Goal: Task Accomplishment & Management: Use online tool/utility

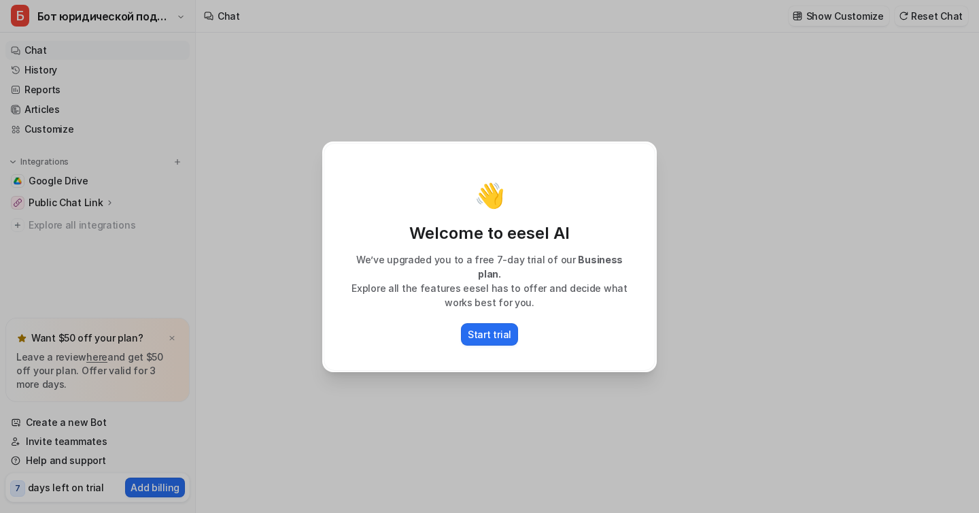
type textarea "**********"
click at [490, 327] on p "Start trial" at bounding box center [490, 334] width 44 height 14
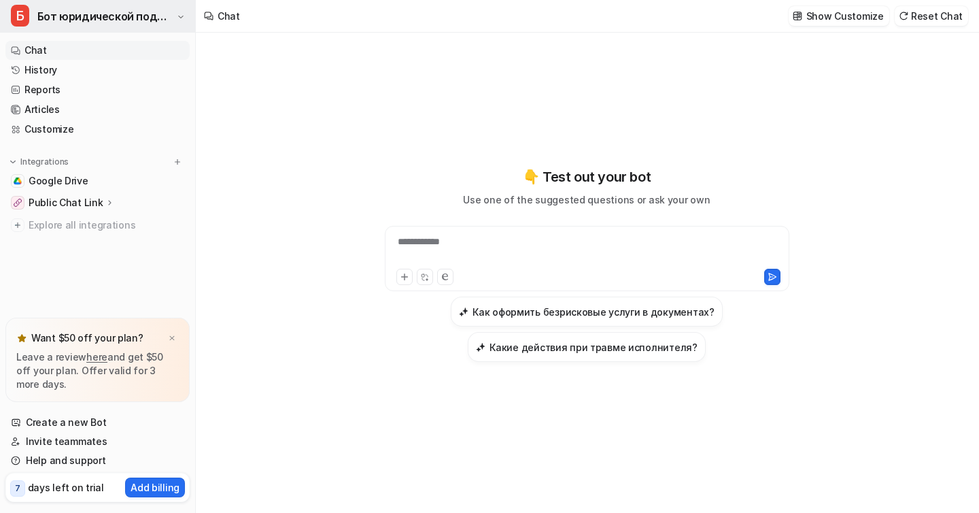
click at [176, 19] on button "Б Бот юридической поддержки" at bounding box center [97, 16] width 195 height 33
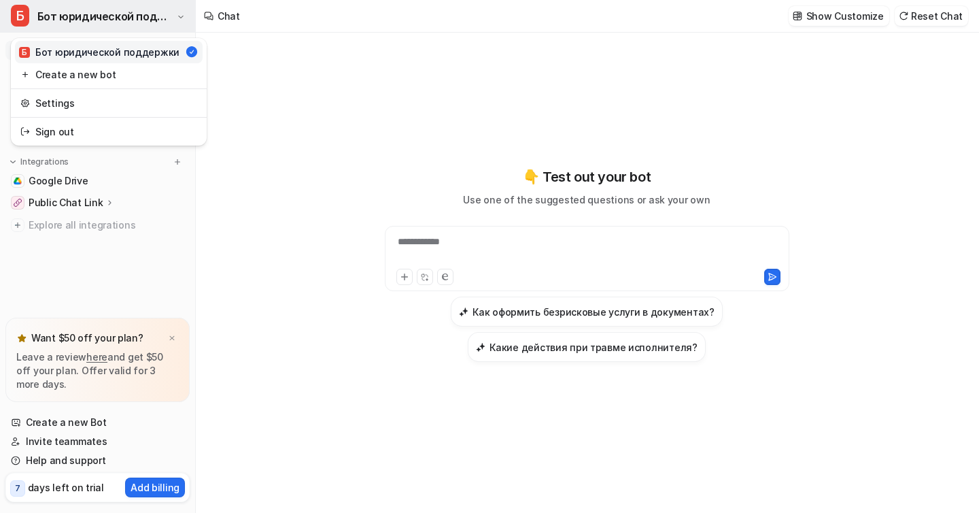
click at [176, 19] on button "Б Бот юридической поддержки" at bounding box center [97, 16] width 195 height 33
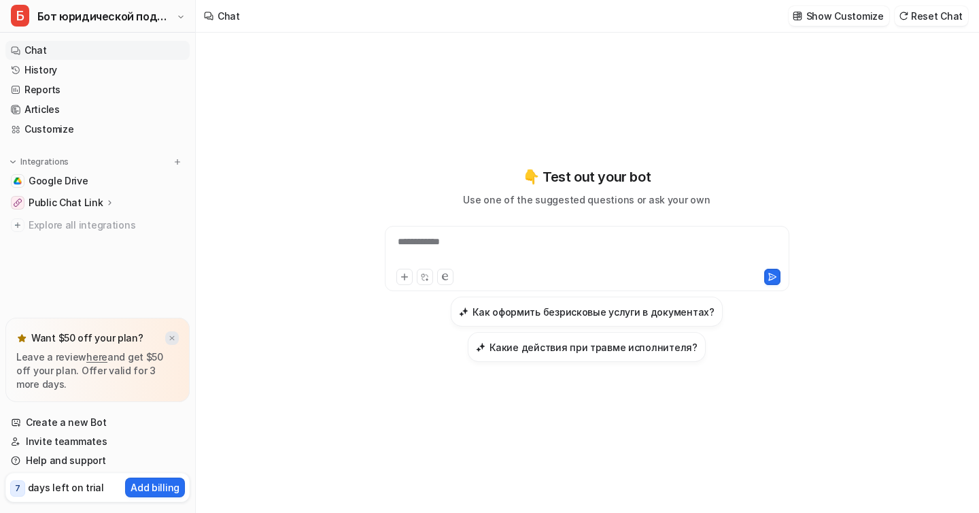
click at [173, 336] on img at bounding box center [172, 338] width 8 height 9
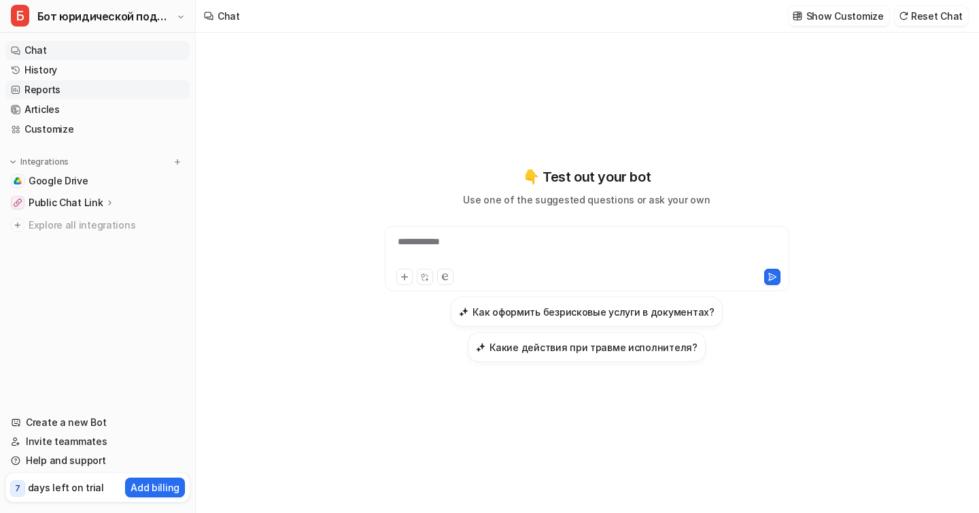
click at [53, 88] on link "Reports" at bounding box center [97, 89] width 184 height 19
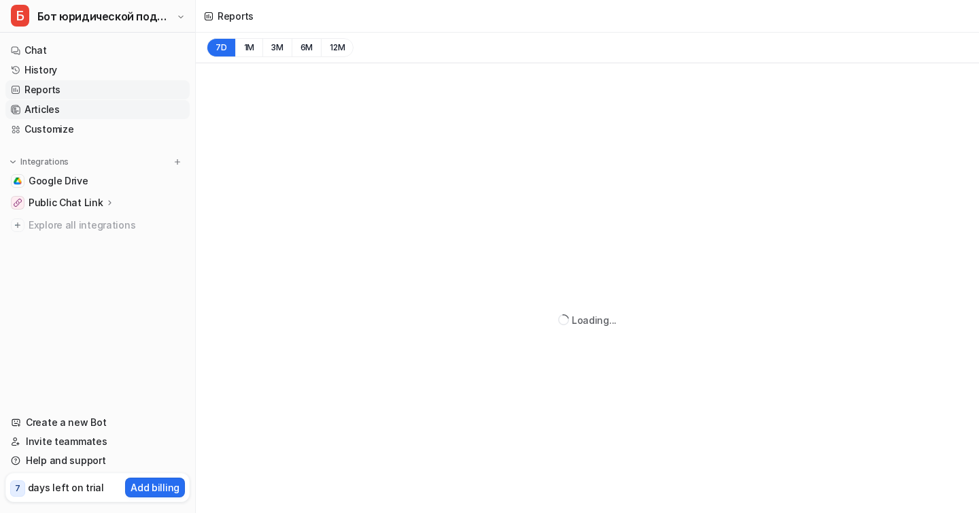
click at [53, 112] on link "Articles" at bounding box center [97, 109] width 184 height 19
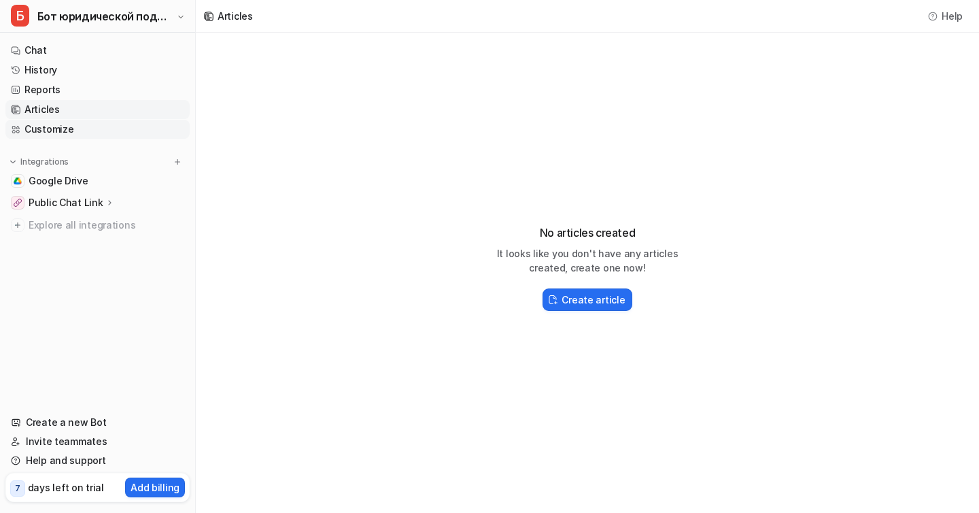
click at [62, 129] on link "Customize" at bounding box center [97, 129] width 184 height 19
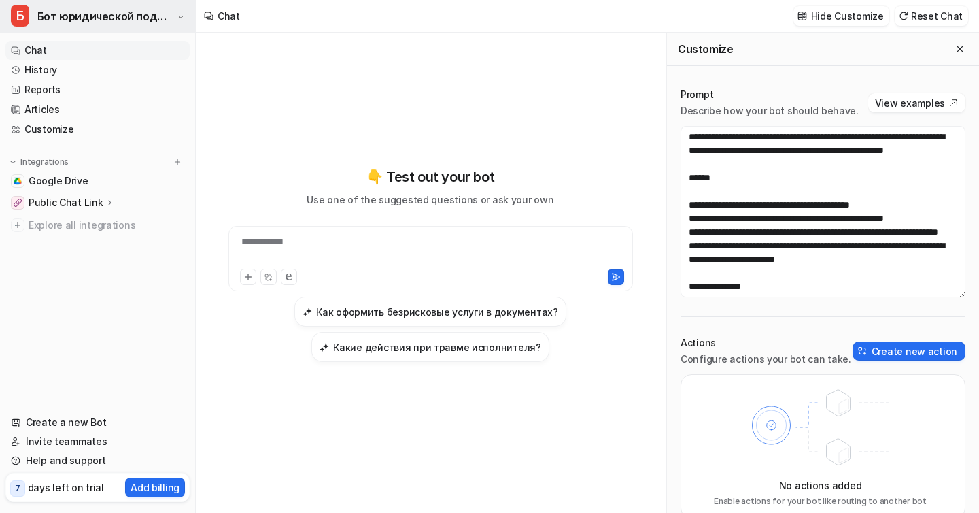
click at [152, 19] on span "Бот юридической поддержки" at bounding box center [105, 16] width 136 height 19
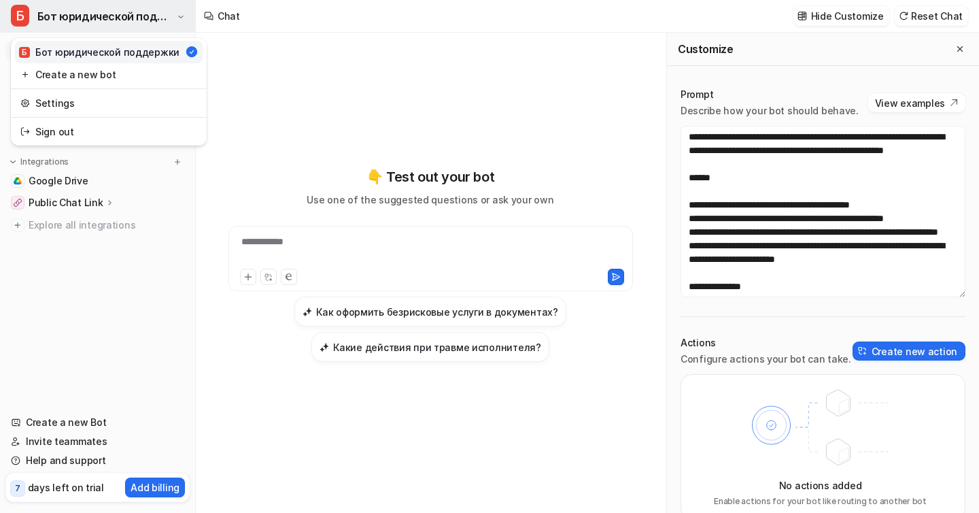
click at [152, 19] on span "Бот юридической поддержки" at bounding box center [105, 16] width 136 height 19
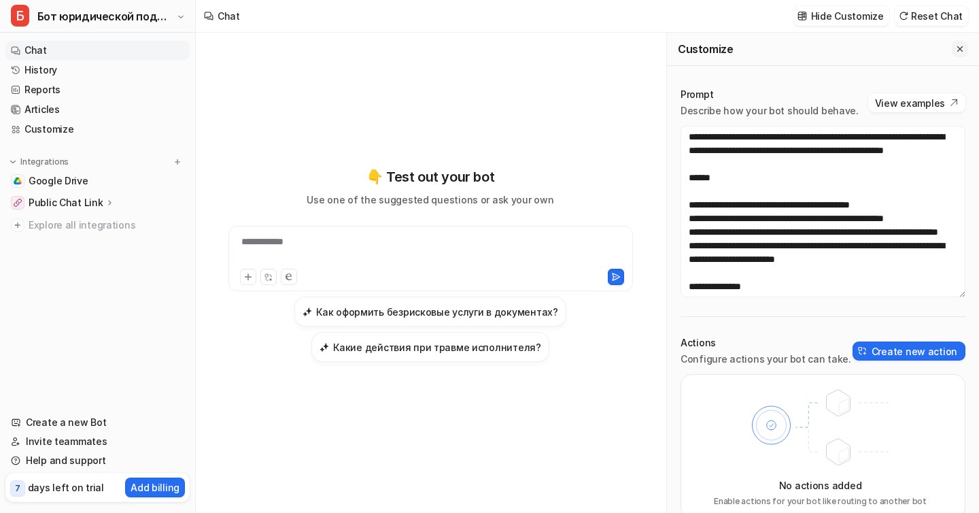
click at [963, 46] on icon "Close flyout" at bounding box center [960, 49] width 10 height 10
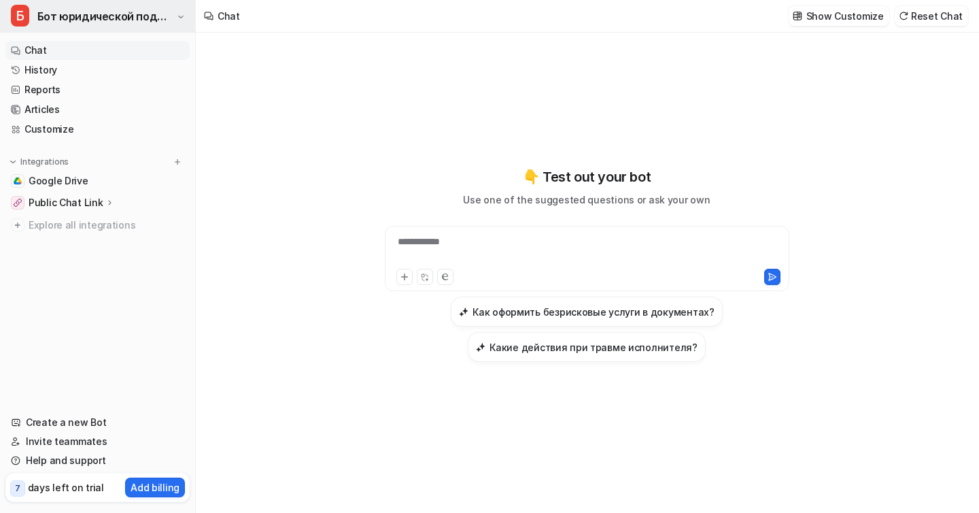
click at [116, 10] on span "Бот юридической поддержки" at bounding box center [105, 16] width 136 height 19
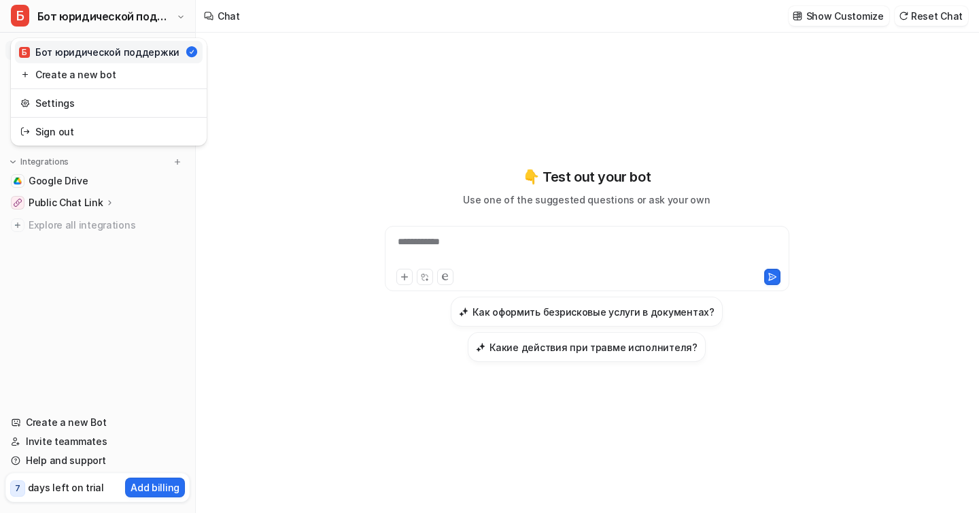
click at [129, 54] on div "Б Бот юридической поддержки" at bounding box center [99, 52] width 160 height 14
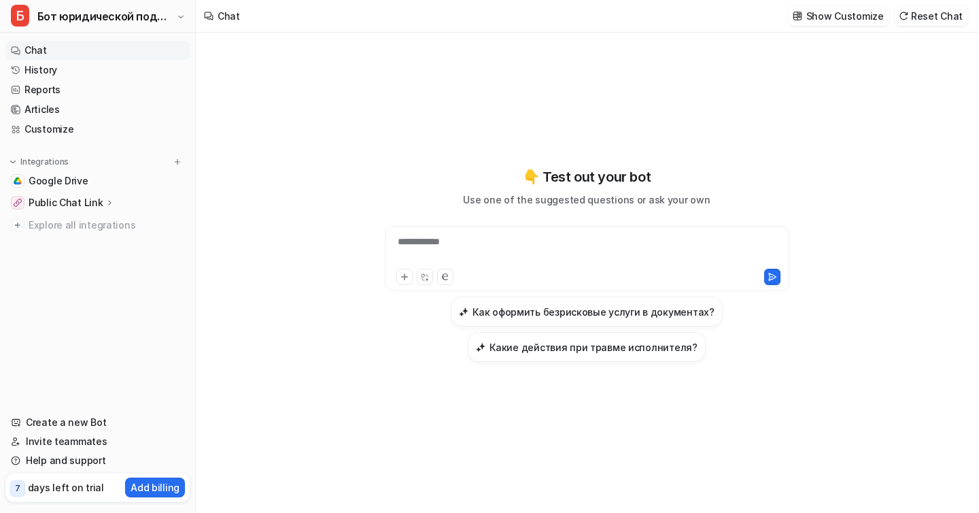
click at [528, 239] on div "**********" at bounding box center [587, 250] width 398 height 31
click at [44, 115] on link "Articles" at bounding box center [97, 109] width 184 height 19
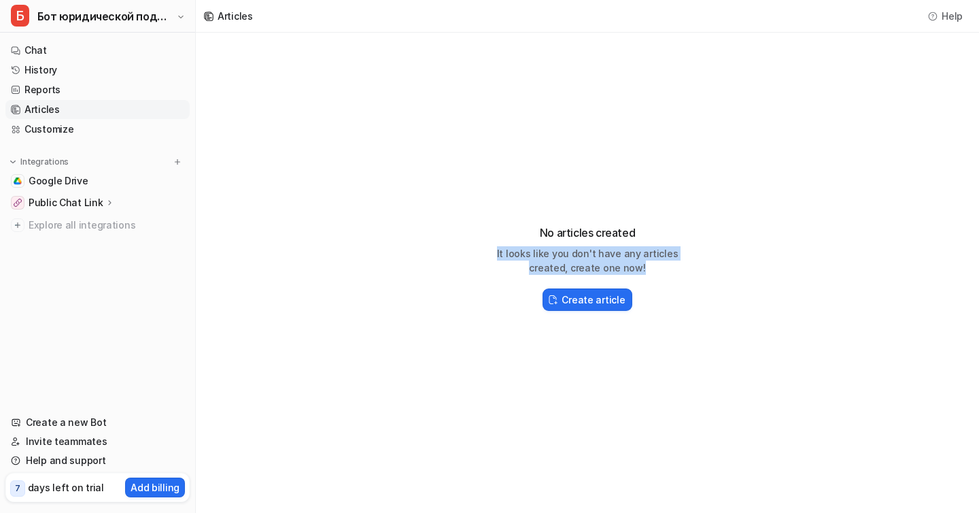
drag, startPoint x: 479, startPoint y: 254, endPoint x: 638, endPoint y: 262, distance: 159.3
click at [638, 262] on p "It looks like you don't have any articles created, create one now!" at bounding box center [588, 260] width 218 height 29
click at [54, 131] on link "Customize" at bounding box center [97, 129] width 184 height 19
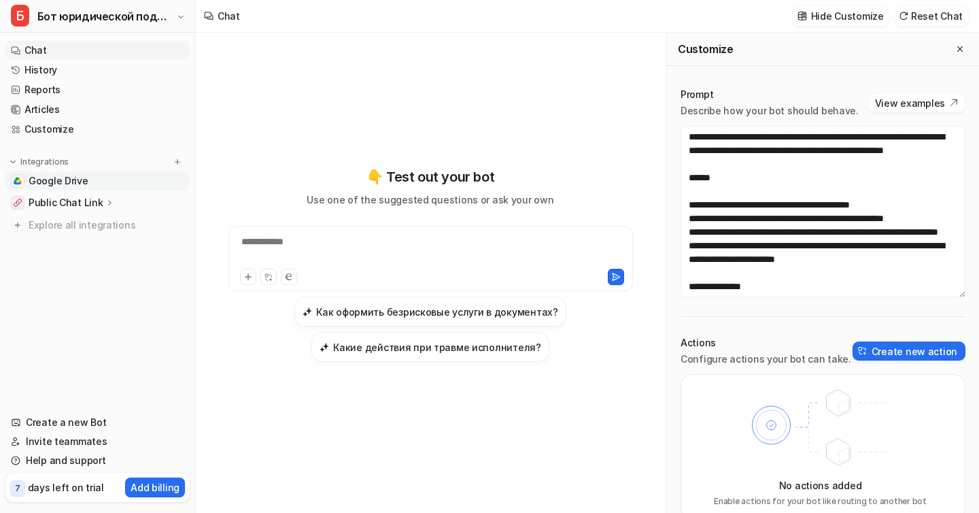
click at [74, 182] on span "Google Drive" at bounding box center [59, 181] width 60 height 14
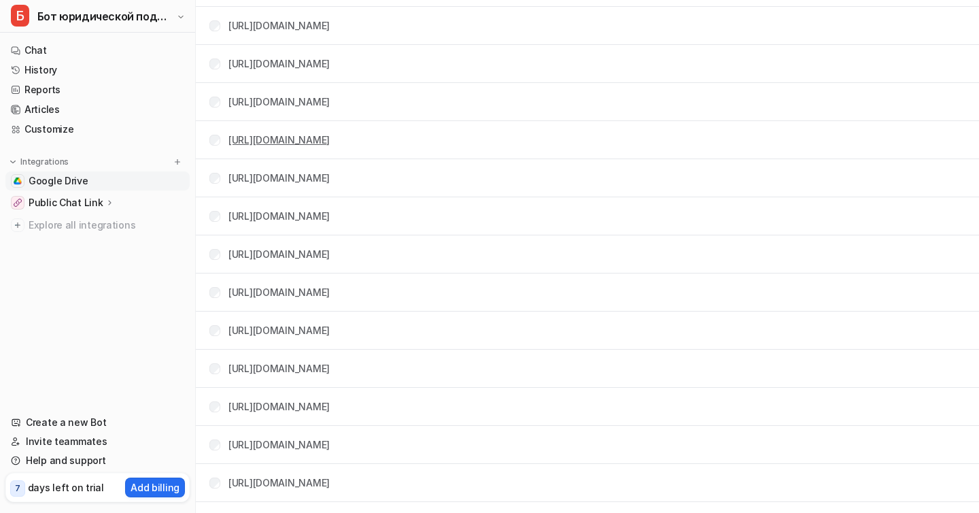
scroll to position [1637, 0]
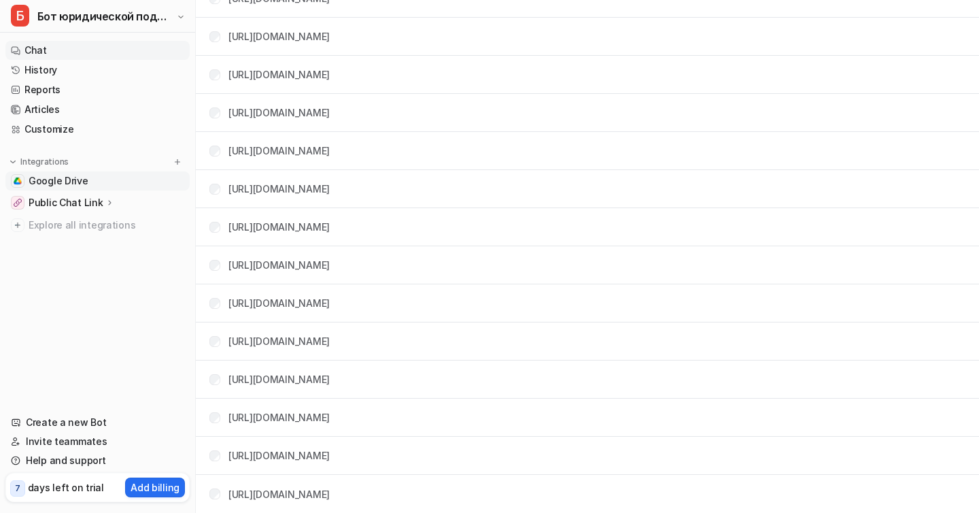
click at [44, 48] on link "Chat" at bounding box center [97, 50] width 184 height 19
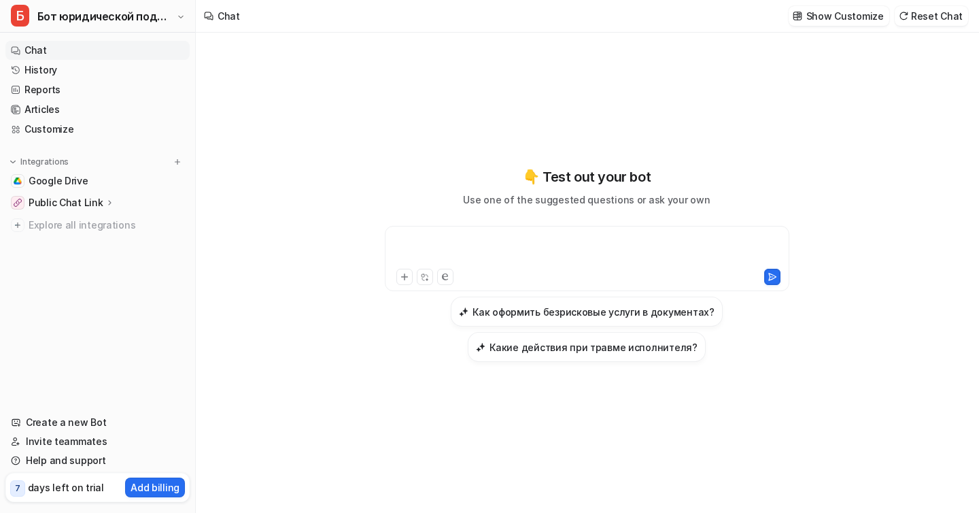
click at [455, 251] on div at bounding box center [587, 250] width 398 height 31
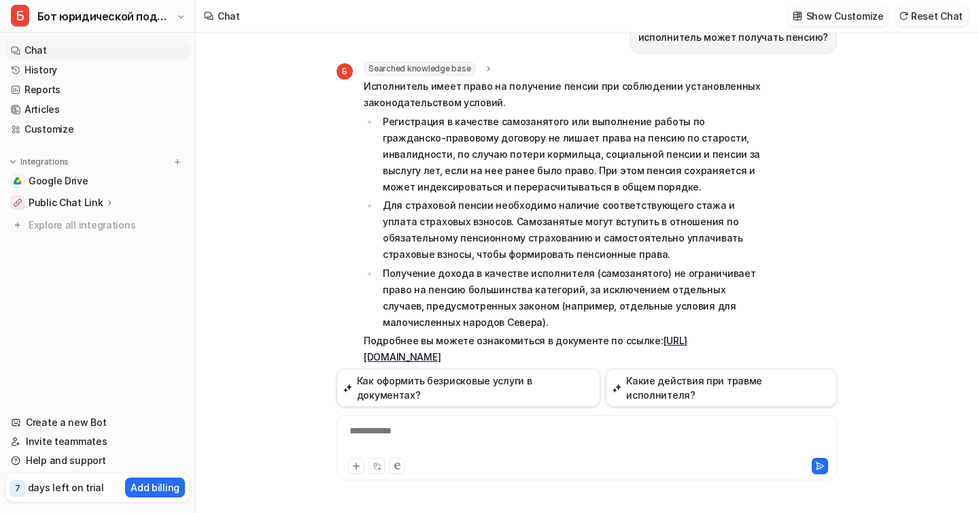
scroll to position [71, 0]
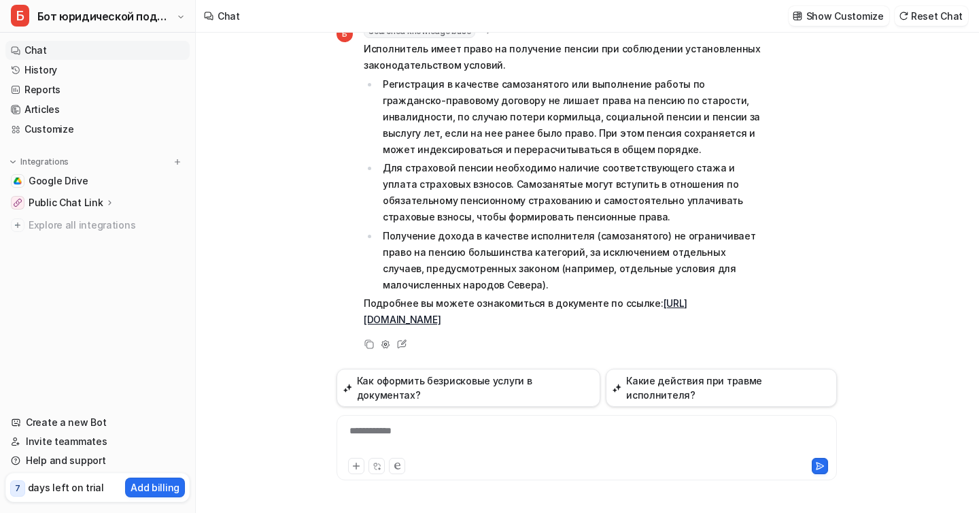
click at [82, 205] on p "Public Chat Link" at bounding box center [66, 203] width 75 height 14
click at [80, 69] on link "History" at bounding box center [97, 70] width 184 height 19
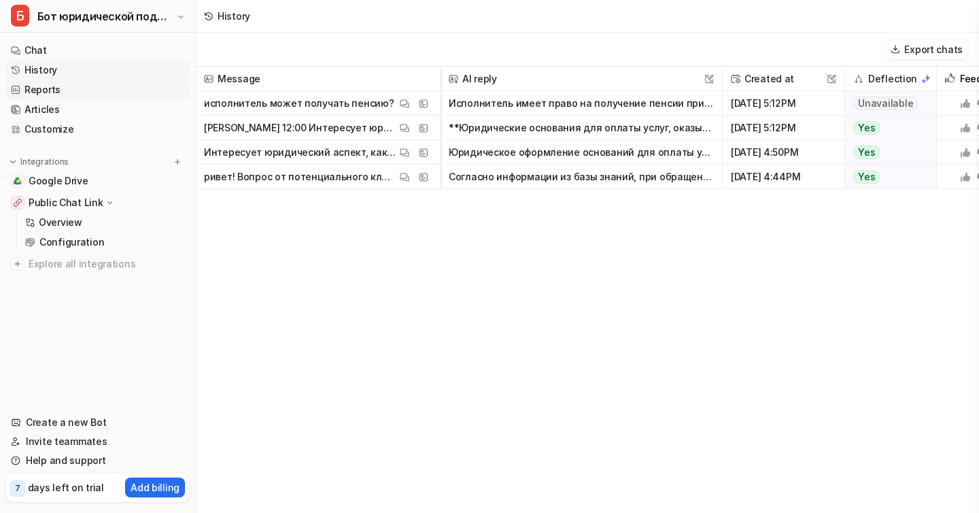
click at [78, 95] on link "Reports" at bounding box center [97, 89] width 184 height 19
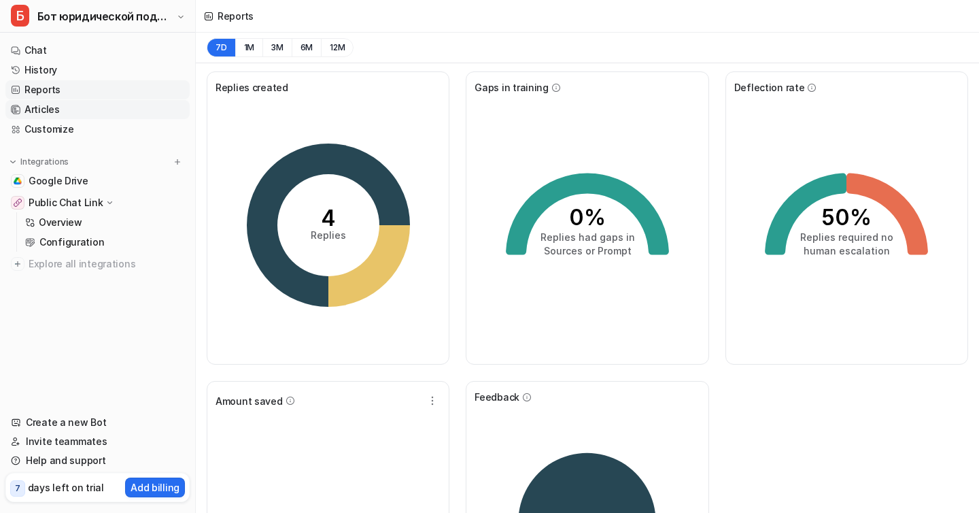
click at [79, 109] on link "Articles" at bounding box center [97, 109] width 184 height 19
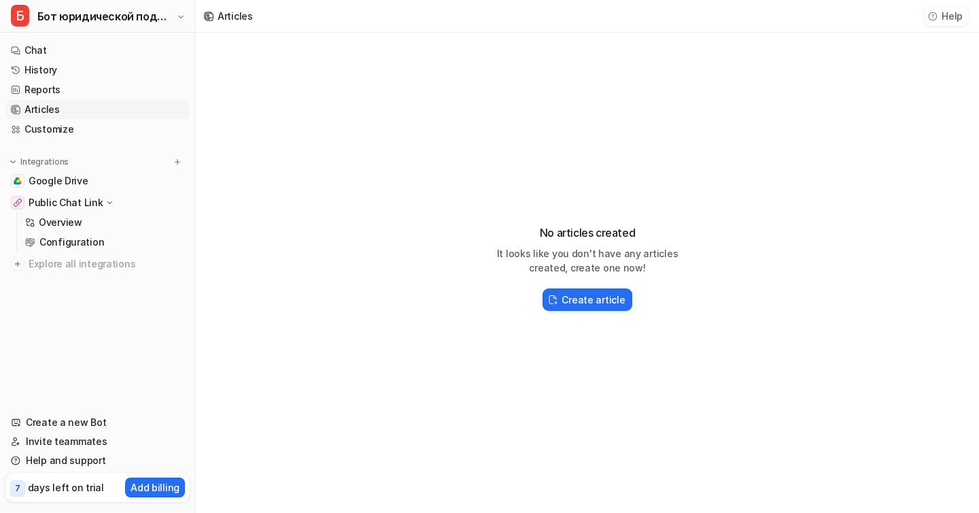
click at [942, 17] on button "Help" at bounding box center [946, 16] width 44 height 20
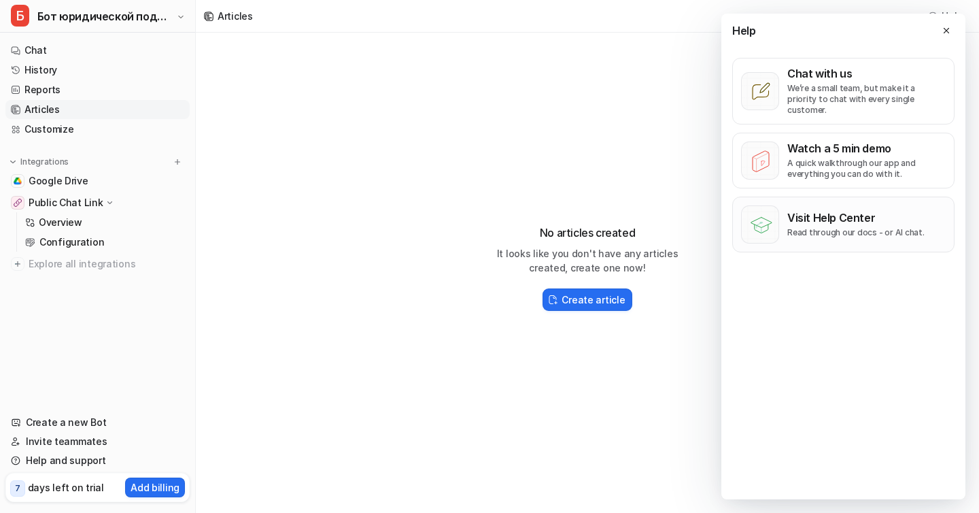
click at [839, 211] on p "Visit Help Center" at bounding box center [855, 218] width 137 height 14
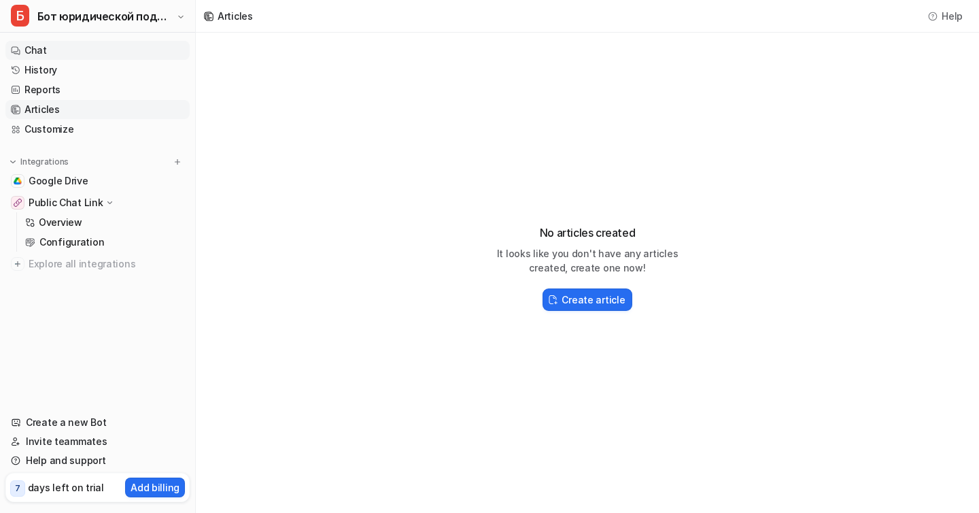
click at [71, 43] on link "Chat" at bounding box center [97, 50] width 184 height 19
click at [118, 46] on link "Chat" at bounding box center [97, 50] width 184 height 19
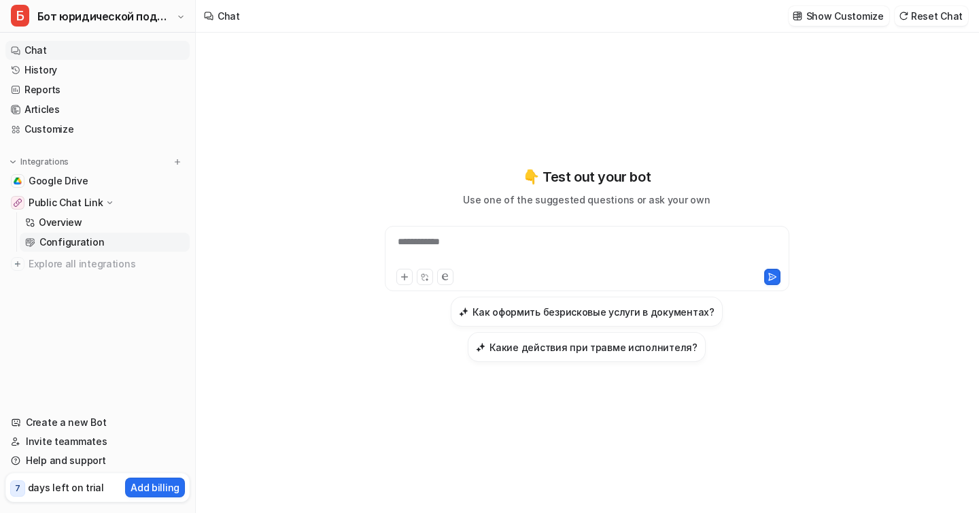
click at [82, 247] on p "Configuration" at bounding box center [71, 242] width 65 height 14
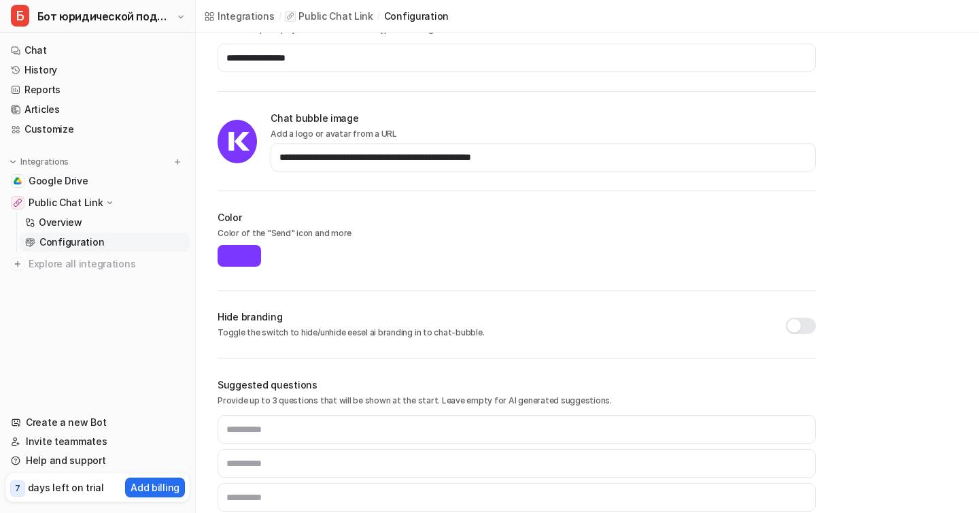
scroll to position [449, 0]
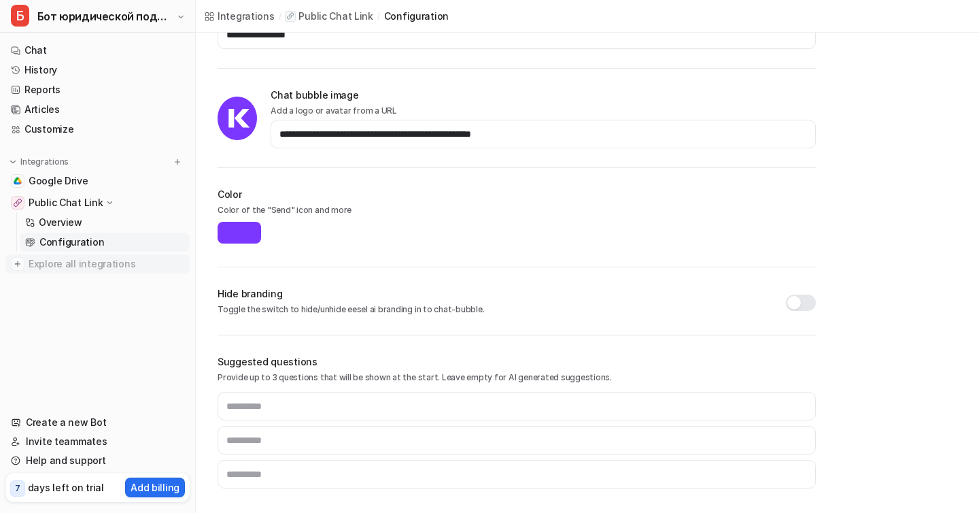
click at [65, 271] on span "Explore all integrations" at bounding box center [107, 264] width 156 height 22
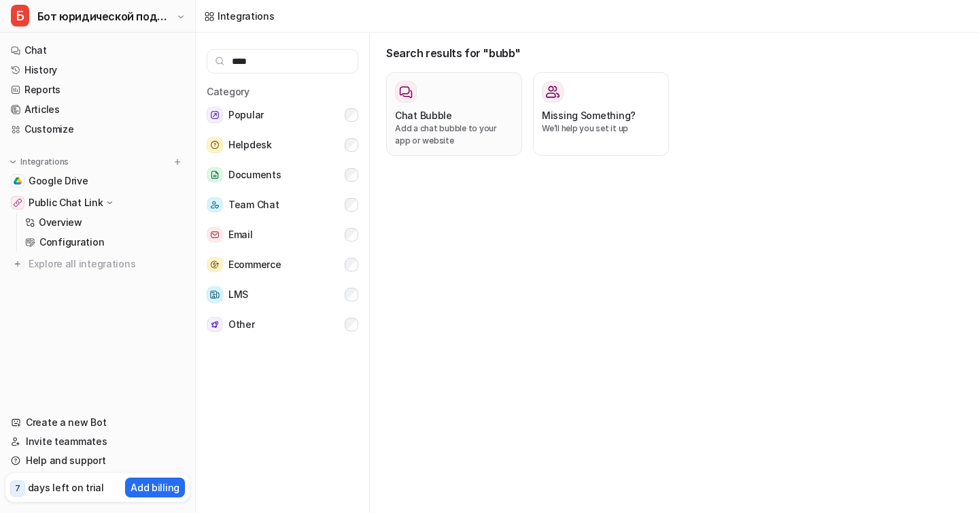
type input "****"
click at [456, 107] on div "Chat Bubble Add a chat bubble to your app or website" at bounding box center [454, 114] width 118 height 66
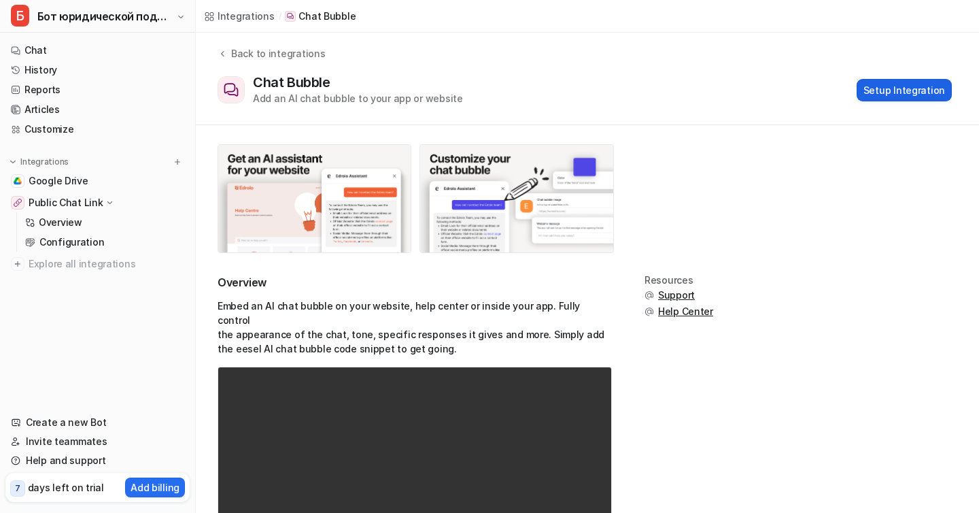
click at [871, 85] on button "Setup Integration" at bounding box center [904, 90] width 95 height 22
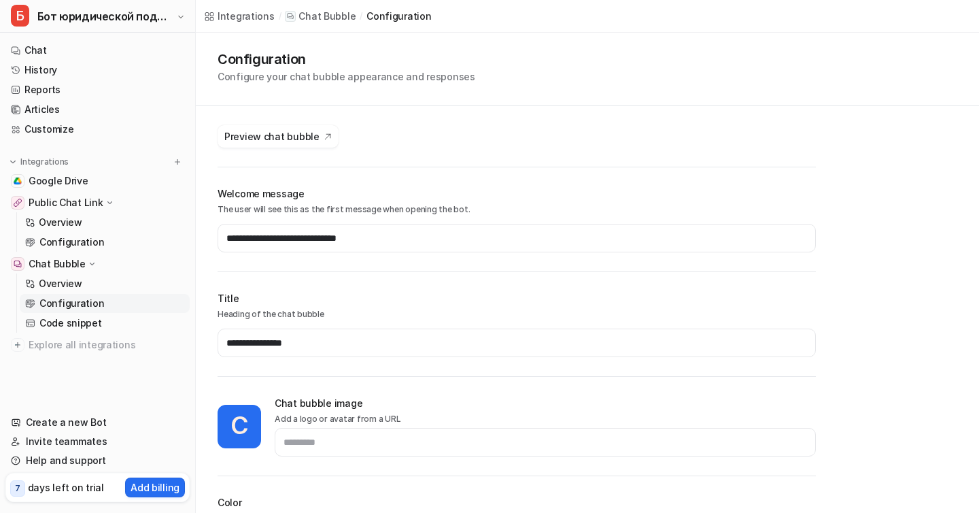
type input "*******"
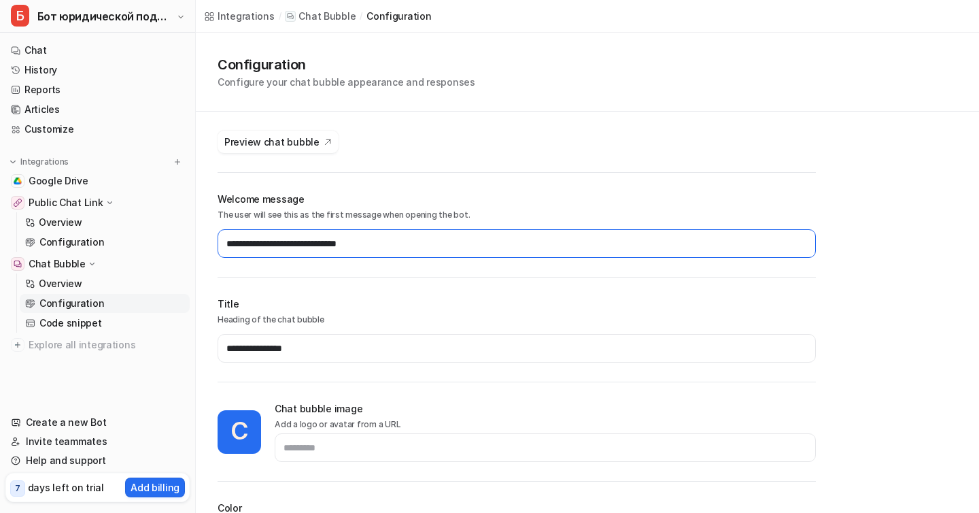
click at [379, 244] on input "**********" at bounding box center [517, 243] width 598 height 29
type input "*"
type input "*******"
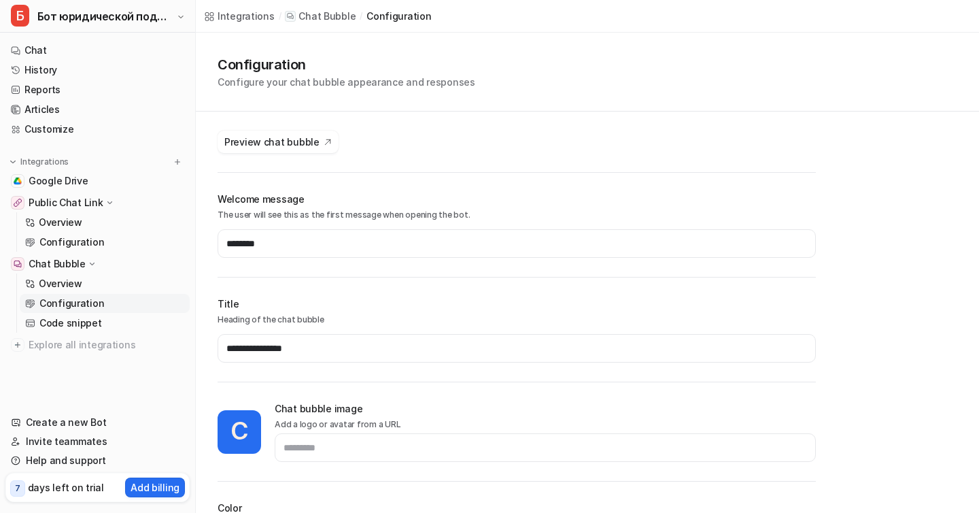
type input "*******"
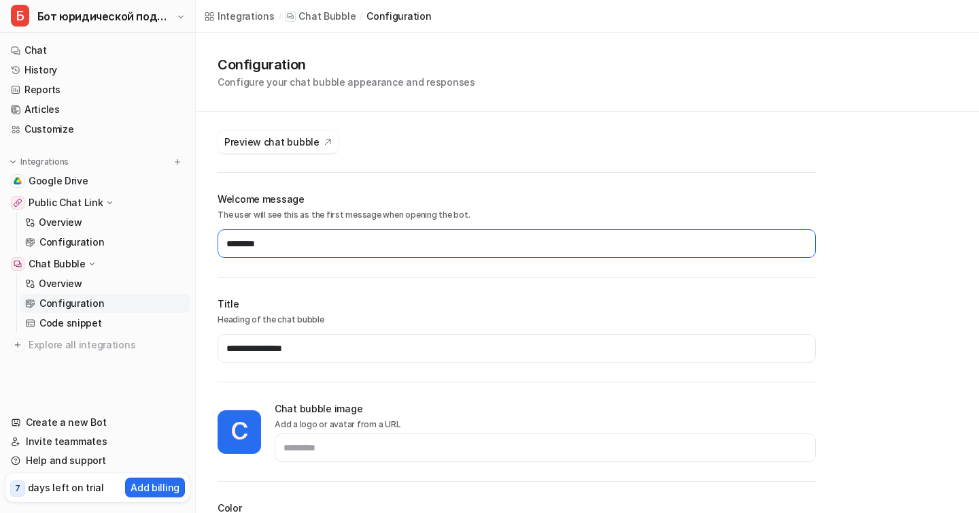
click at [293, 245] on input "*******" at bounding box center [517, 243] width 598 height 29
paste input "**********"
type input "**********"
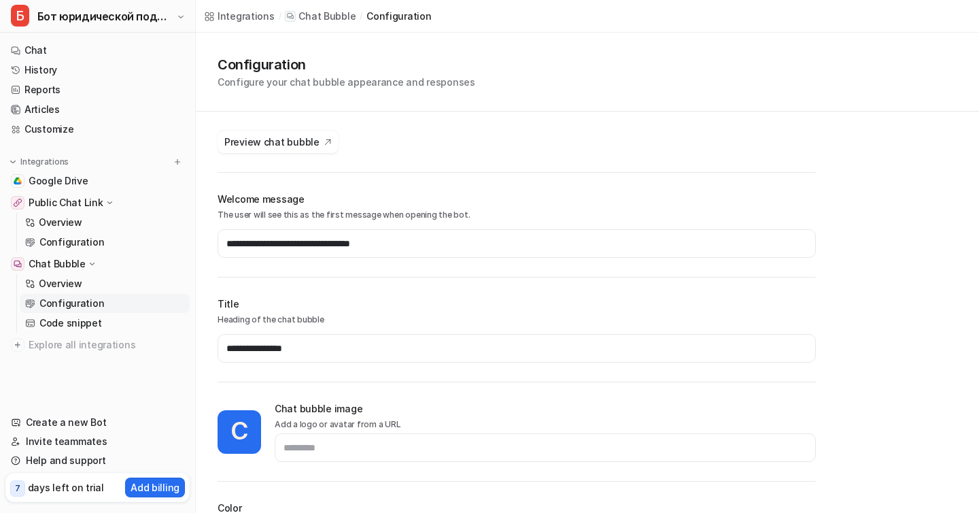
click at [445, 276] on div "**********" at bounding box center [517, 235] width 598 height 86
type input "*******"
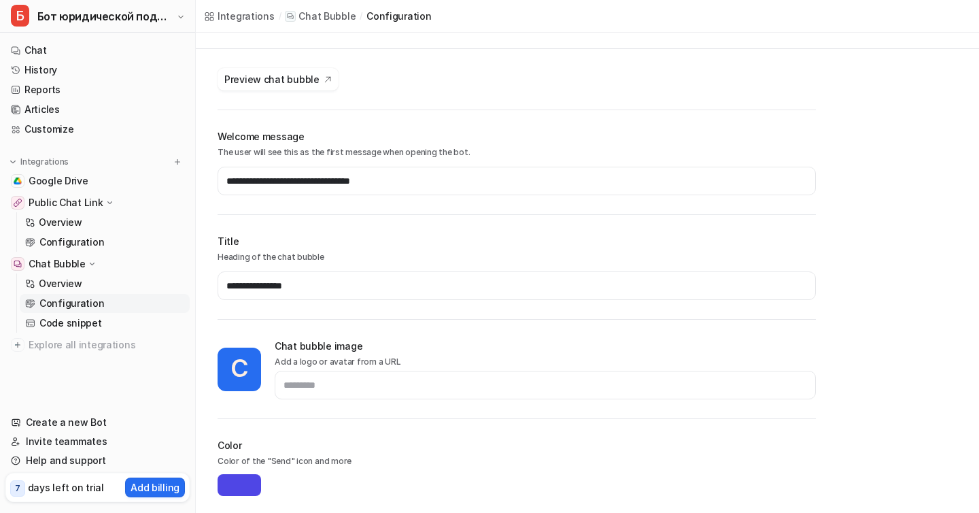
scroll to position [64, 0]
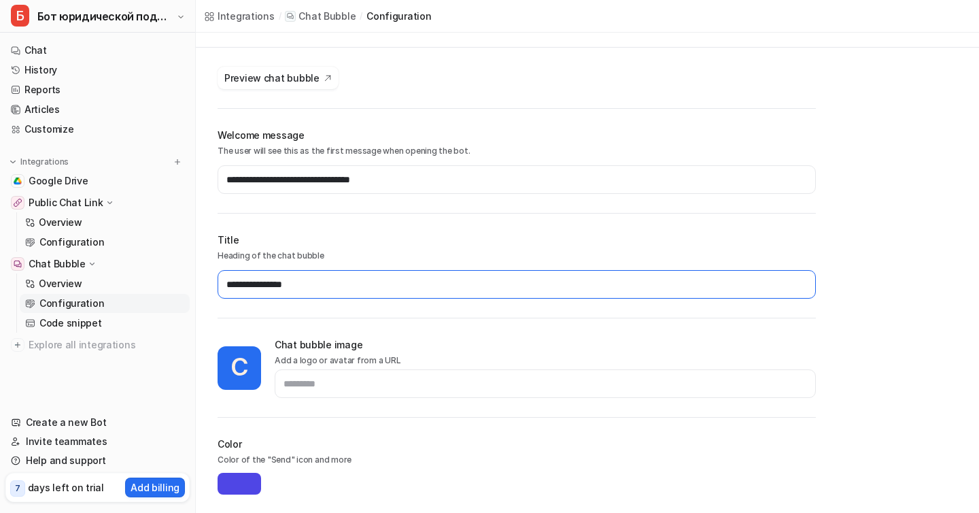
click at [335, 290] on input "**********" at bounding box center [517, 284] width 598 height 29
type input "*"
type input "**********"
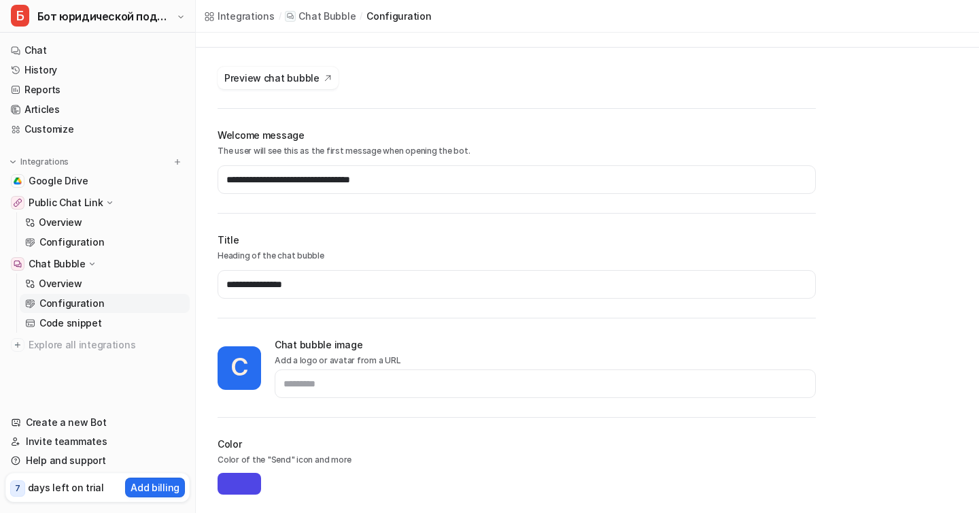
click at [518, 222] on div "**********" at bounding box center [517, 412] width 598 height 691
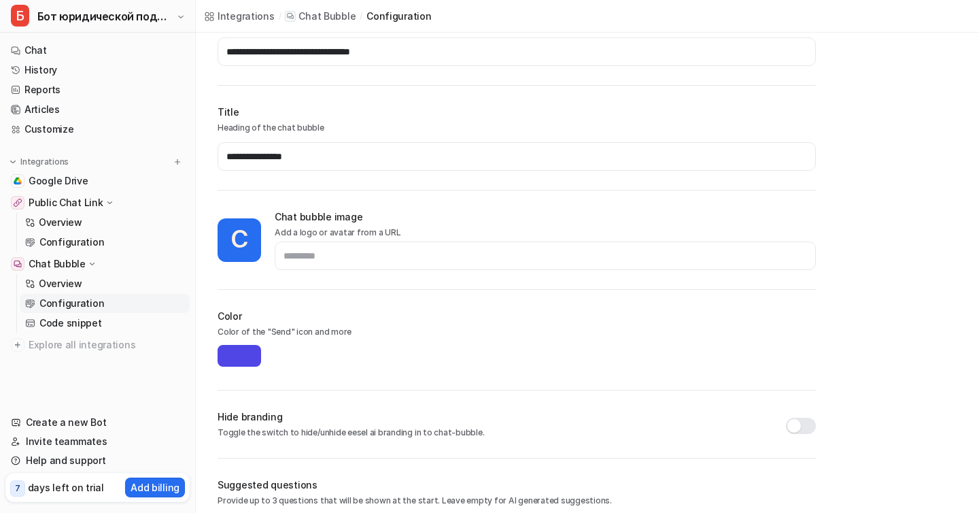
scroll to position [193, 0]
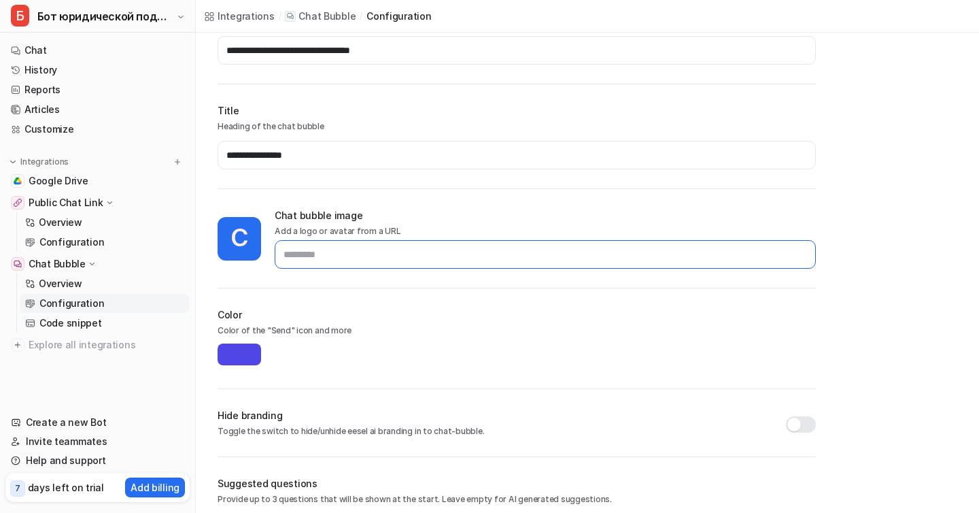
click at [326, 261] on input "text" at bounding box center [545, 254] width 541 height 29
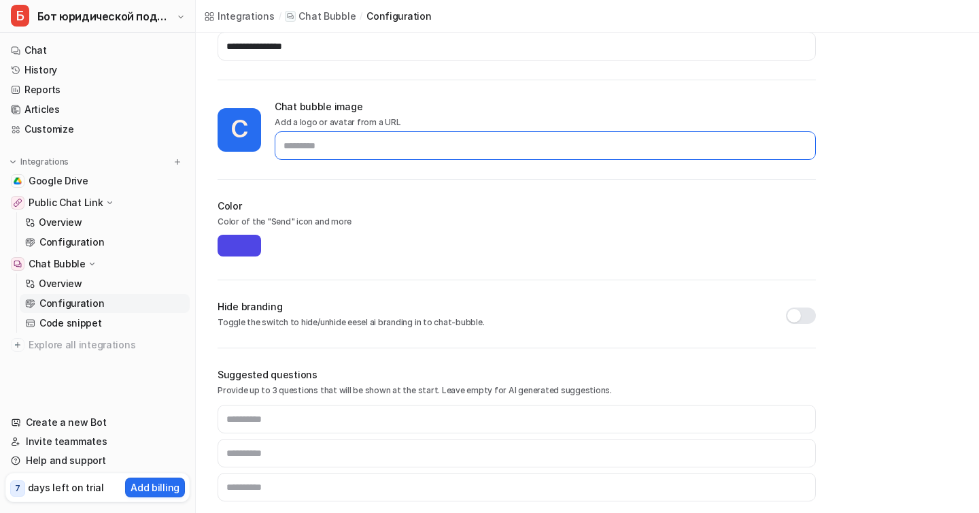
scroll to position [303, 0]
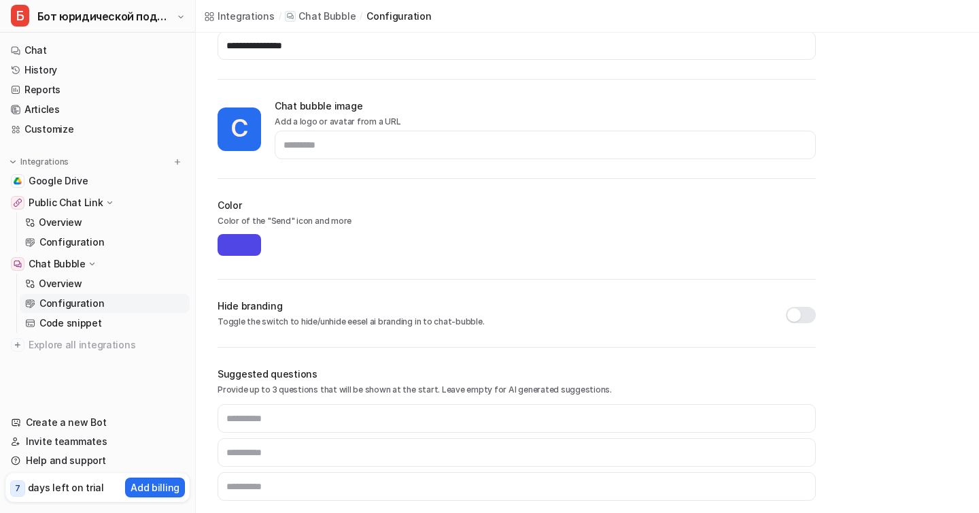
click at [243, 241] on input "*******" at bounding box center [240, 245] width 44 height 22
type input "*******"
click at [477, 203] on h2 "Color" at bounding box center [517, 205] width 598 height 14
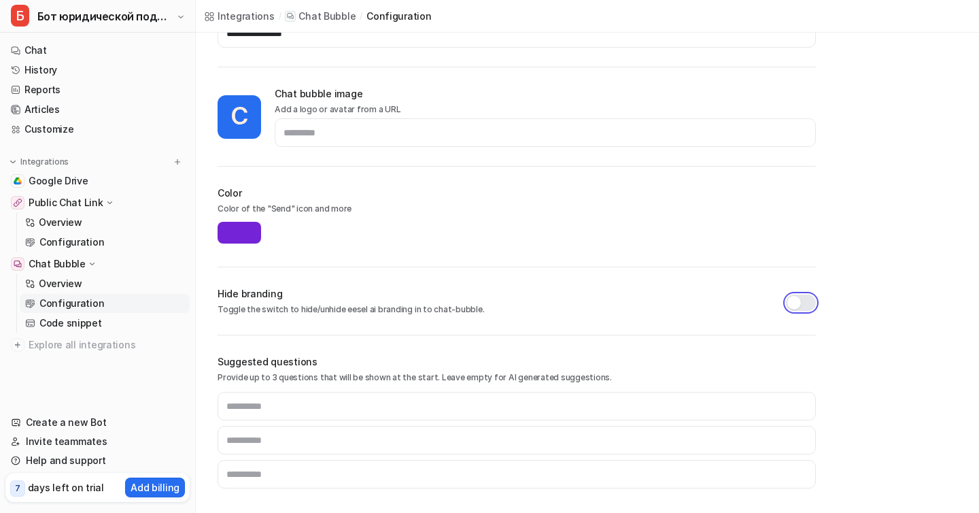
click at [801, 307] on button "button" at bounding box center [801, 302] width 30 height 16
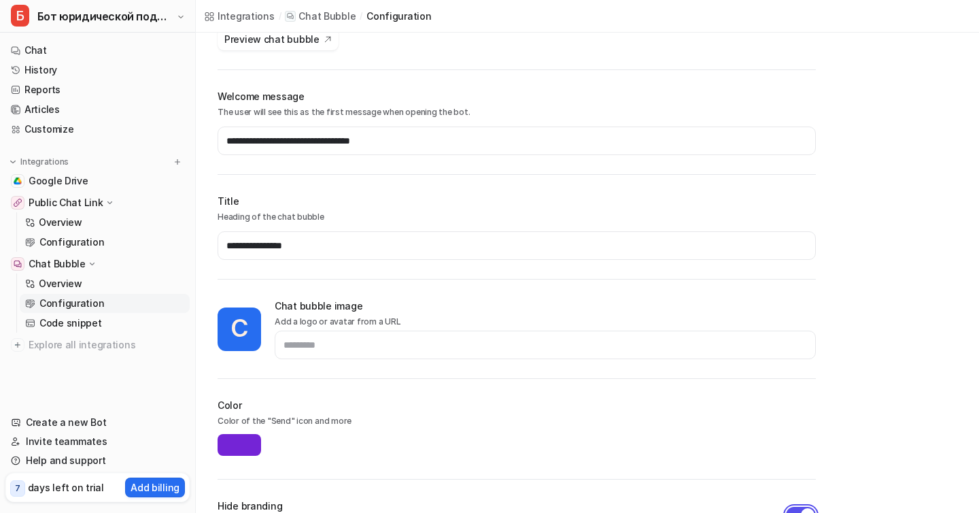
scroll to position [0, 0]
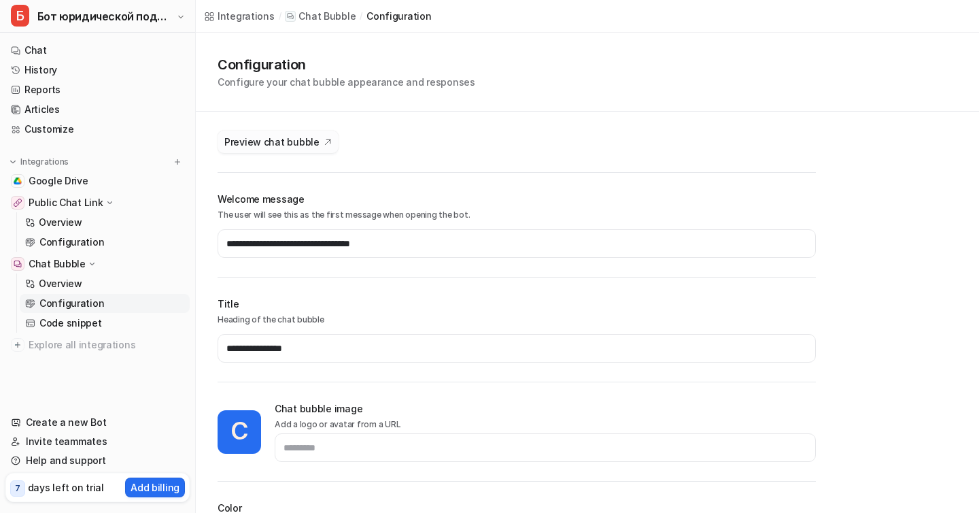
click at [262, 132] on button "Preview chat bubble" at bounding box center [278, 142] width 121 height 22
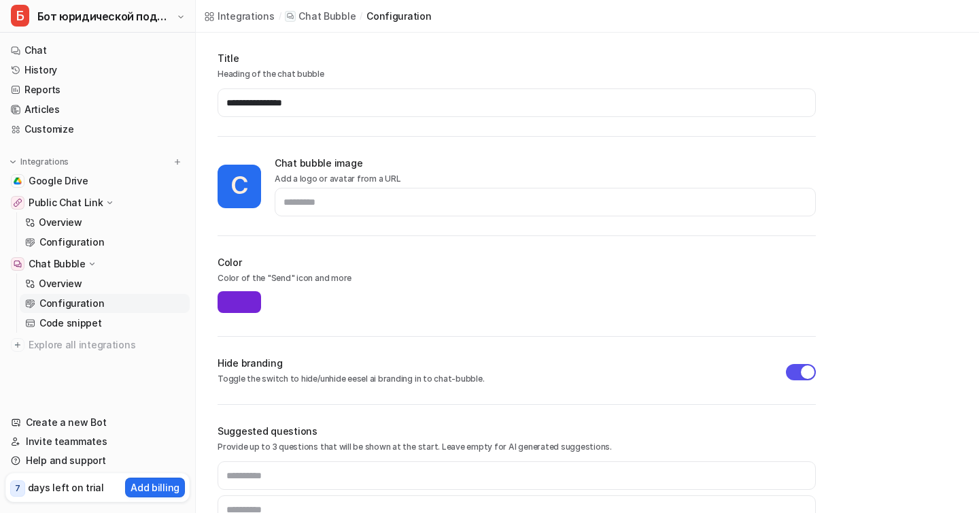
scroll to position [315, 0]
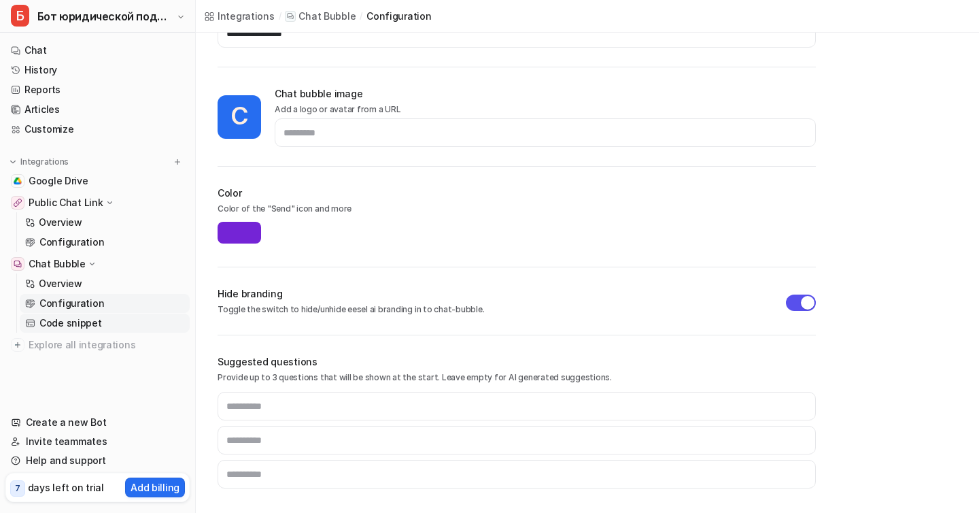
click at [85, 324] on p "Code snippet" at bounding box center [70, 323] width 63 height 14
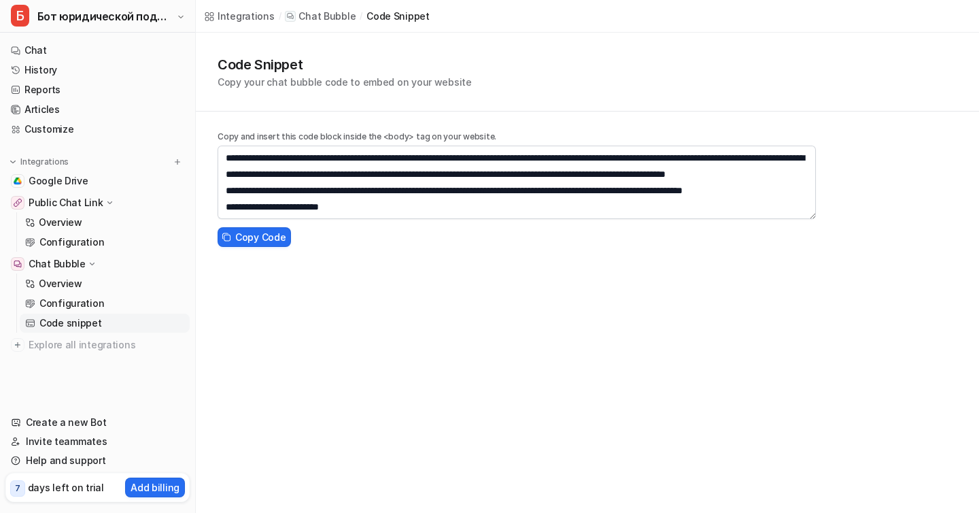
scroll to position [114, 0]
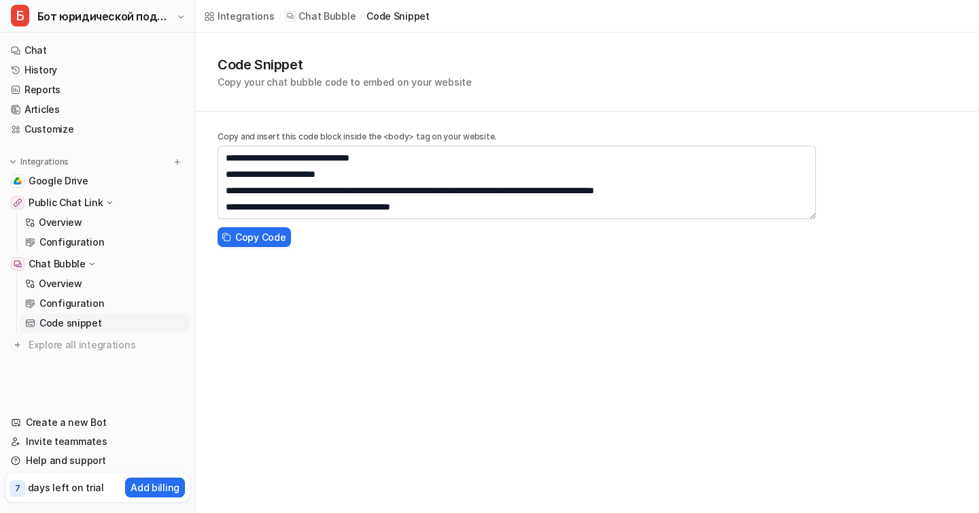
click at [403, 351] on div "**********" at bounding box center [489, 256] width 979 height 513
click at [65, 284] on p "Overview" at bounding box center [61, 284] width 44 height 14
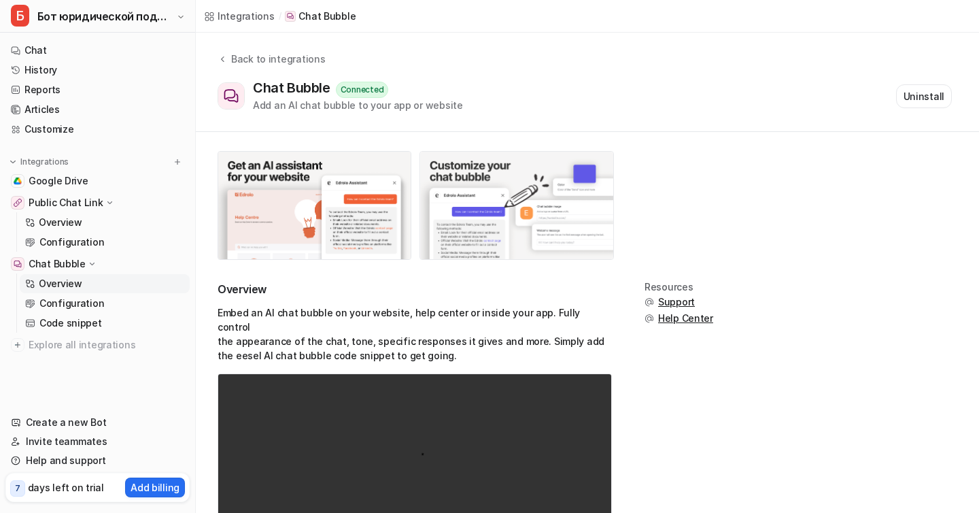
scroll to position [103, 0]
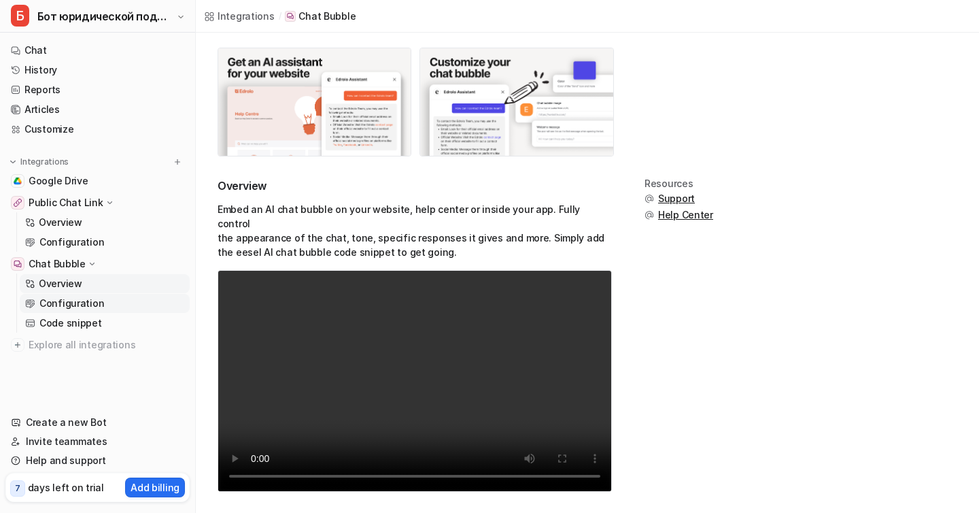
click at [69, 306] on p "Configuration" at bounding box center [71, 303] width 65 height 14
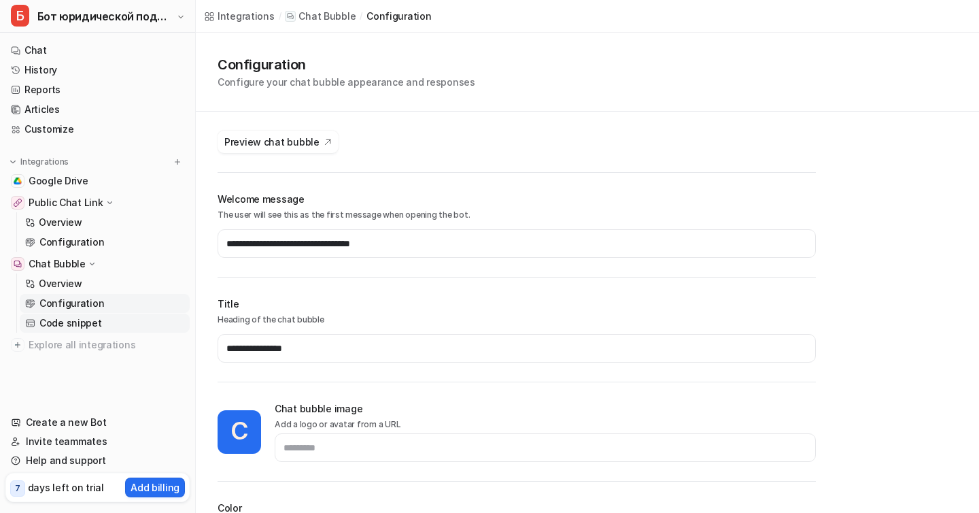
click at [71, 320] on p "Code snippet" at bounding box center [70, 323] width 63 height 14
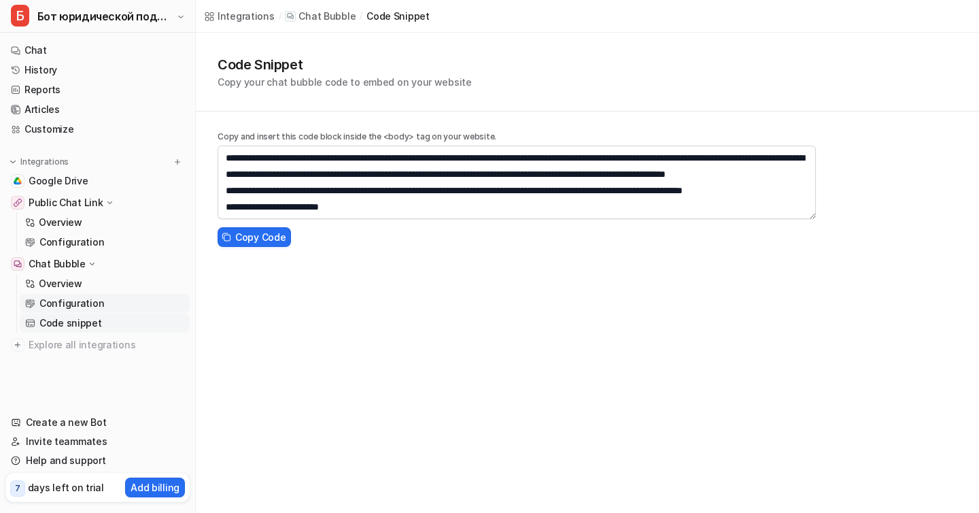
click at [75, 307] on p "Configuration" at bounding box center [71, 303] width 65 height 14
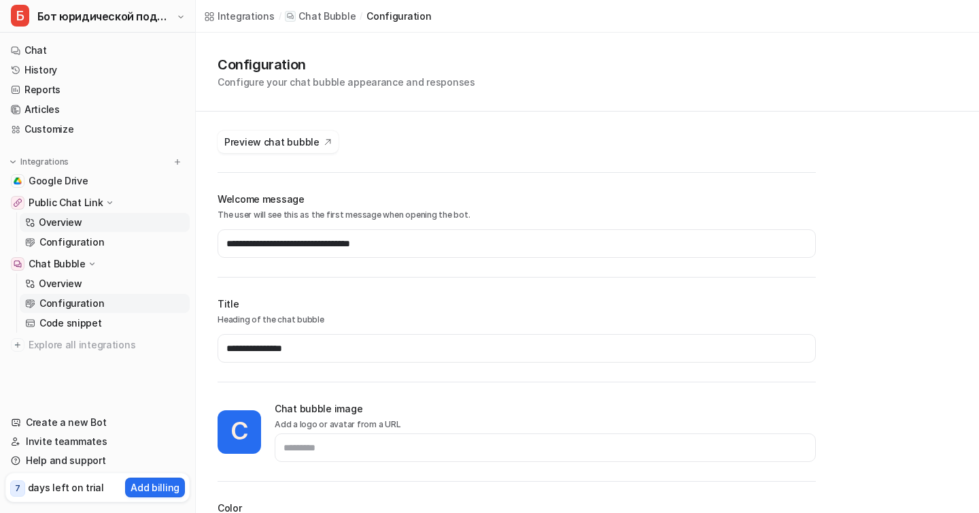
click at [58, 224] on p "Overview" at bounding box center [61, 223] width 44 height 14
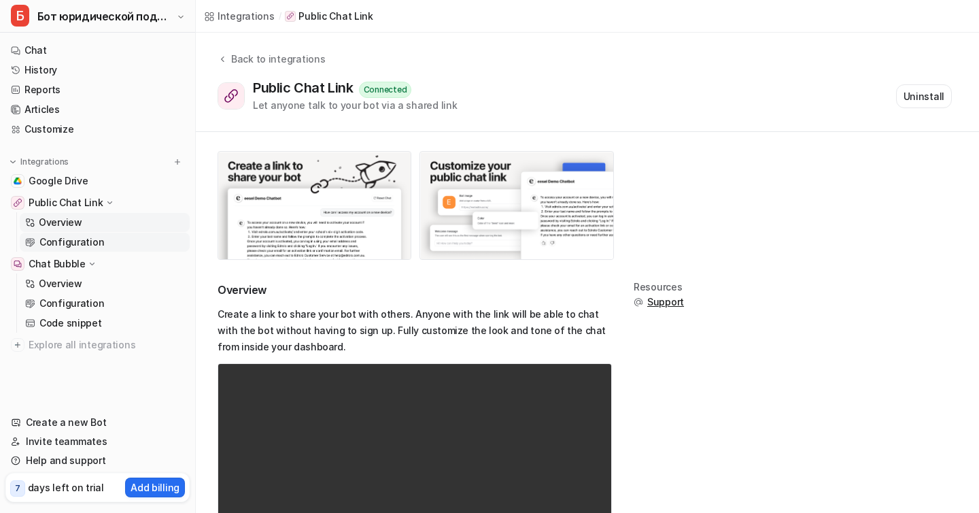
click at [80, 236] on p "Configuration" at bounding box center [71, 242] width 65 height 14
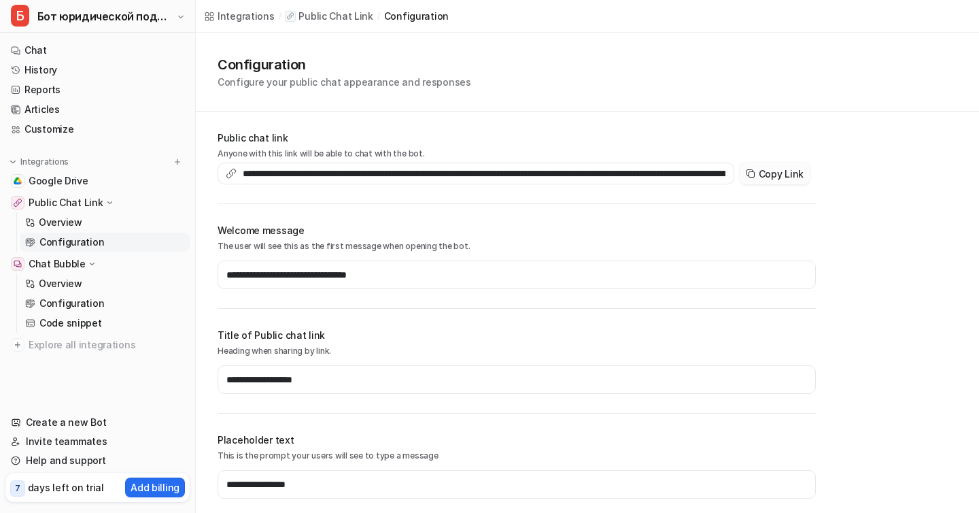
click at [752, 168] on icon at bounding box center [750, 173] width 11 height 11
click at [53, 102] on link "Articles" at bounding box center [97, 109] width 184 height 19
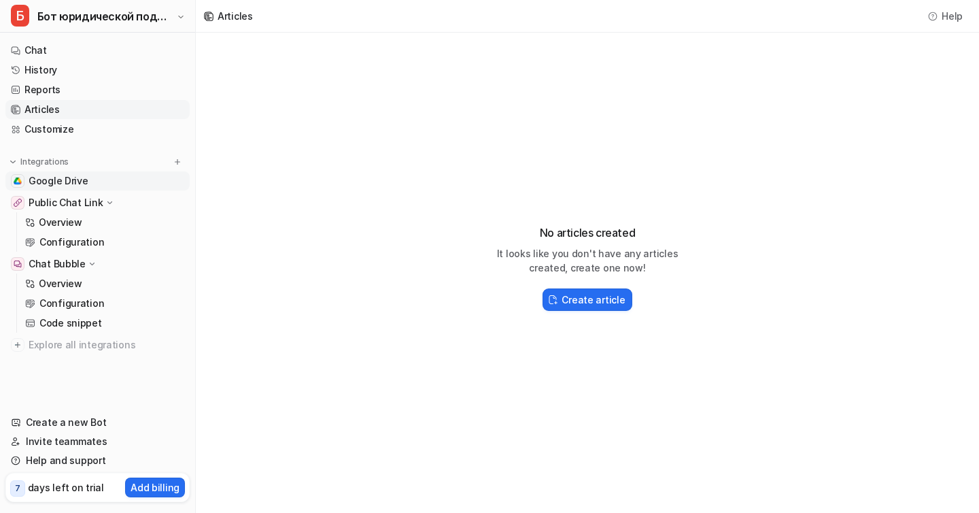
click at [54, 184] on span "Google Drive" at bounding box center [59, 181] width 60 height 14
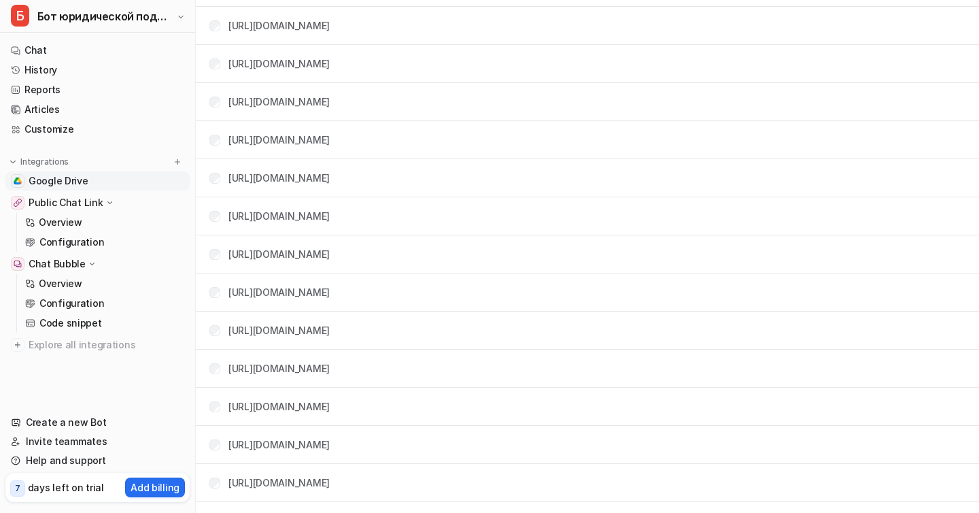
scroll to position [1637, 0]
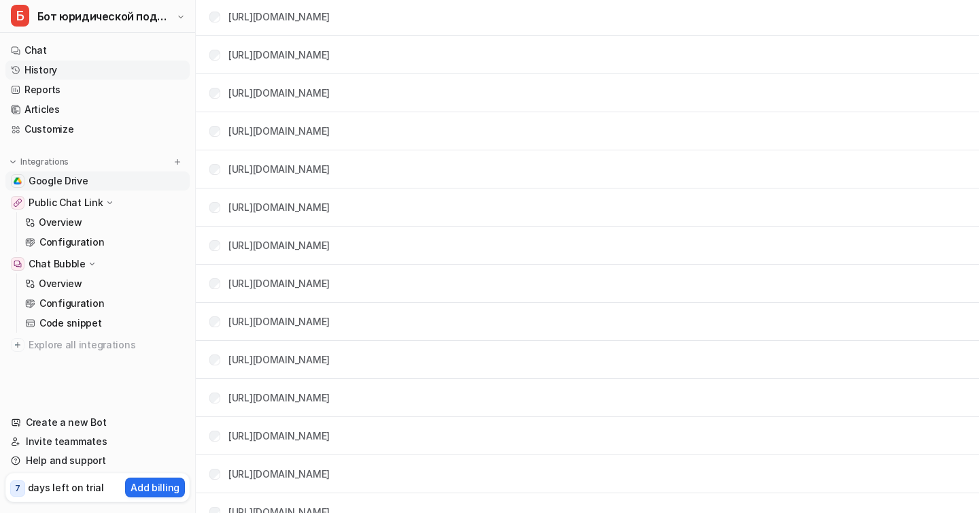
click at [39, 70] on link "History" at bounding box center [97, 70] width 184 height 19
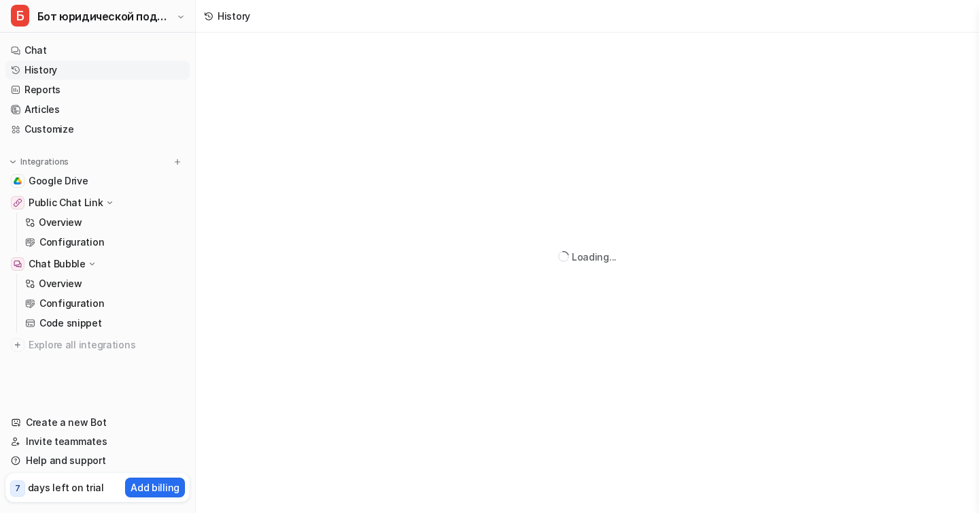
scroll to position [33, 0]
click at [61, 50] on link "Chat" at bounding box center [97, 50] width 184 height 19
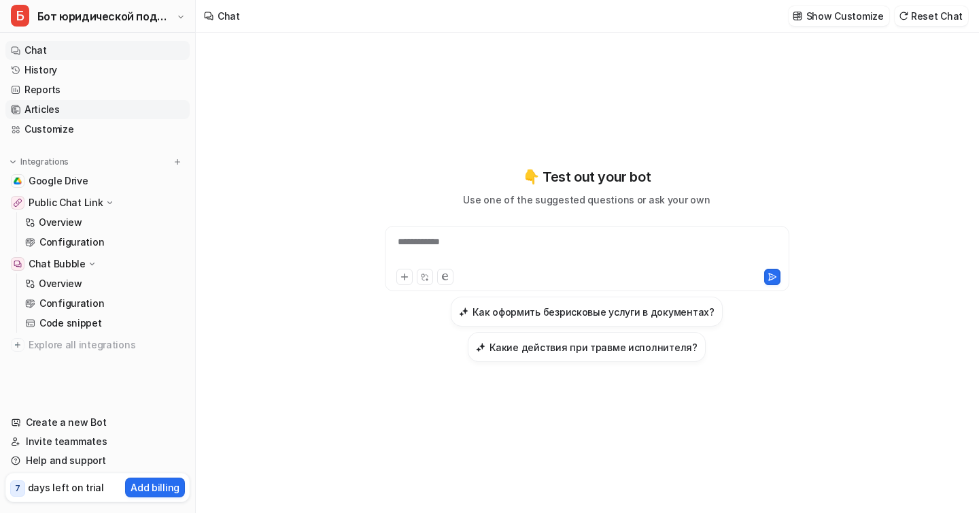
click at [46, 113] on link "Articles" at bounding box center [97, 109] width 184 height 19
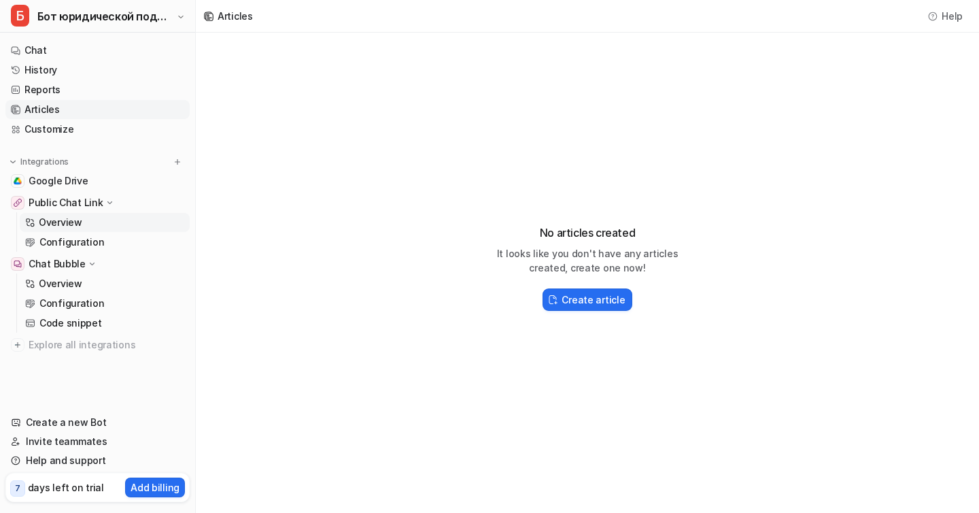
click at [74, 226] on p "Overview" at bounding box center [61, 223] width 44 height 14
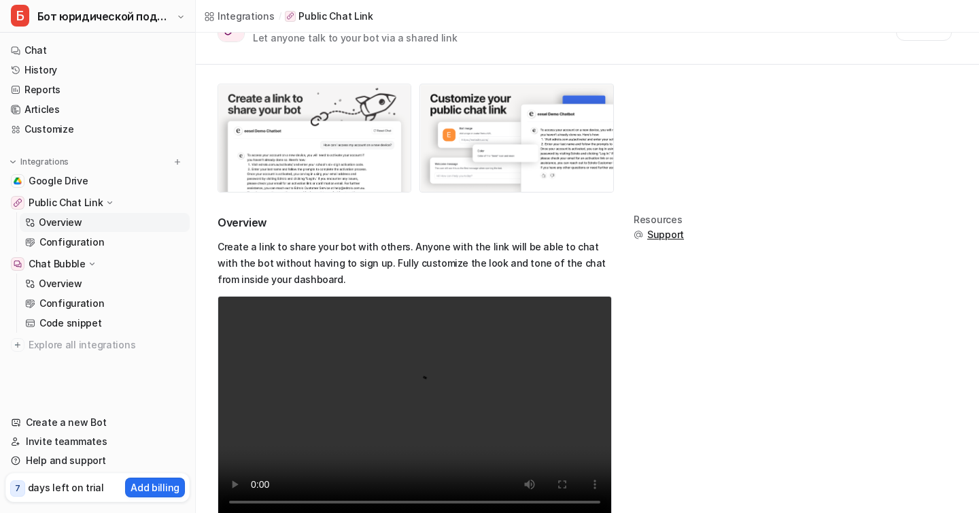
scroll to position [4, 0]
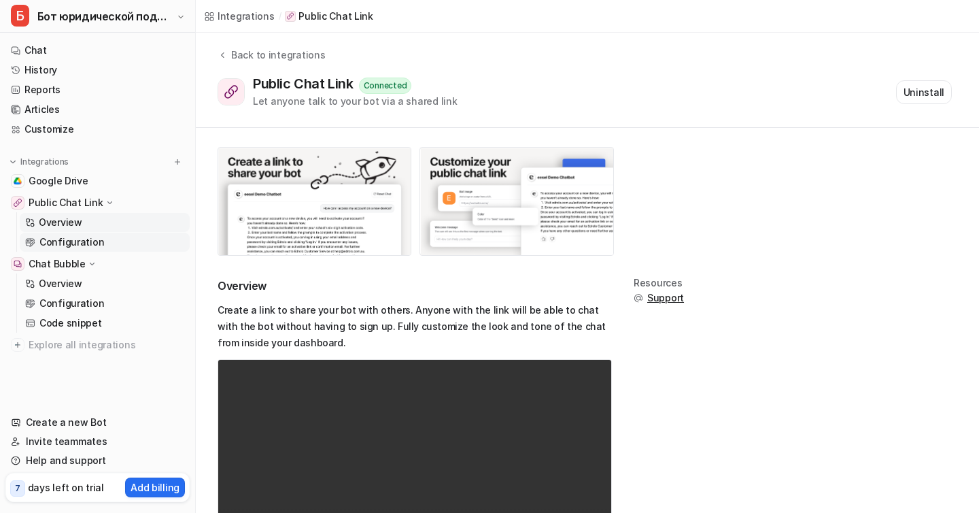
click at [79, 248] on p "Configuration" at bounding box center [71, 242] width 65 height 14
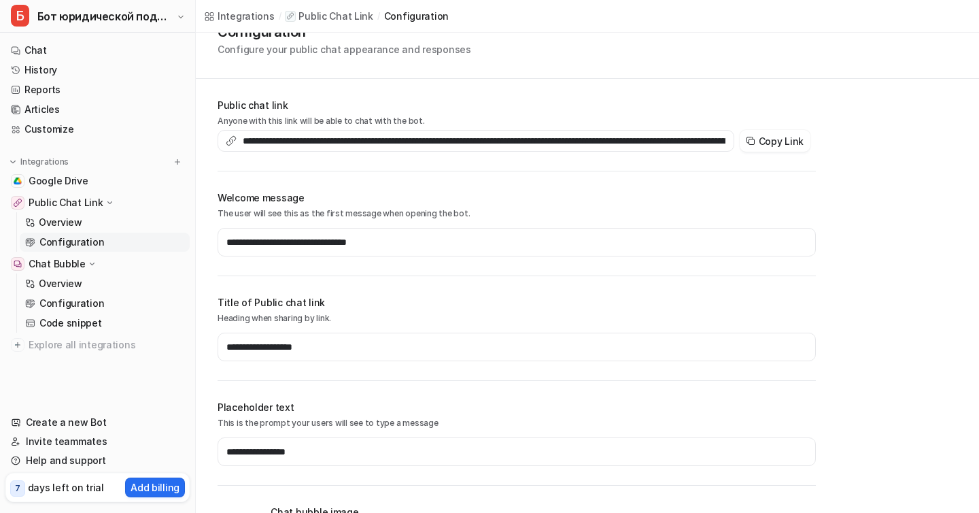
scroll to position [12, 0]
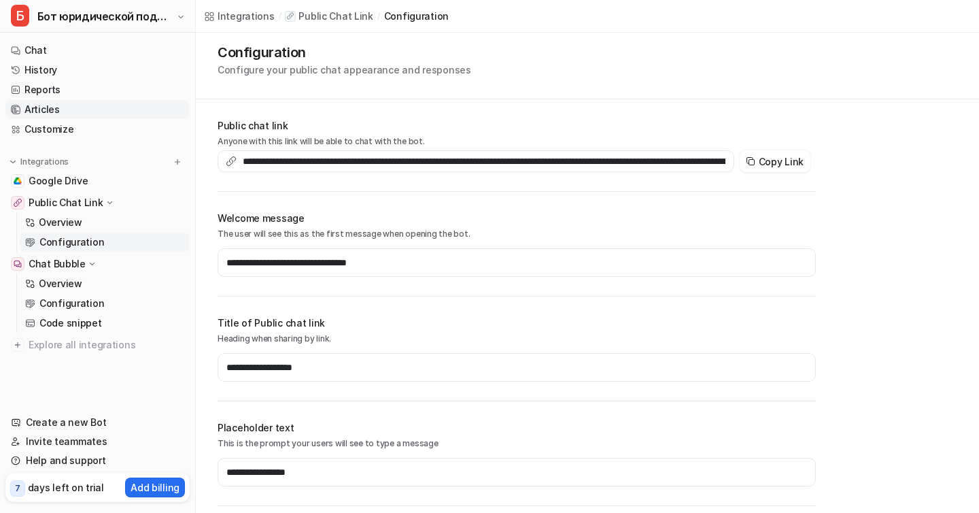
click at [40, 115] on link "Articles" at bounding box center [97, 109] width 184 height 19
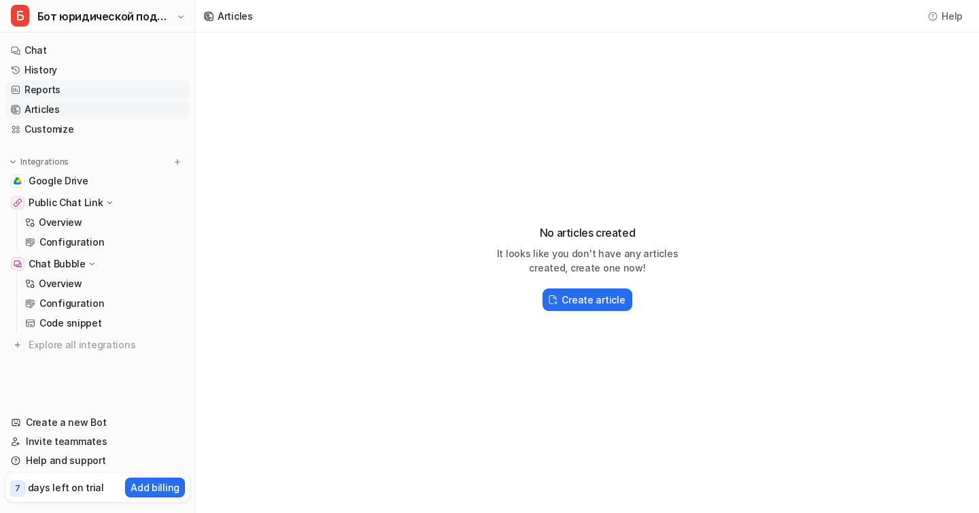
click at [75, 90] on link "Reports" at bounding box center [97, 89] width 184 height 19
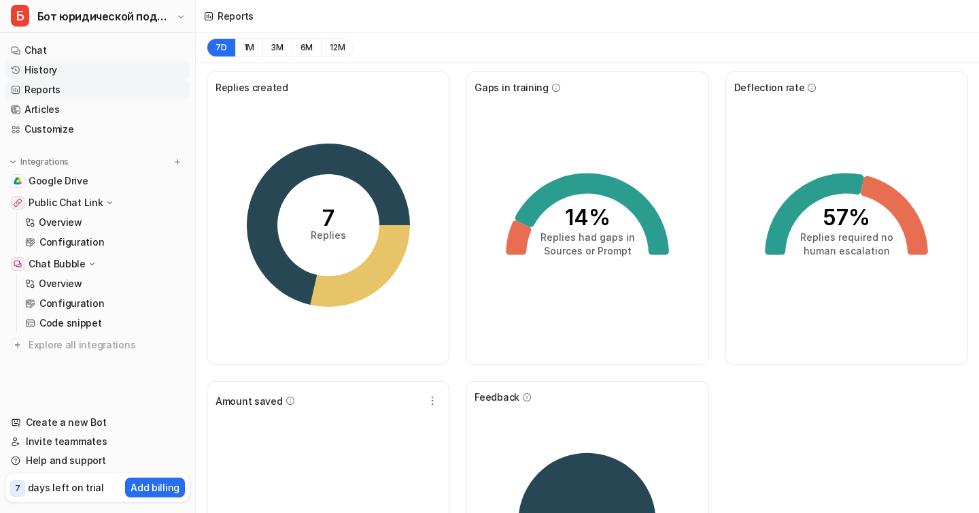
click at [73, 73] on link "History" at bounding box center [97, 70] width 184 height 19
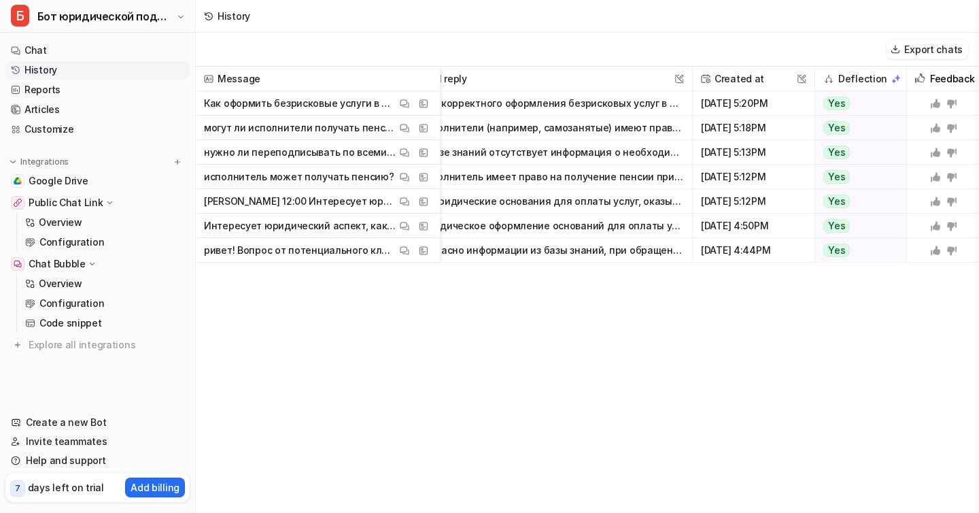
scroll to position [0, 237]
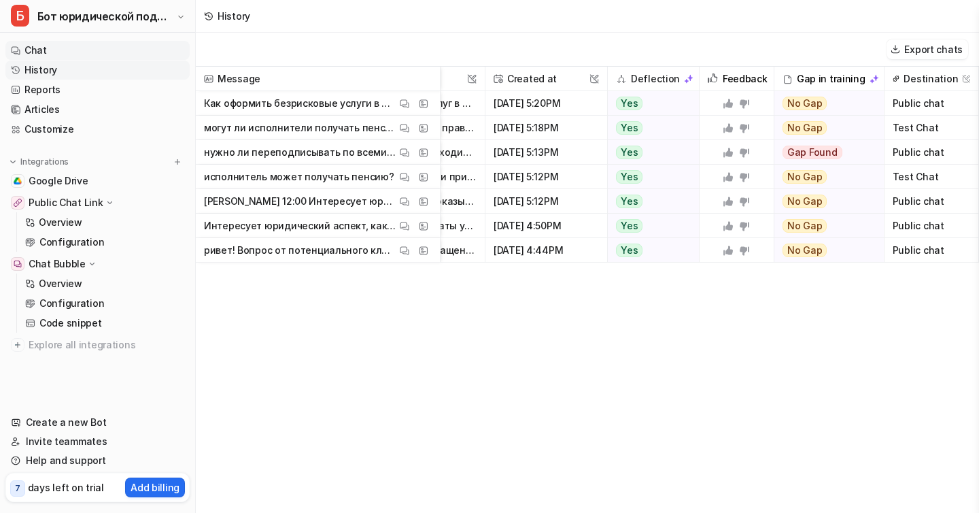
click at [44, 50] on link "Chat" at bounding box center [97, 50] width 184 height 19
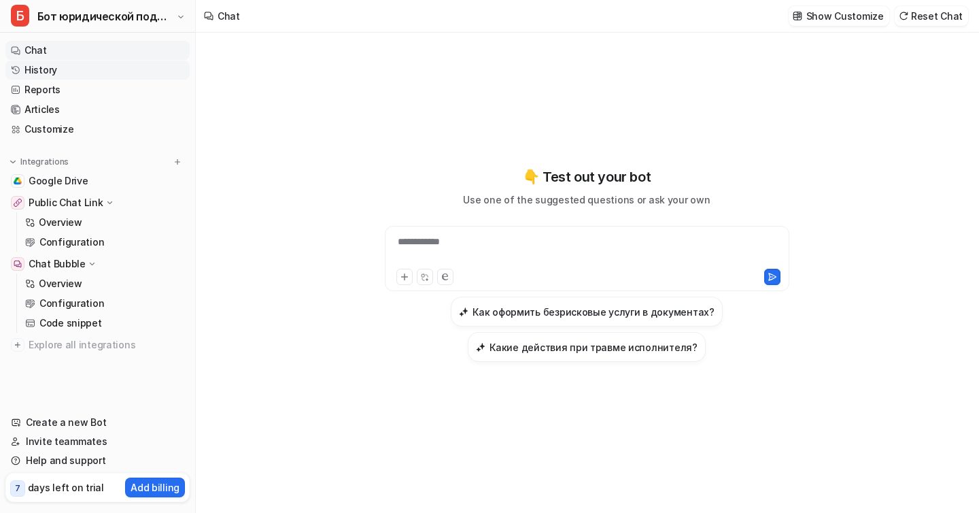
click at [74, 63] on link "History" at bounding box center [97, 70] width 184 height 19
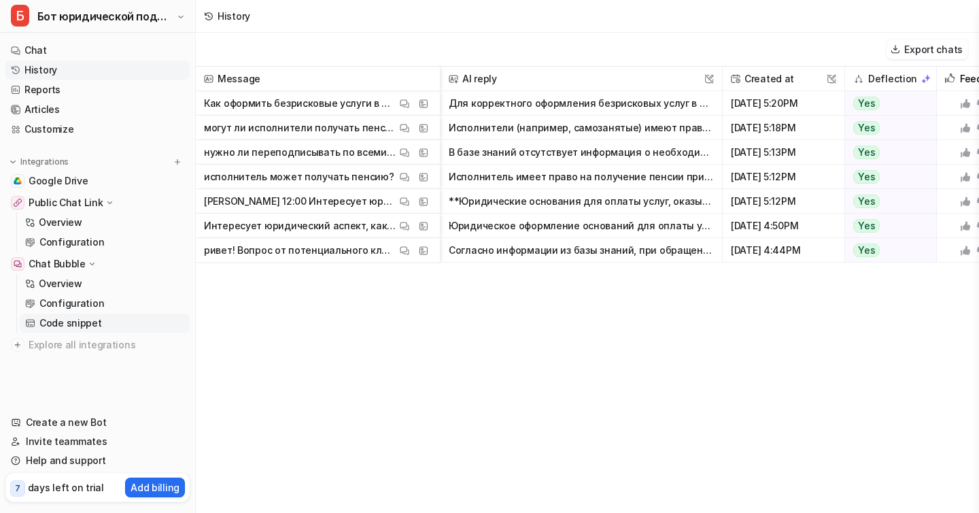
click at [69, 328] on p "Code snippet" at bounding box center [70, 323] width 63 height 14
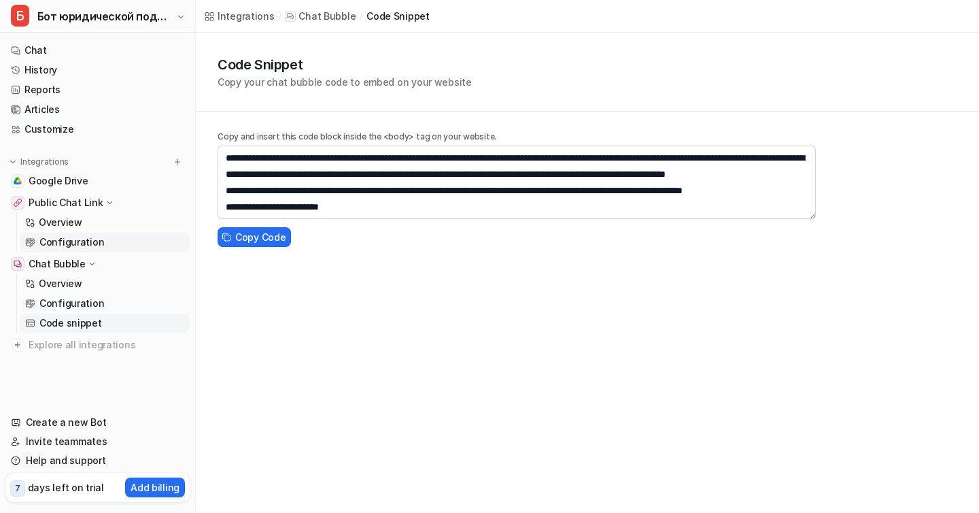
click at [84, 238] on p "Configuration" at bounding box center [71, 242] width 65 height 14
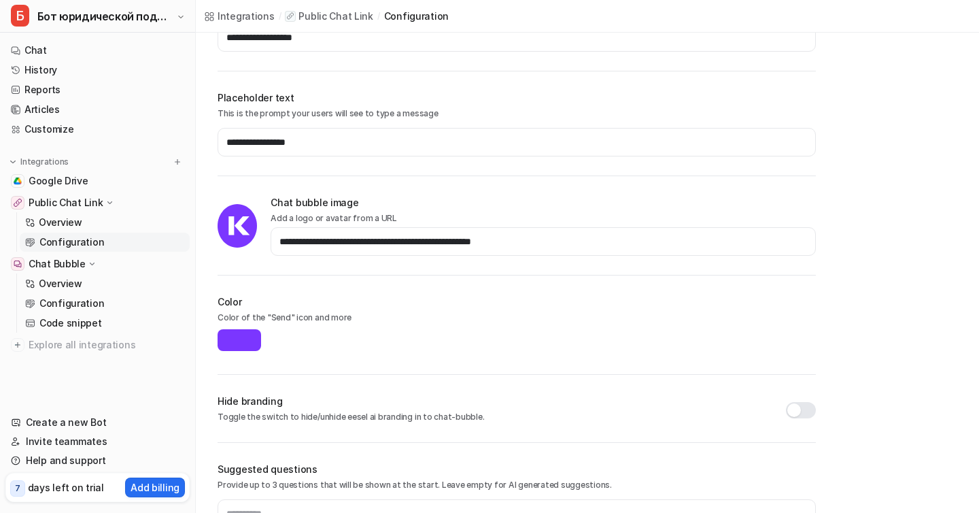
scroll to position [449, 0]
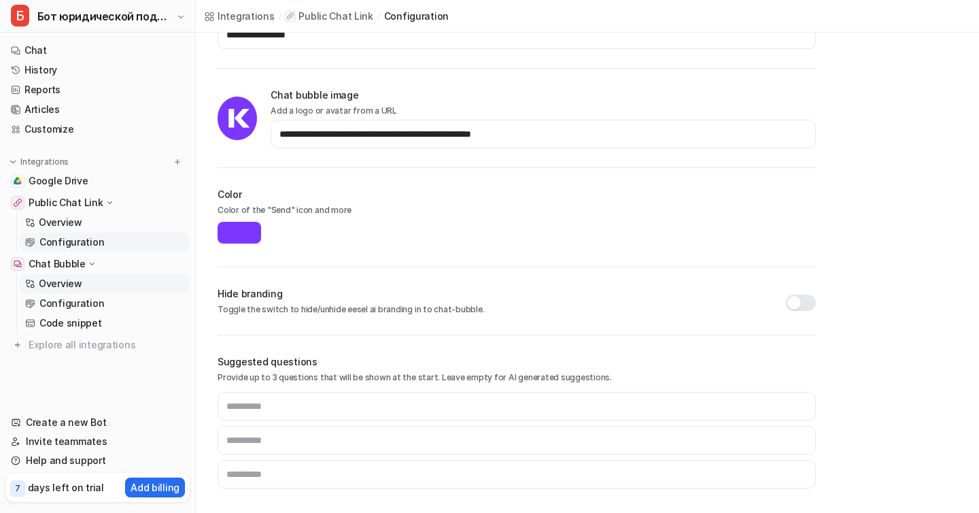
click at [93, 280] on link "Overview" at bounding box center [105, 283] width 170 height 19
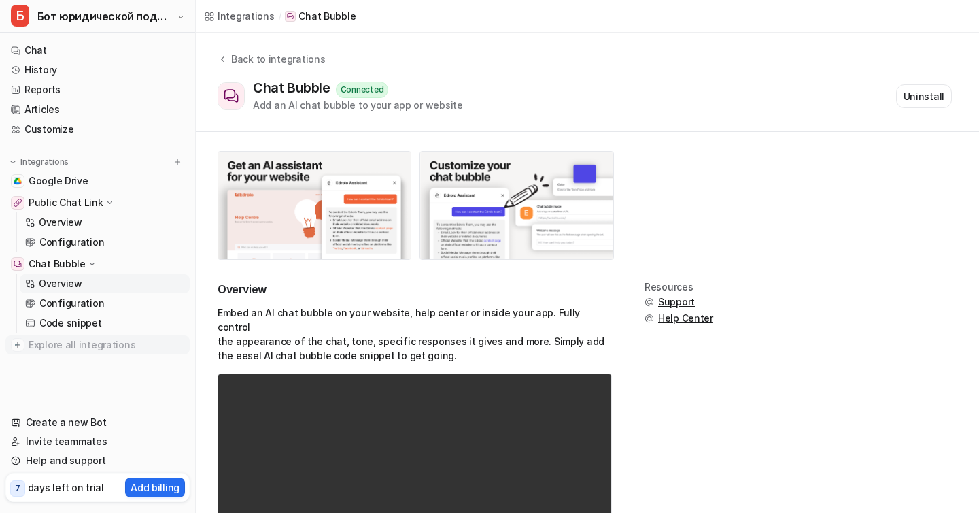
click at [96, 348] on span "Explore all integrations" at bounding box center [107, 345] width 156 height 22
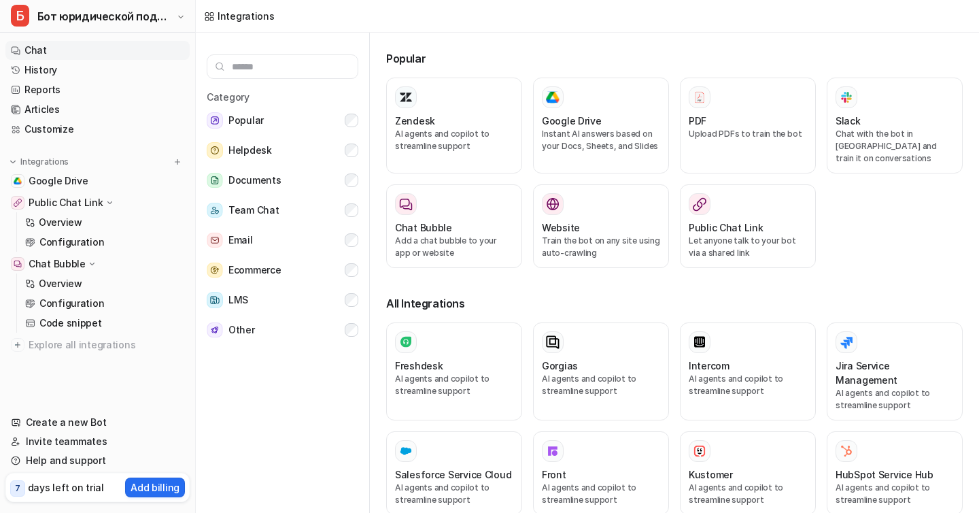
click at [70, 49] on link "Chat" at bounding box center [97, 50] width 184 height 19
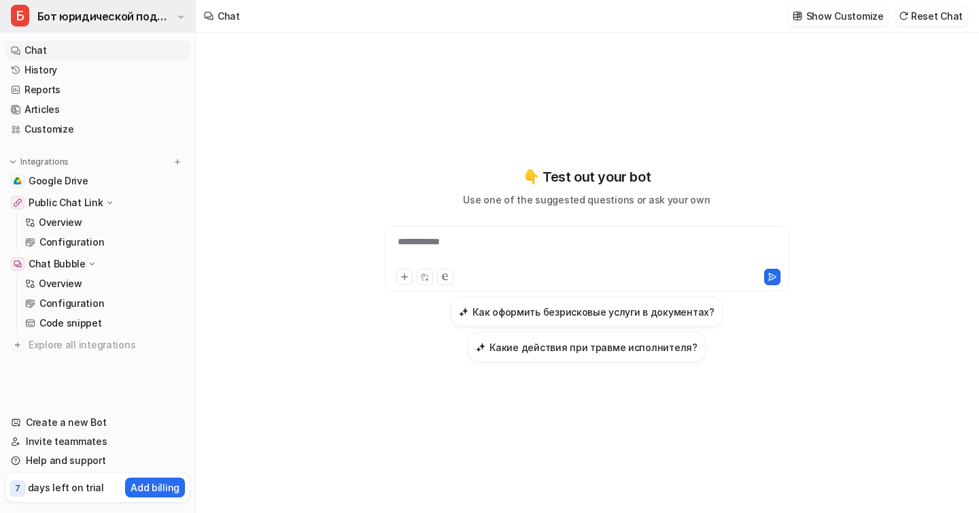
click at [179, 19] on icon "button" at bounding box center [180, 17] width 7 height 8
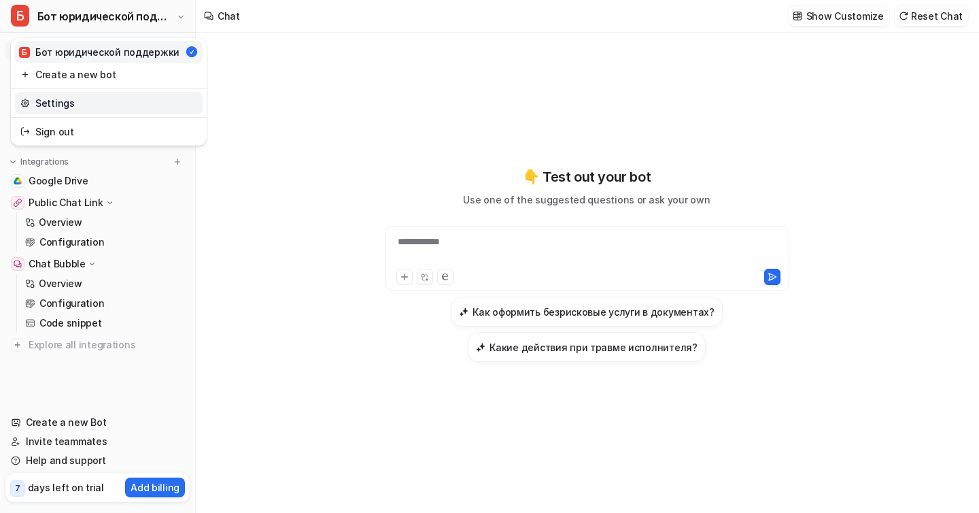
click at [137, 103] on link "Settings" at bounding box center [109, 103] width 188 height 22
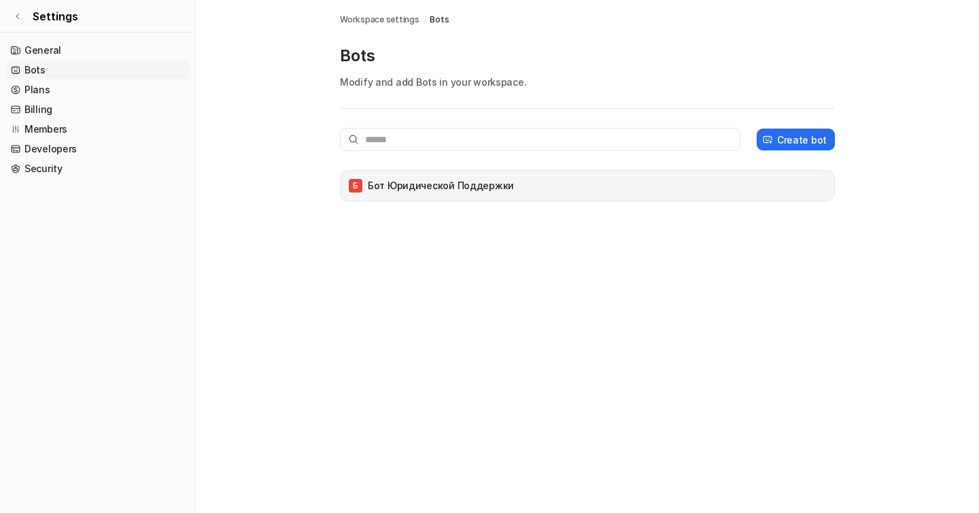
click at [428, 189] on p "Бот юридической поддержки" at bounding box center [441, 186] width 146 height 14
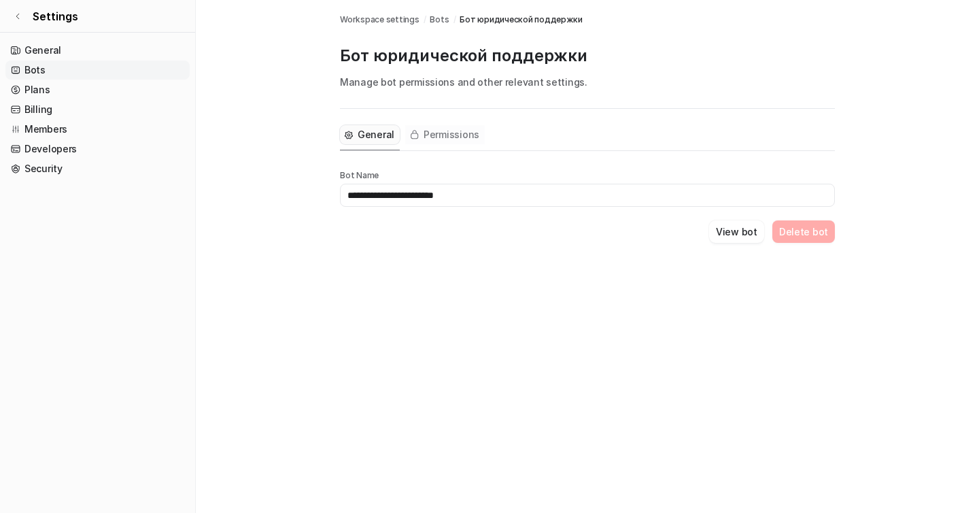
click at [445, 135] on span "Permissions" at bounding box center [452, 135] width 56 height 14
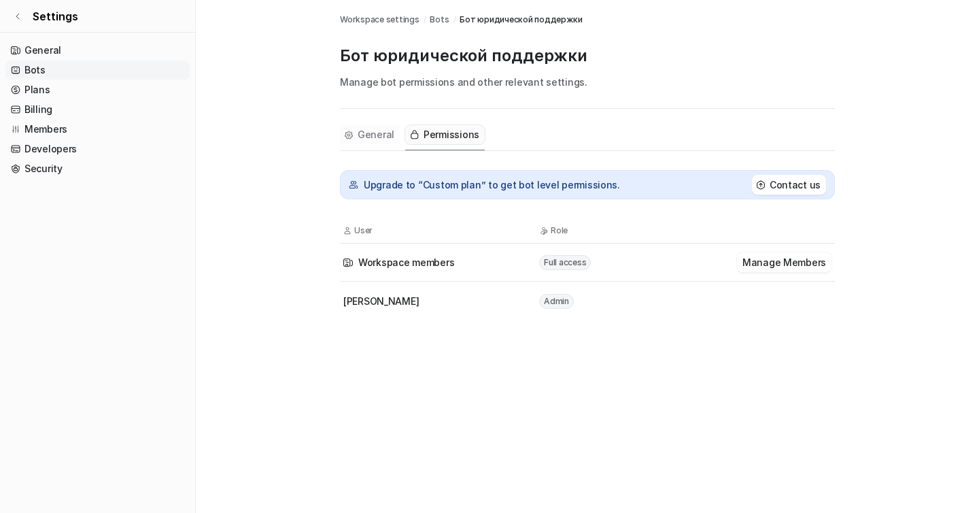
click at [371, 138] on span "General" at bounding box center [376, 135] width 37 height 14
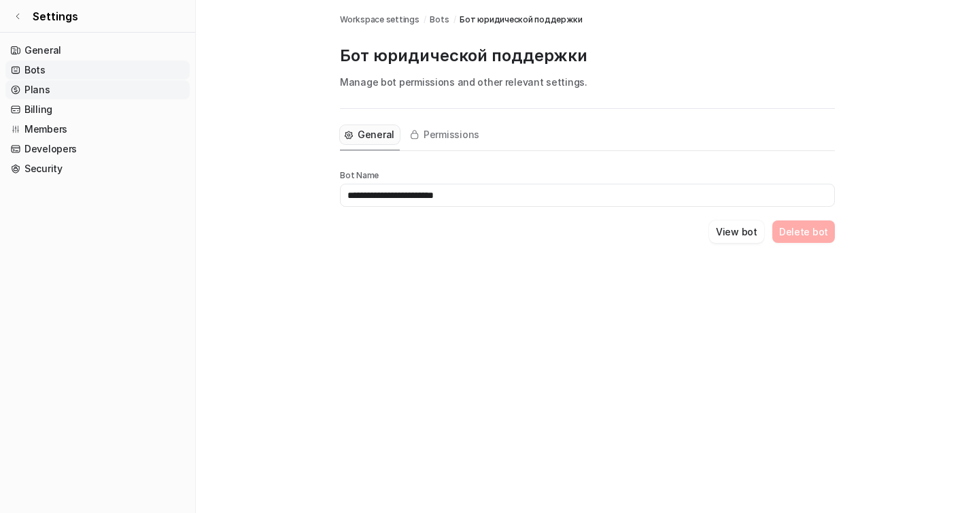
click at [69, 94] on link "Plans" at bounding box center [97, 89] width 184 height 19
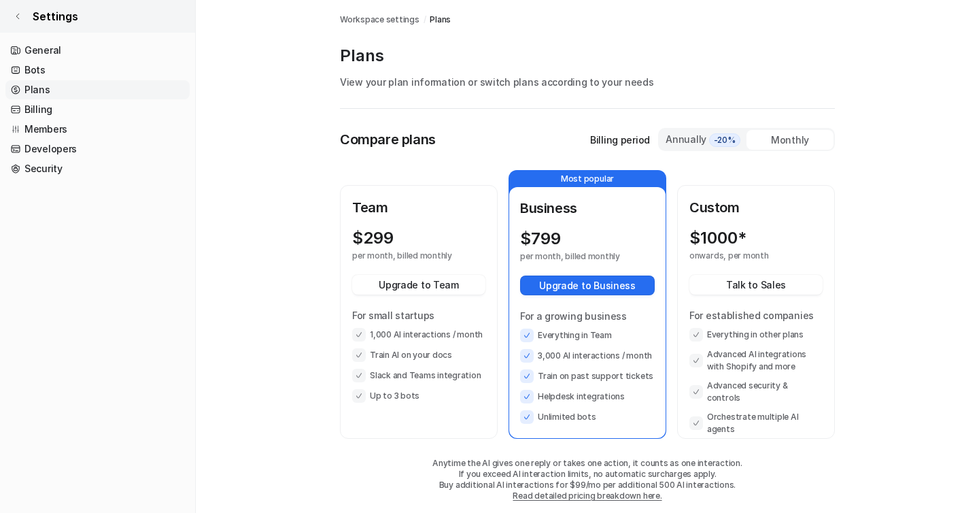
click at [10, 27] on link "Settings" at bounding box center [97, 16] width 195 height 33
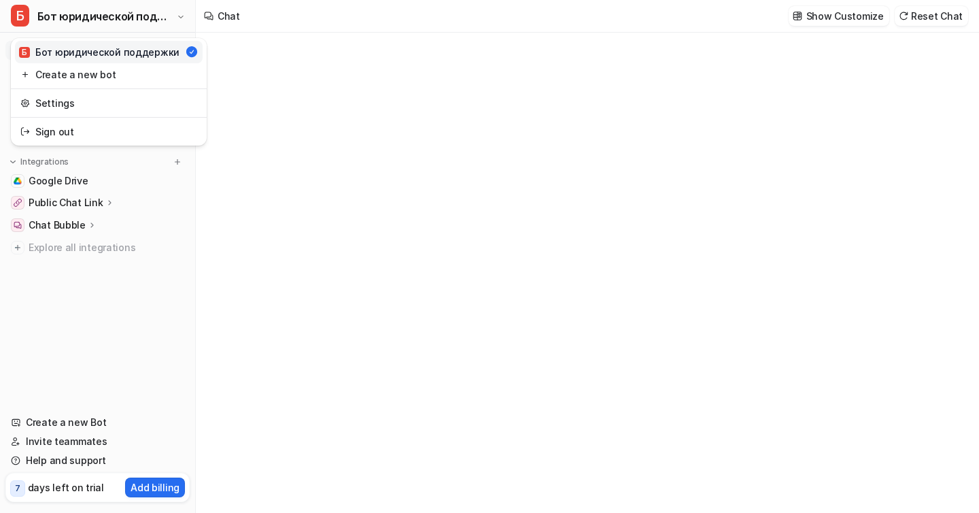
click at [14, 19] on span "Б" at bounding box center [20, 16] width 18 height 22
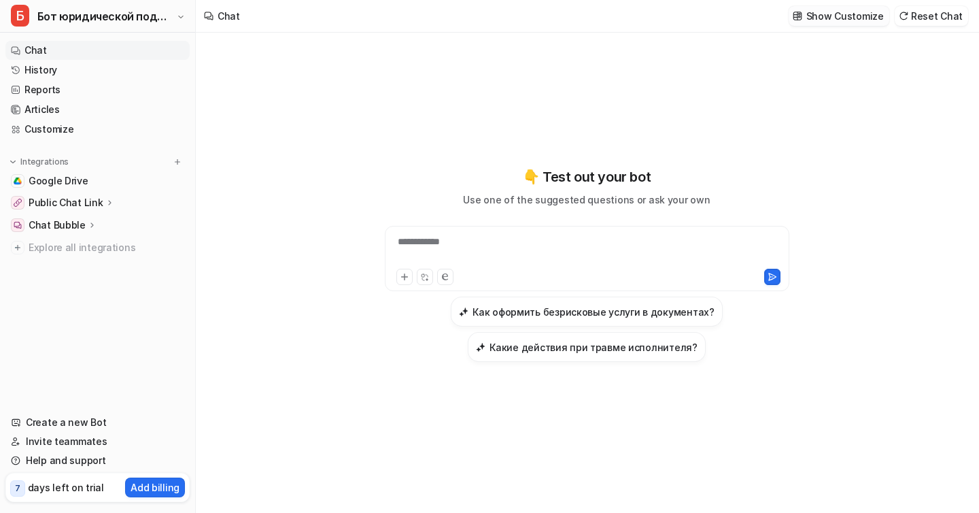
click at [825, 20] on p "Show Customize" at bounding box center [845, 16] width 78 height 14
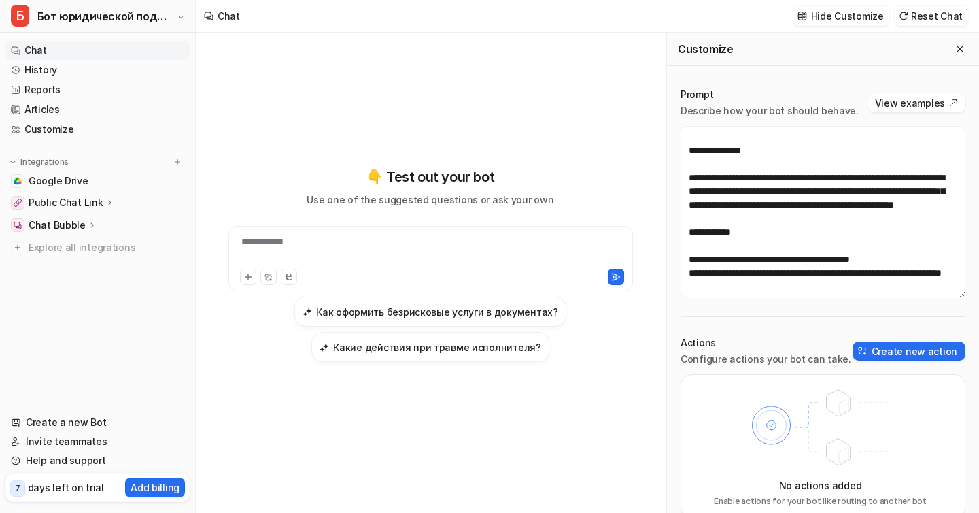
scroll to position [174, 0]
click at [829, 238] on textarea "**********" at bounding box center [823, 211] width 285 height 171
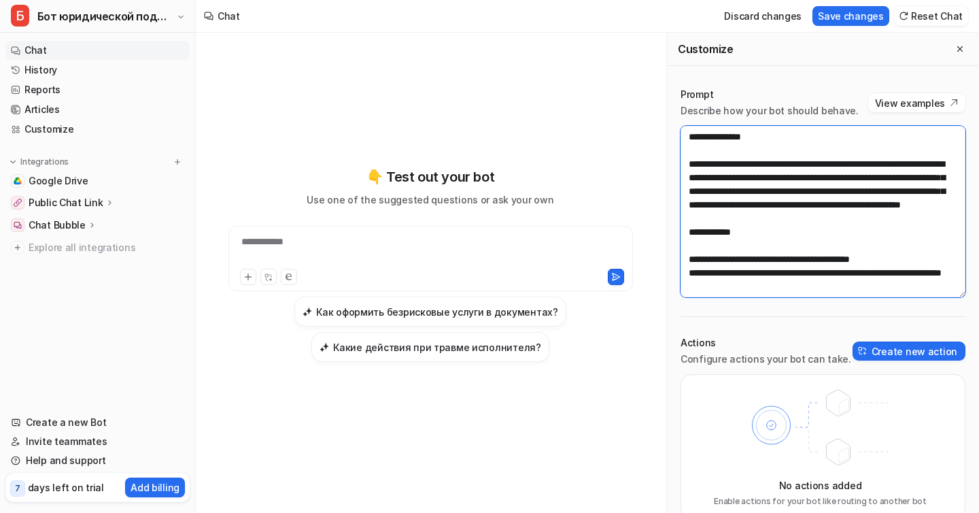
scroll to position [231, 0]
drag, startPoint x: 806, startPoint y: 174, endPoint x: 957, endPoint y: 188, distance: 151.6
click at [957, 188] on textarea "**********" at bounding box center [823, 211] width 285 height 171
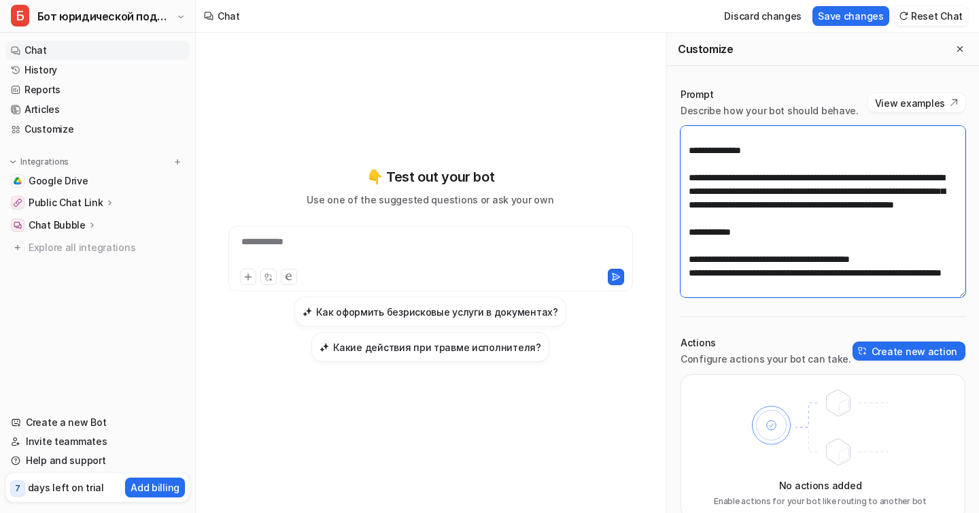
scroll to position [218, 0]
click at [858, 273] on textarea "**********" at bounding box center [823, 211] width 285 height 171
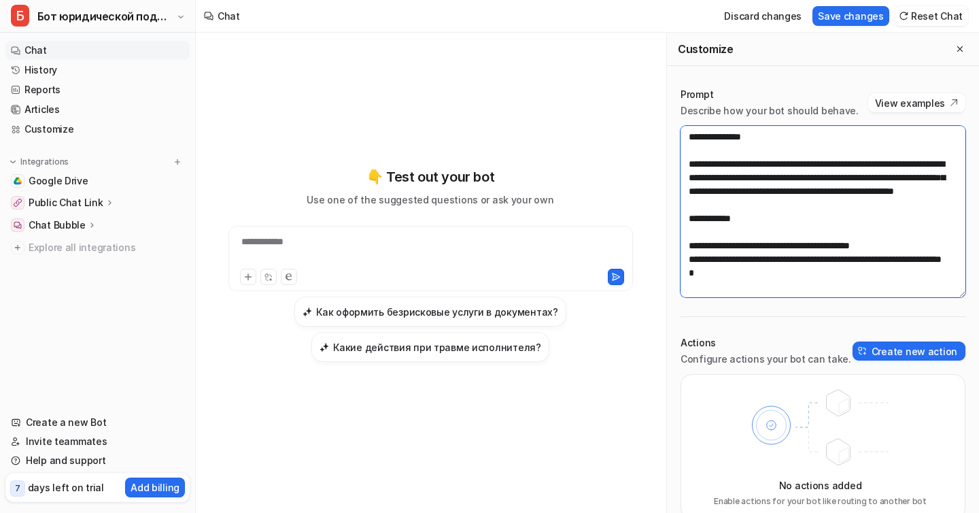
paste textarea "**********"
type textarea "**********"
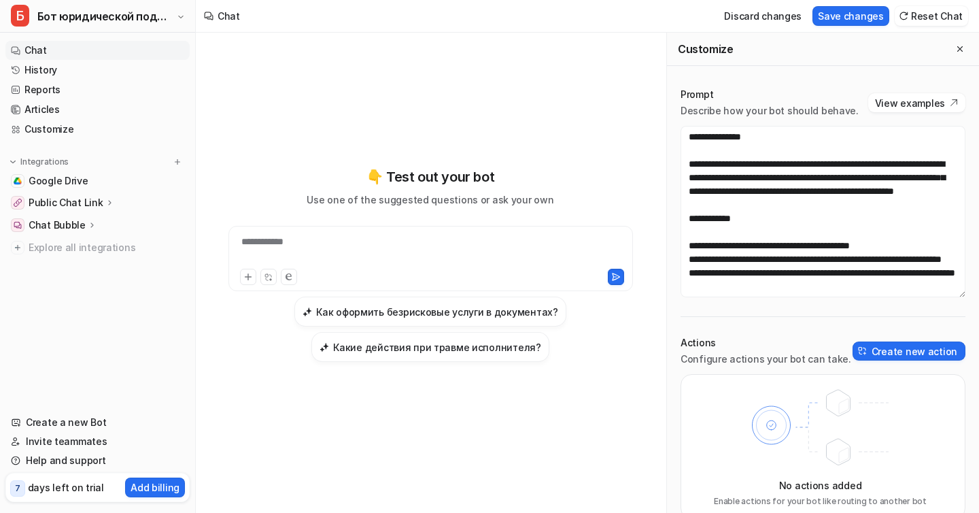
click at [863, 316] on hr at bounding box center [823, 316] width 285 height 1
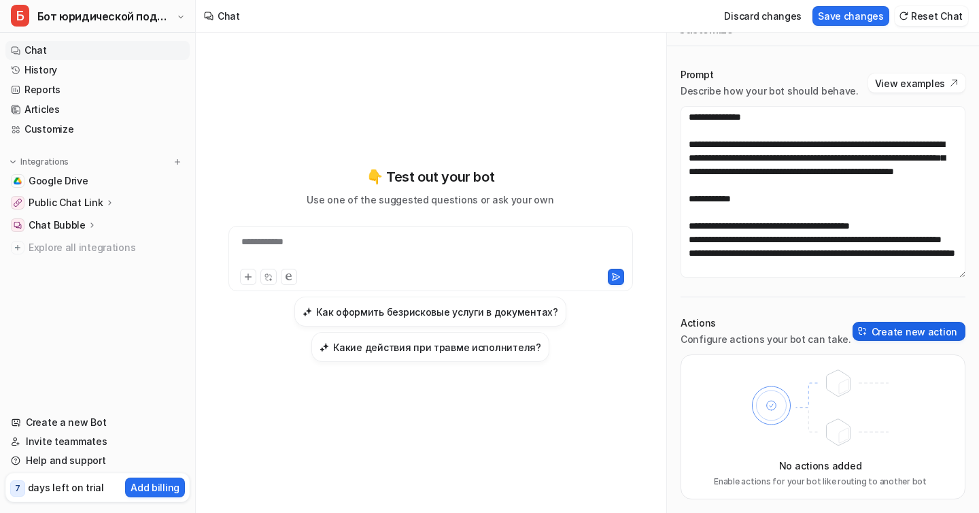
click at [891, 333] on button "Create new action" at bounding box center [909, 331] width 113 height 19
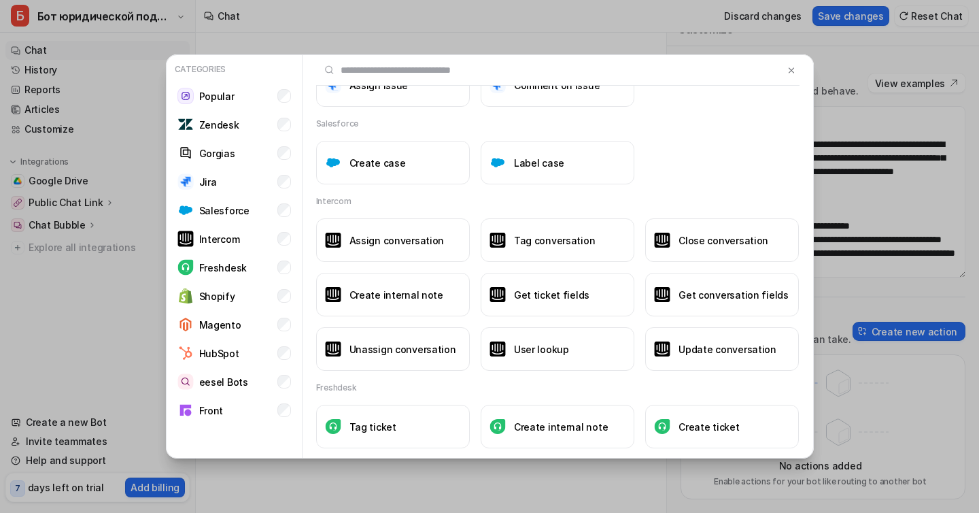
scroll to position [829, 0]
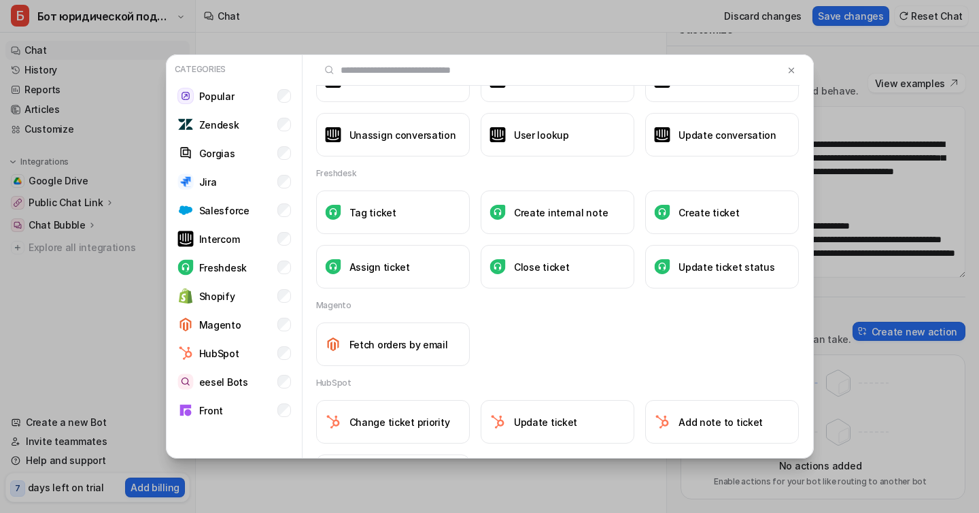
click at [411, 72] on input "text" at bounding box center [550, 70] width 468 height 30
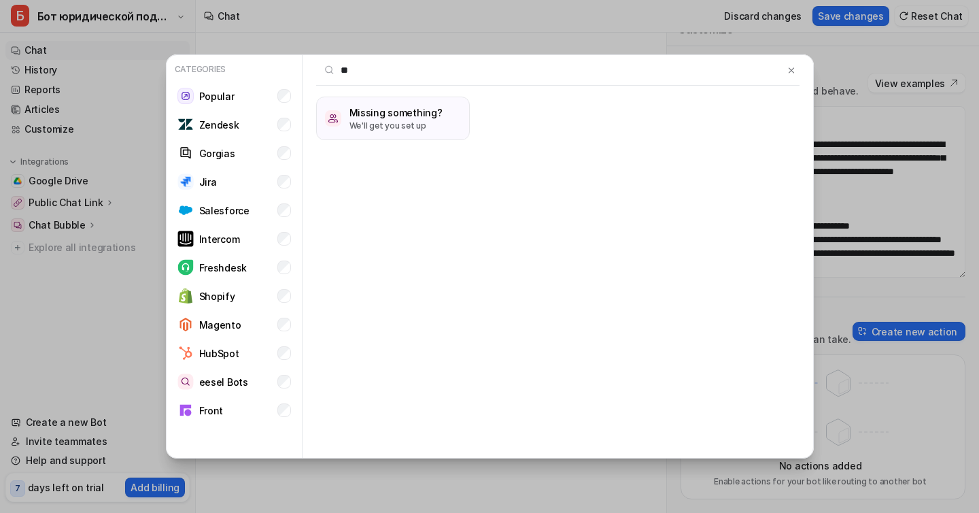
scroll to position [0, 0]
type input "****"
click at [222, 126] on p "Zendesk" at bounding box center [219, 125] width 40 height 14
click at [790, 67] on img at bounding box center [792, 70] width 10 height 10
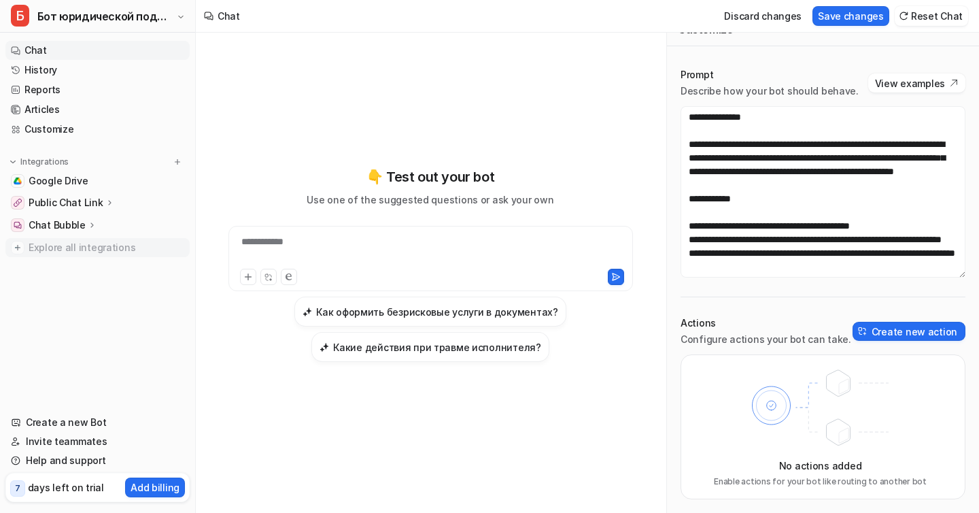
click at [86, 247] on span "Explore all integrations" at bounding box center [107, 248] width 156 height 22
click at [176, 161] on img at bounding box center [178, 162] width 10 height 10
click at [902, 327] on button "Create new action" at bounding box center [909, 331] width 113 height 19
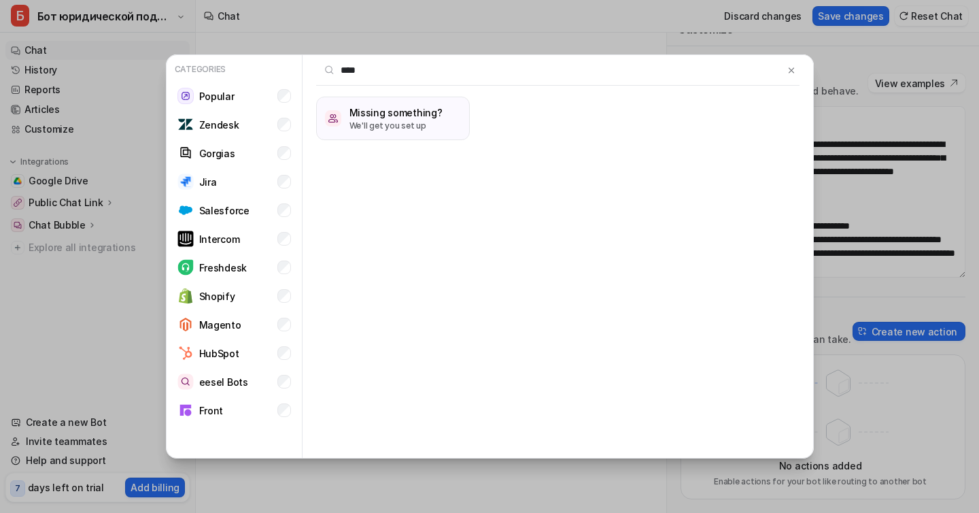
click at [369, 71] on input "****" at bounding box center [550, 70] width 468 height 30
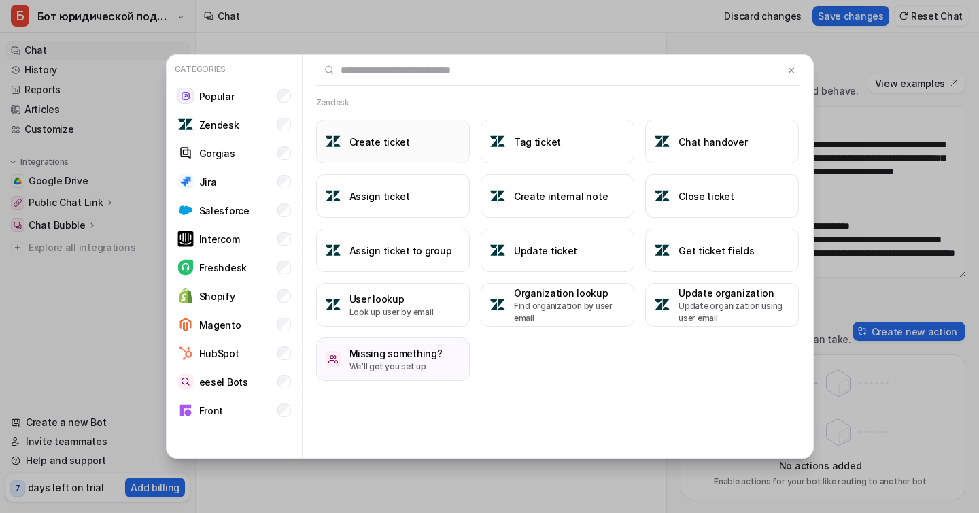
click at [376, 139] on h3 "Create ticket" at bounding box center [379, 142] width 61 height 14
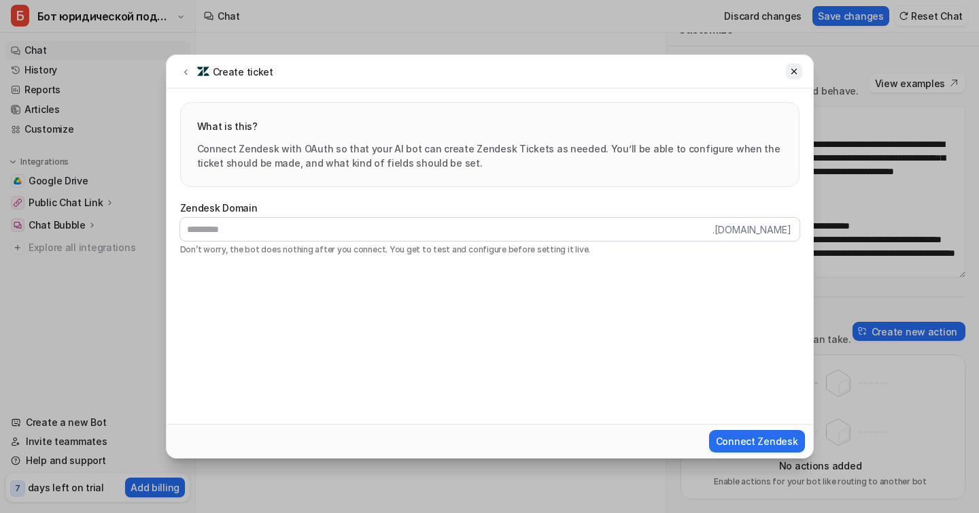
click at [798, 69] on icon at bounding box center [794, 72] width 10 height 10
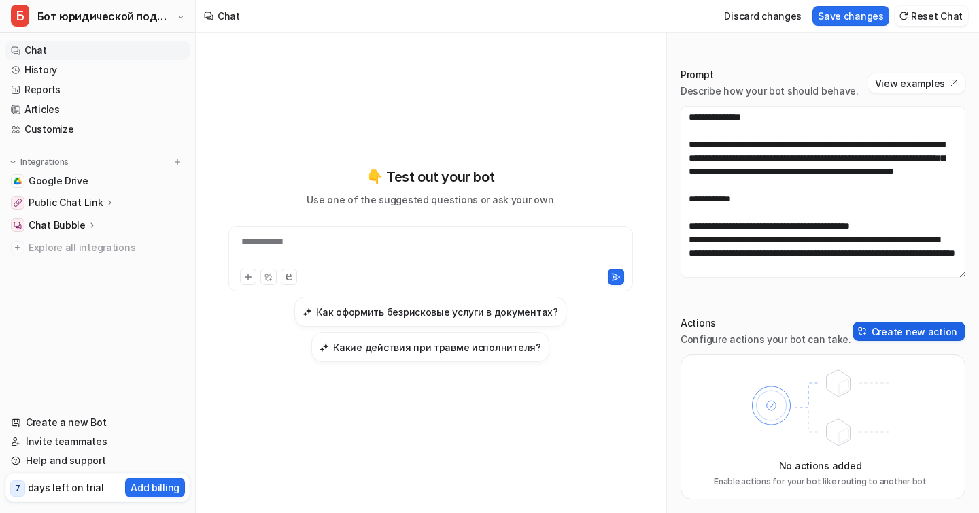
click at [889, 326] on button "Create new action" at bounding box center [909, 331] width 113 height 19
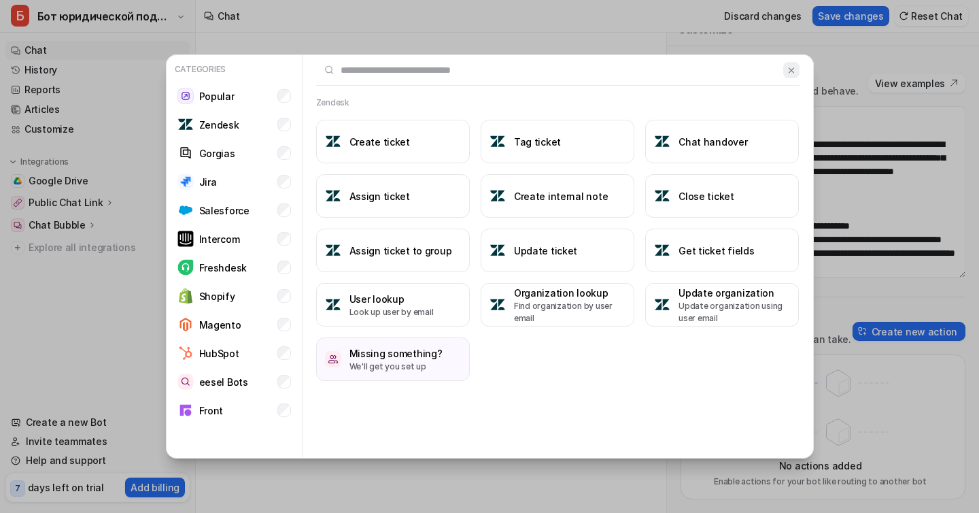
click at [795, 71] on img at bounding box center [792, 70] width 10 height 10
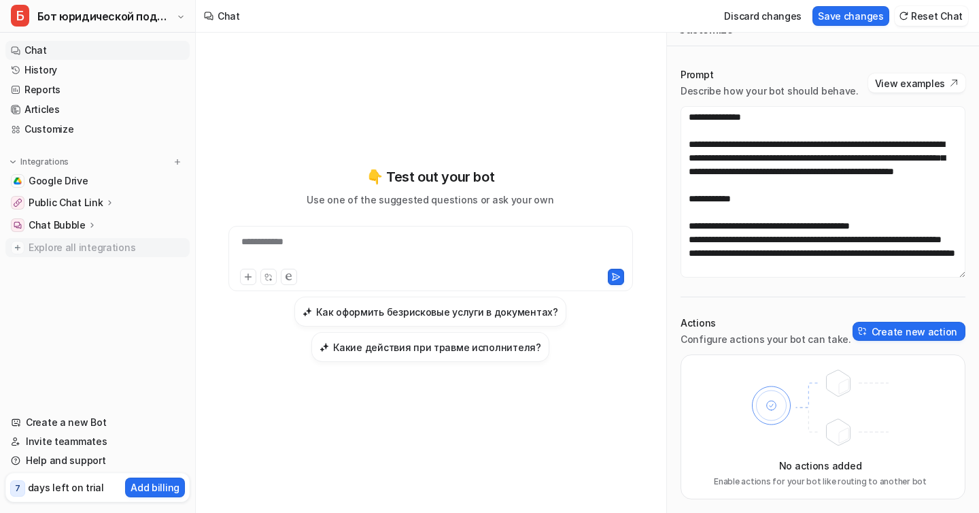
click at [105, 254] on span "Explore all integrations" at bounding box center [107, 248] width 156 height 22
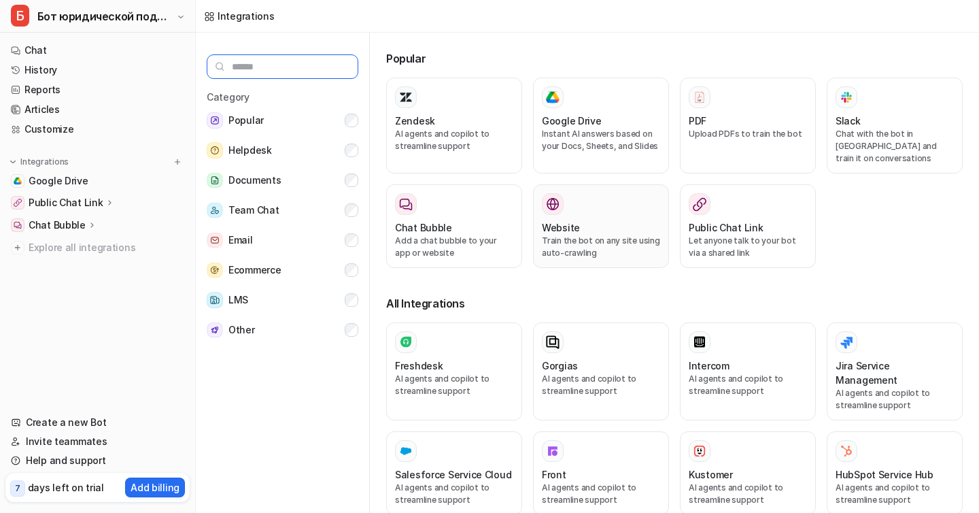
paste input "**********"
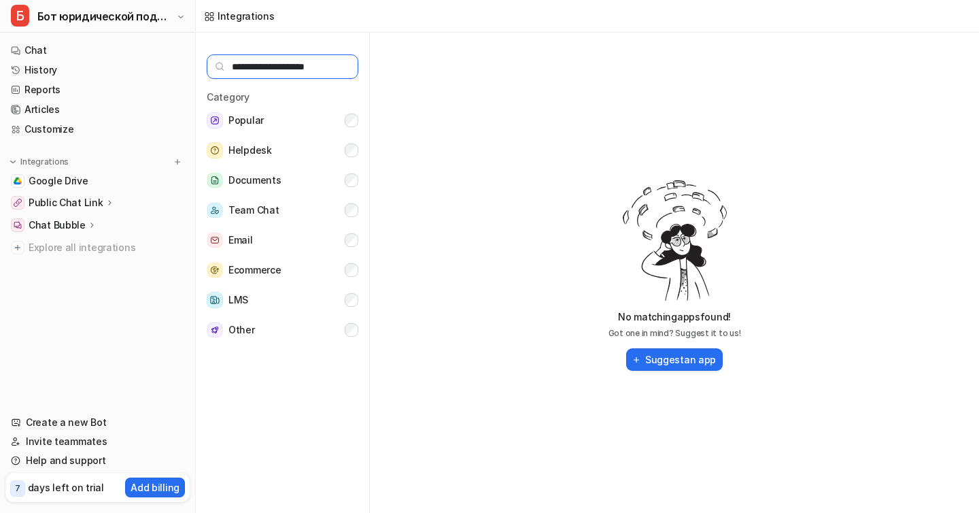
click at [284, 70] on input "**********" at bounding box center [283, 66] width 152 height 24
type input "*"
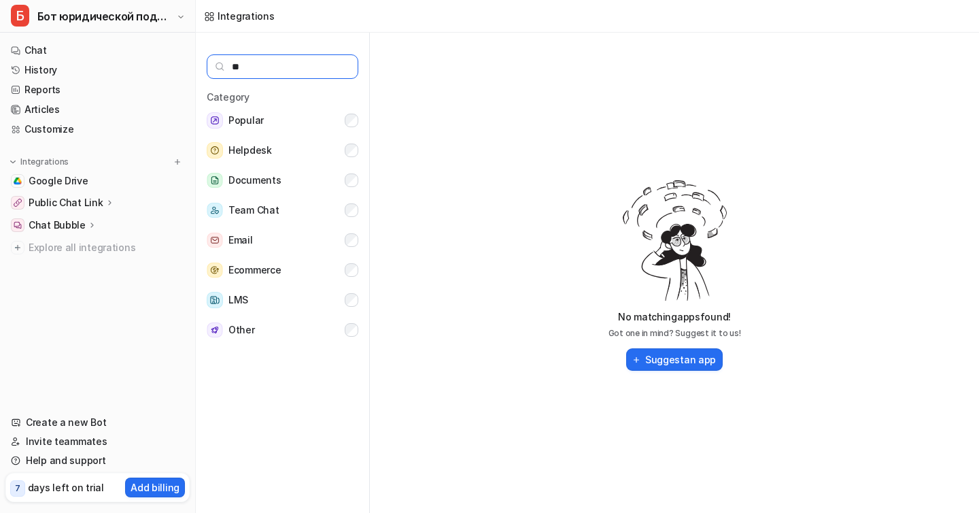
type input "*"
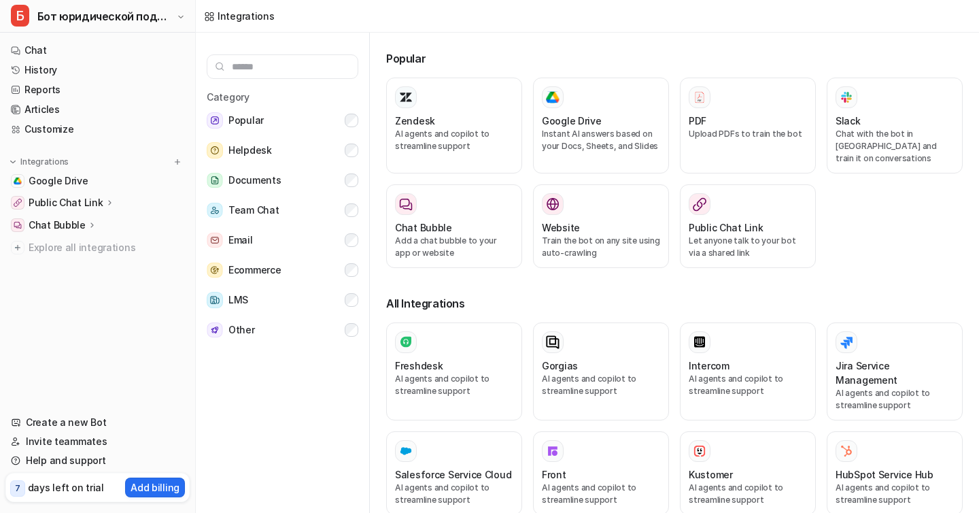
click at [84, 485] on p "days left on trial" at bounding box center [66, 487] width 76 height 14
click at [143, 485] on p "Add billing" at bounding box center [155, 487] width 49 height 14
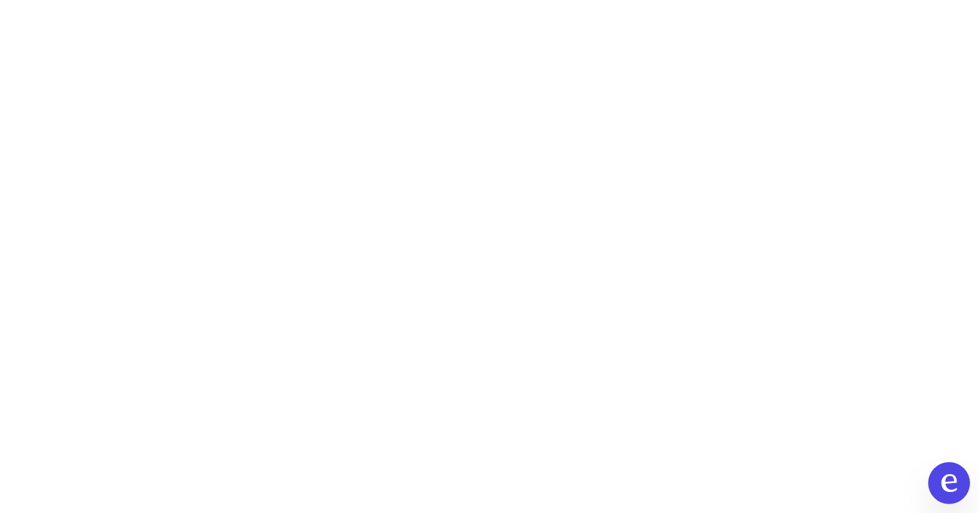
click at [954, 492] on button at bounding box center [949, 483] width 42 height 42
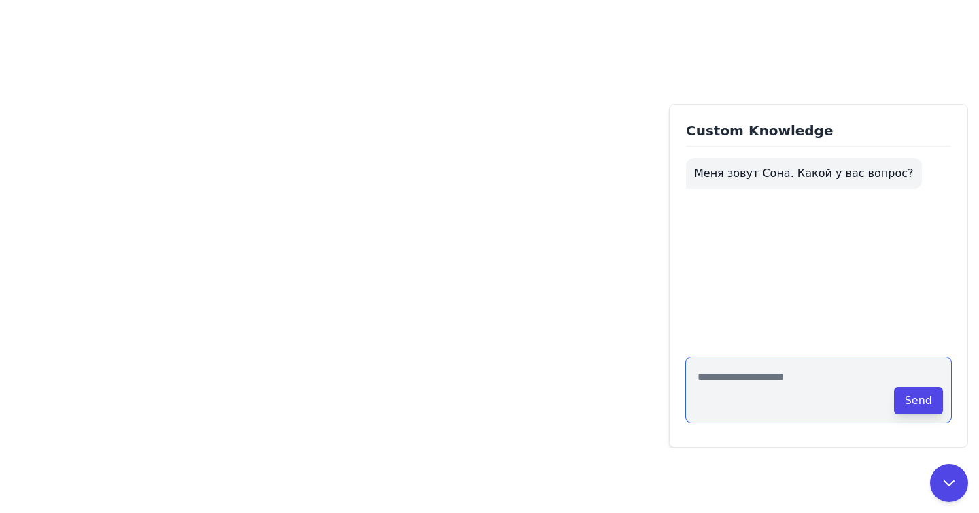
click at [783, 383] on textarea at bounding box center [818, 389] width 265 height 65
type textarea "*"
type textarea "**********"
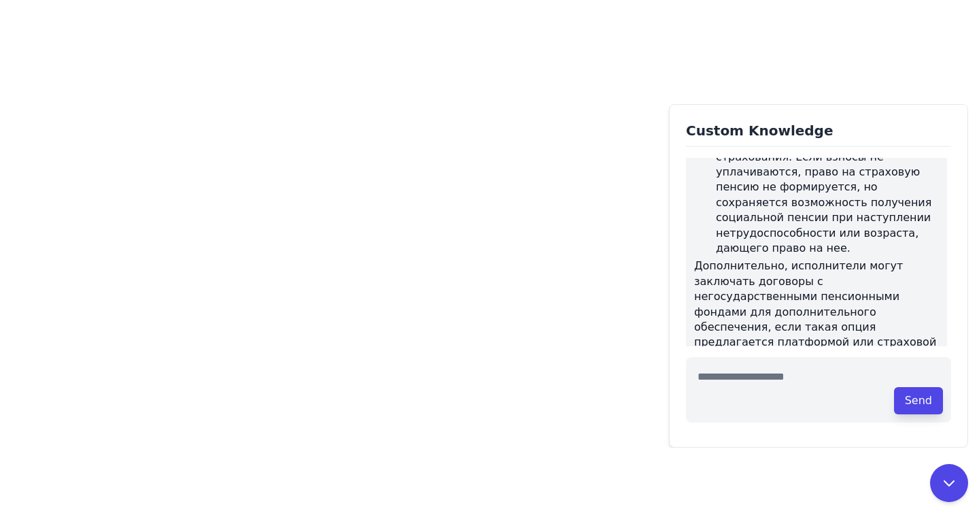
scroll to position [449, 0]
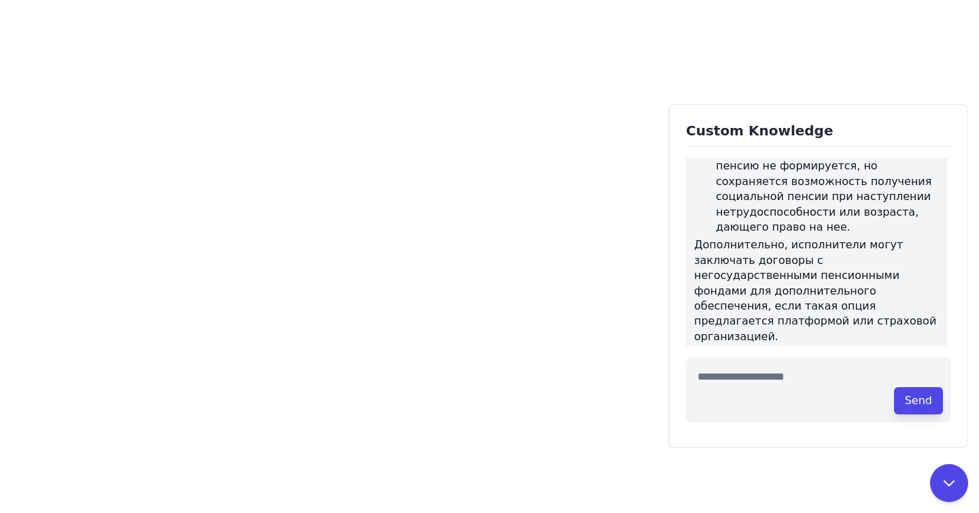
click at [769, 378] on div "подробно о пенсиях для самозанятых" at bounding box center [809, 392] width 230 height 28
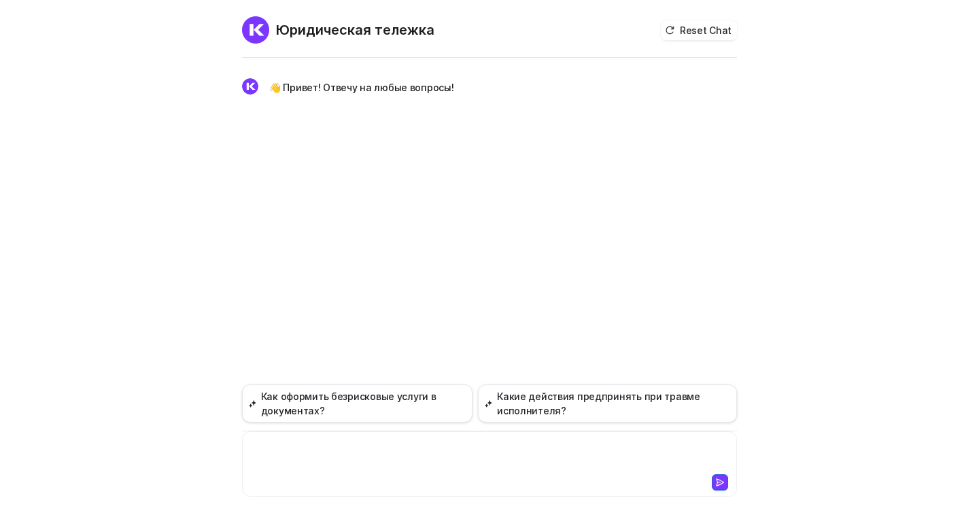
click at [370, 453] on div at bounding box center [489, 455] width 488 height 31
click at [375, 408] on button "Как оформить безрисковые услуги в документах?" at bounding box center [357, 403] width 230 height 38
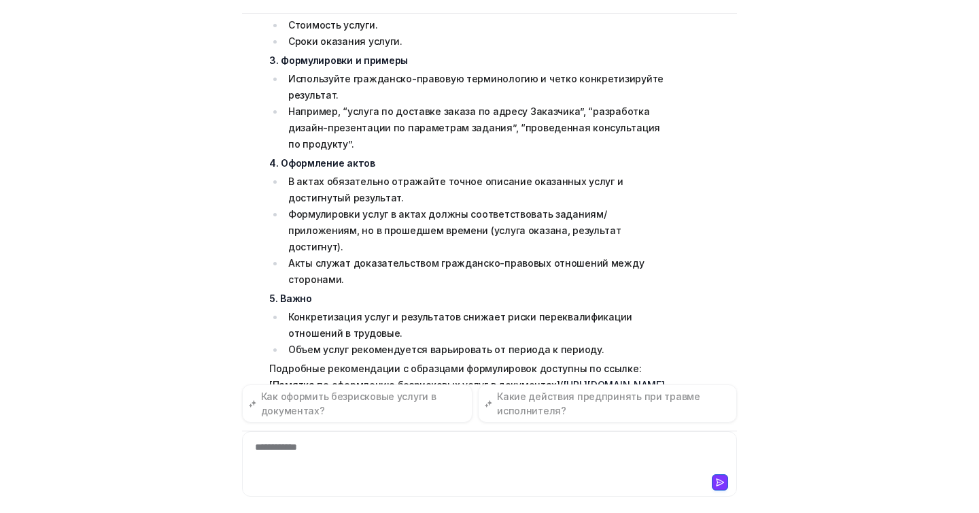
scroll to position [308, 0]
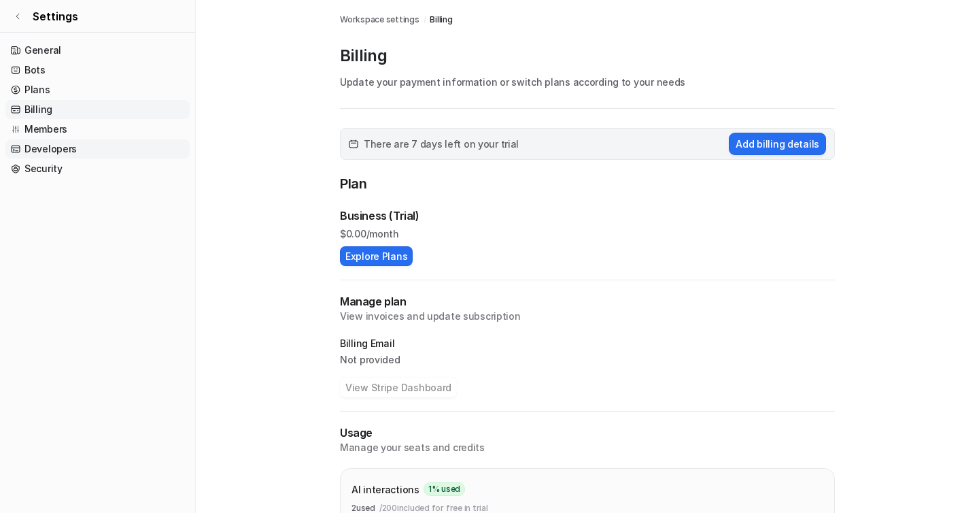
click at [59, 151] on link "Developers" at bounding box center [97, 148] width 184 height 19
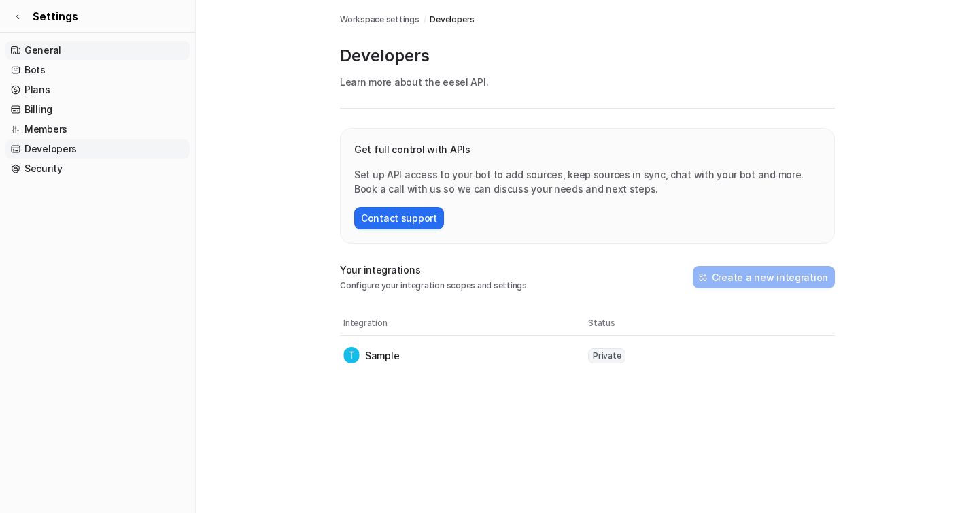
click at [36, 44] on link "General" at bounding box center [97, 50] width 184 height 19
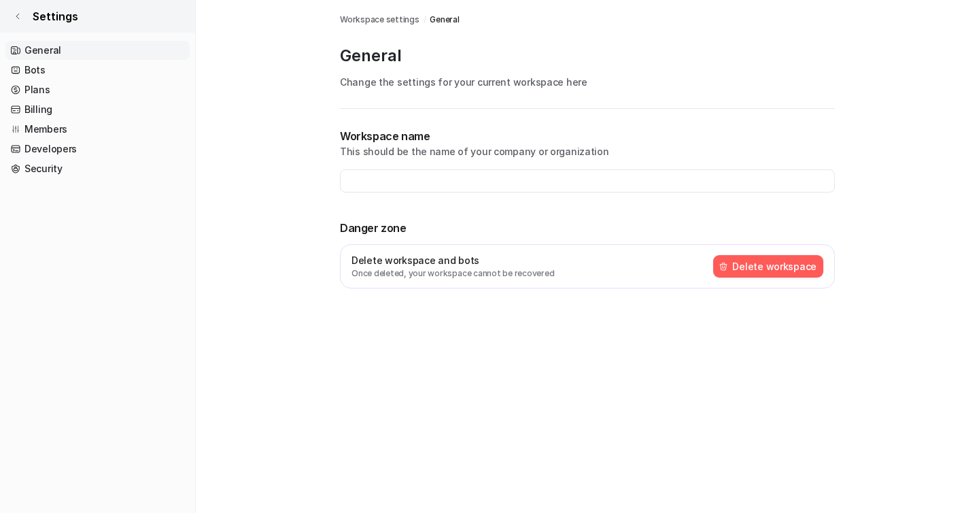
type input "**********"
click at [18, 16] on icon at bounding box center [18, 16] width 8 height 8
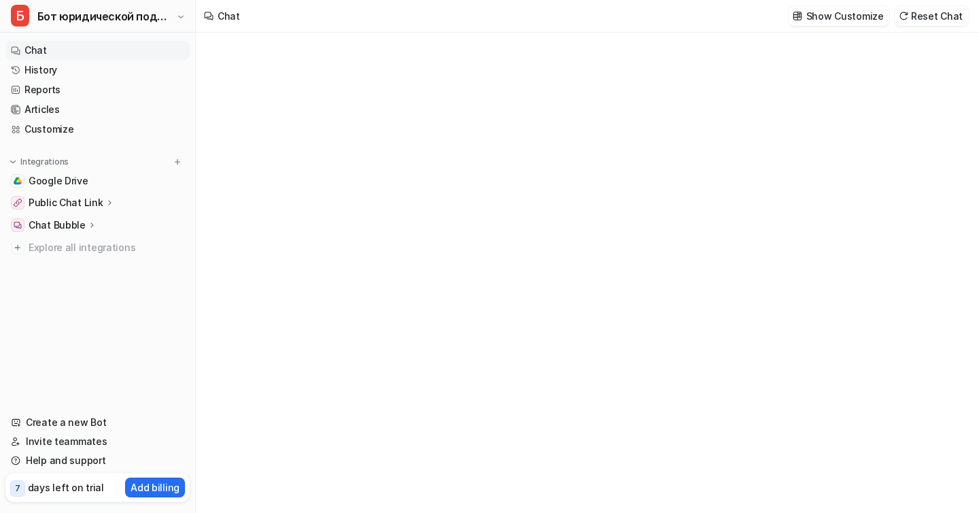
type textarea "**********"
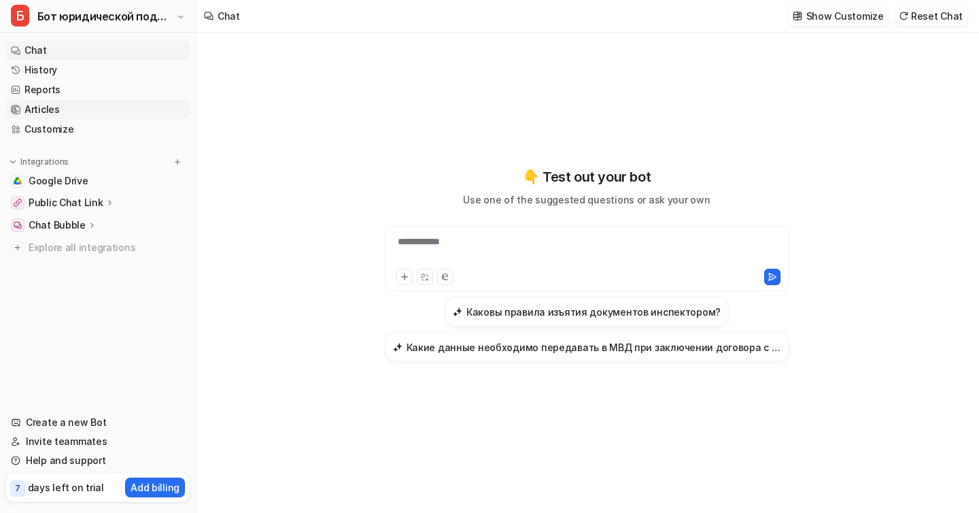
click at [43, 112] on link "Articles" at bounding box center [97, 109] width 184 height 19
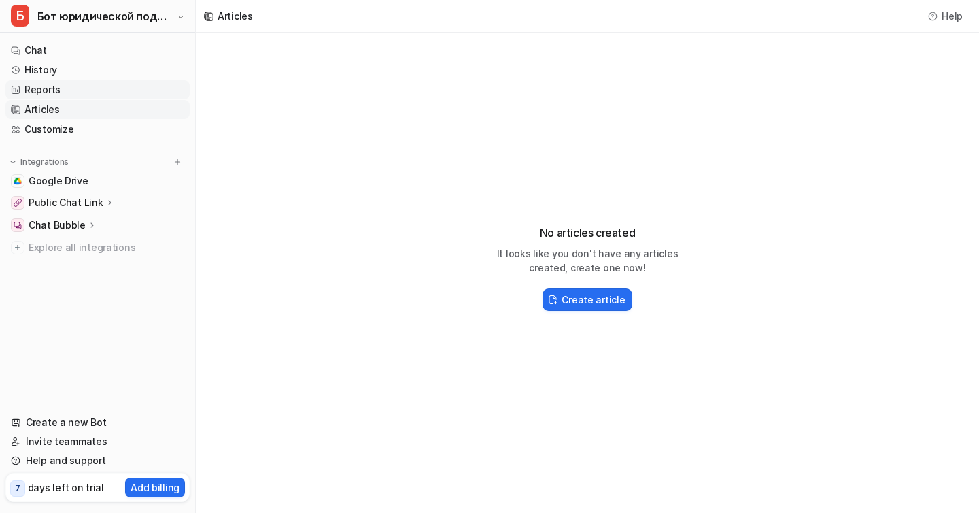
click at [56, 92] on link "Reports" at bounding box center [97, 89] width 184 height 19
click at [47, 186] on span "Google Drive" at bounding box center [59, 181] width 60 height 14
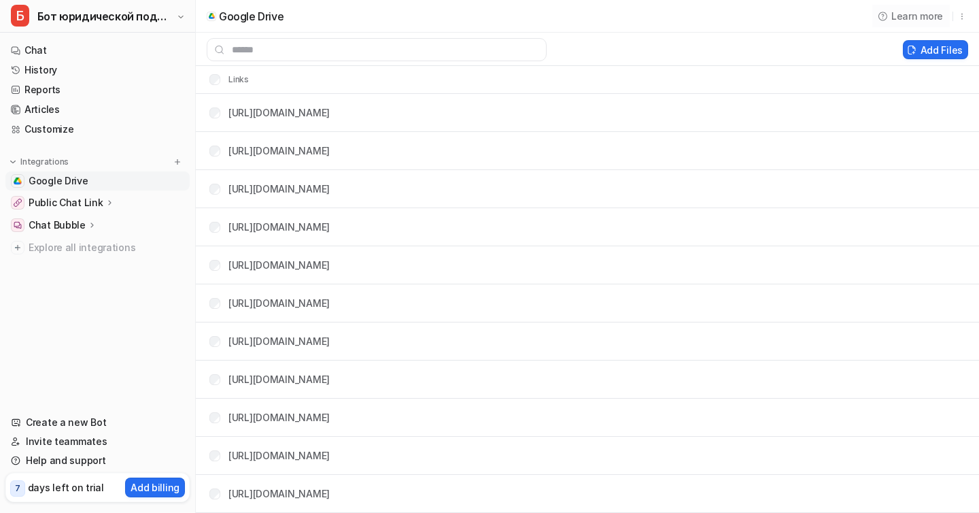
click at [925, 16] on span "Learn more" at bounding box center [917, 16] width 52 height 14
click at [912, 14] on span "Learn more" at bounding box center [917, 16] width 52 height 14
click at [959, 14] on icon "button" at bounding box center [962, 17] width 10 height 10
click at [643, 47] on div at bounding box center [549, 49] width 707 height 23
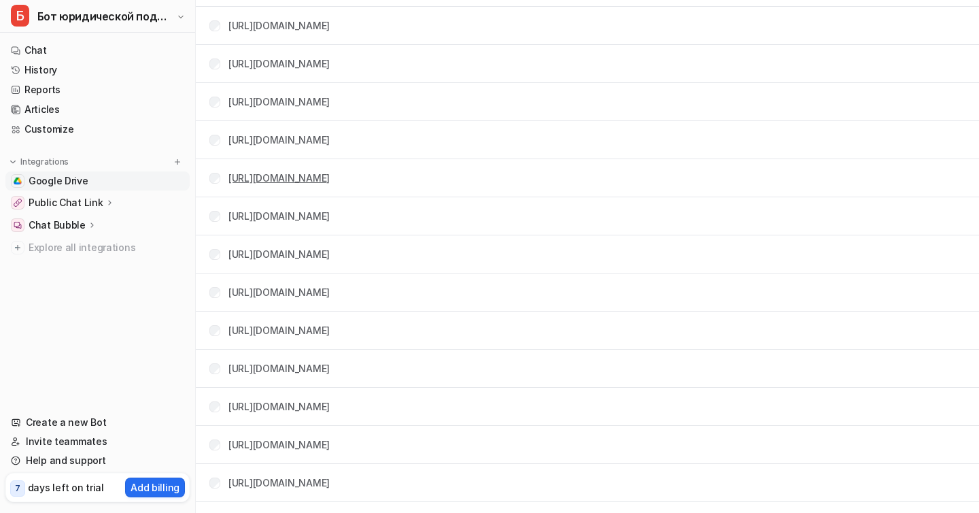
scroll to position [661, 0]
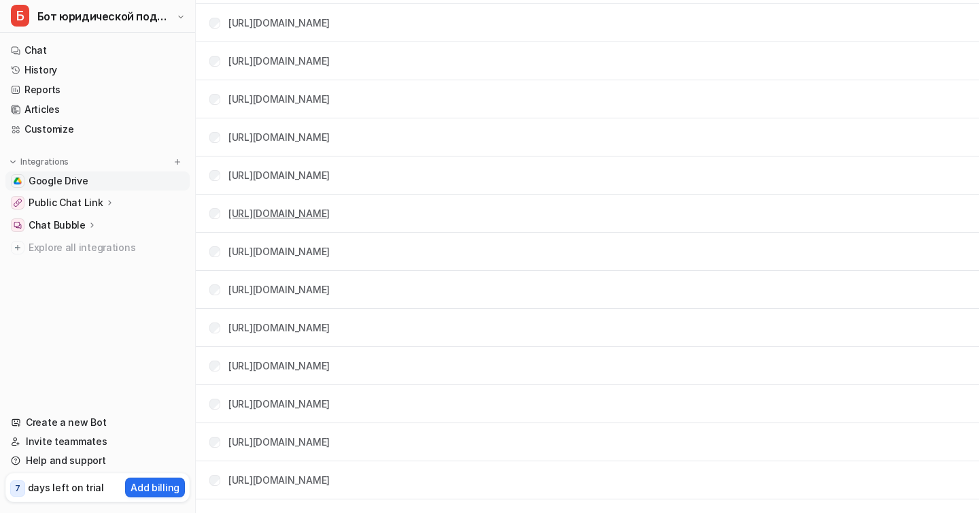
click at [330, 213] on link "https://docs.google.com/document/d/1Bw8G1LbKa4Wfglm2W0NREOX9vdMlKzGRUFgptW34TPY…" at bounding box center [278, 213] width 101 height 12
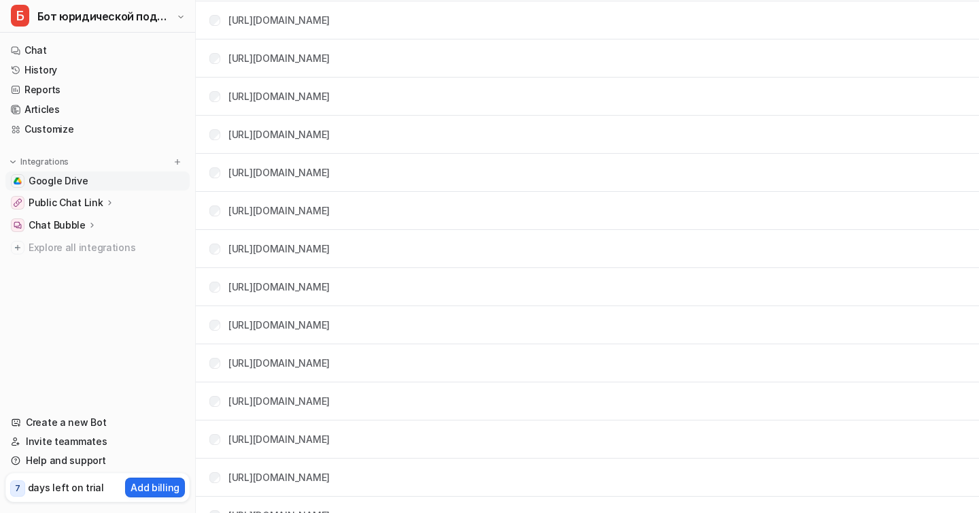
scroll to position [1637, 0]
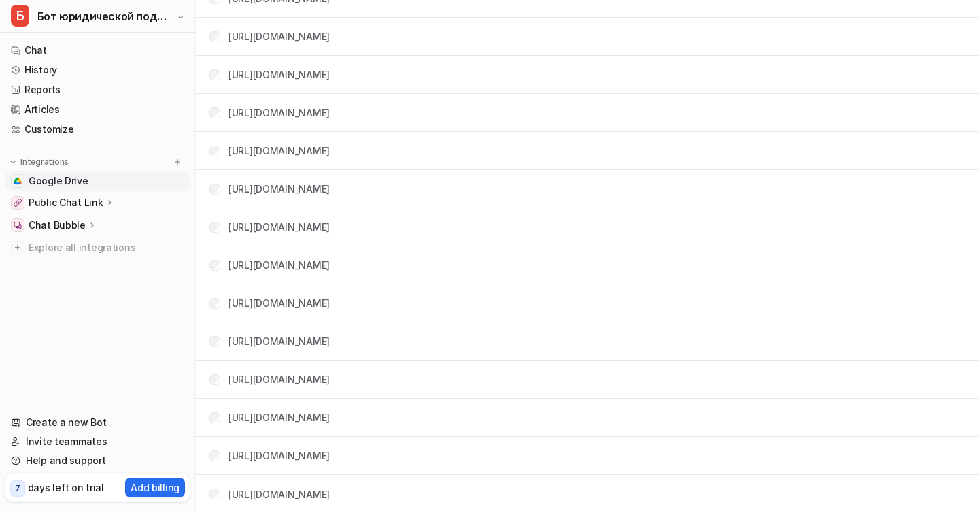
click at [88, 205] on p "Public Chat Link" at bounding box center [66, 203] width 75 height 14
click at [65, 222] on p "Overview" at bounding box center [61, 223] width 44 height 14
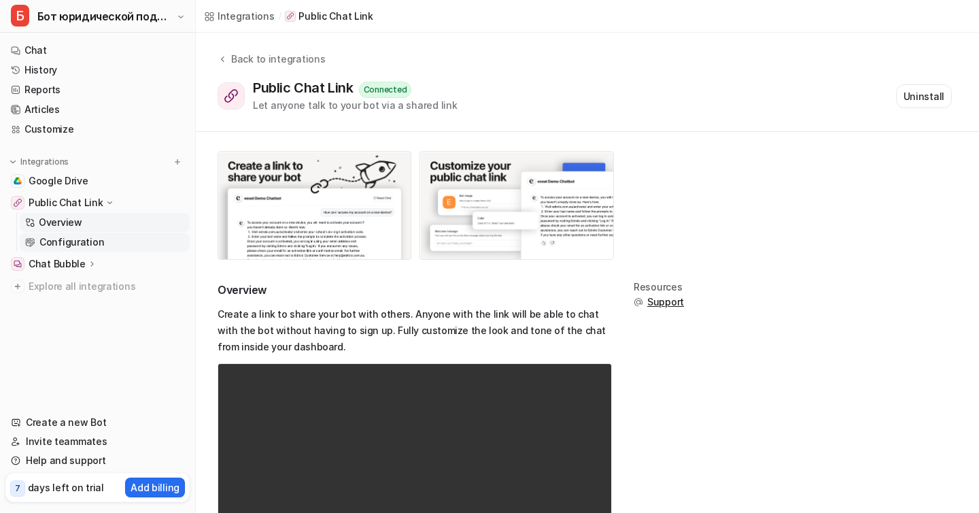
click at [81, 244] on p "Configuration" at bounding box center [71, 242] width 65 height 14
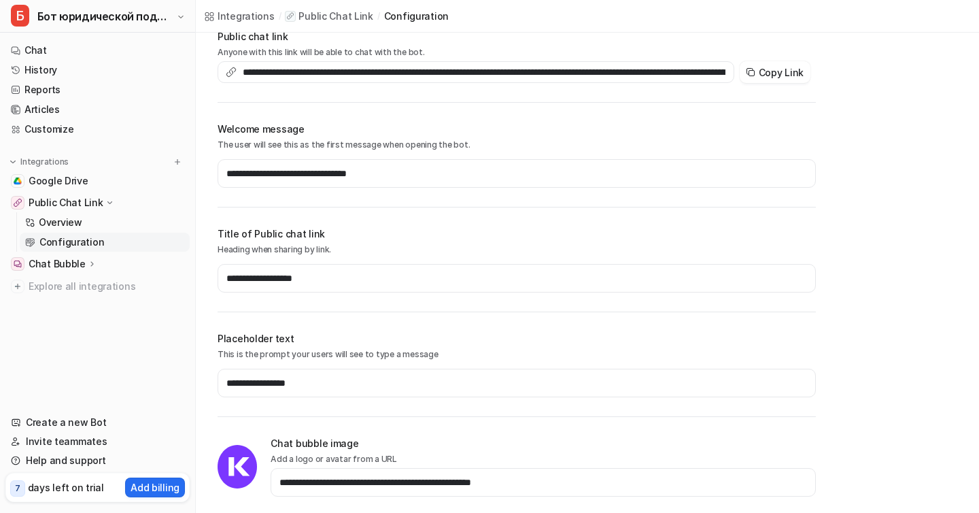
scroll to position [103, 0]
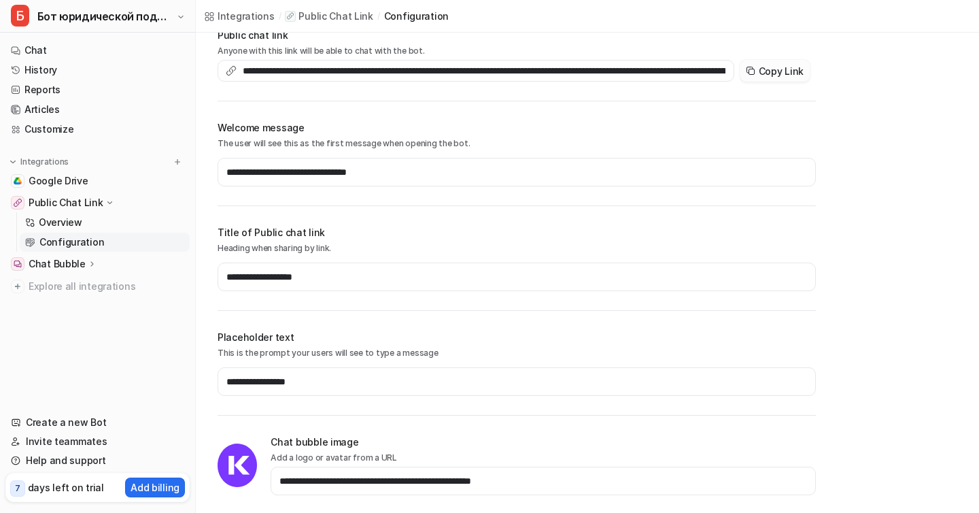
click at [789, 63] on button "Copy Link" at bounding box center [775, 71] width 71 height 22
click at [63, 188] on link "Google Drive" at bounding box center [97, 180] width 184 height 19
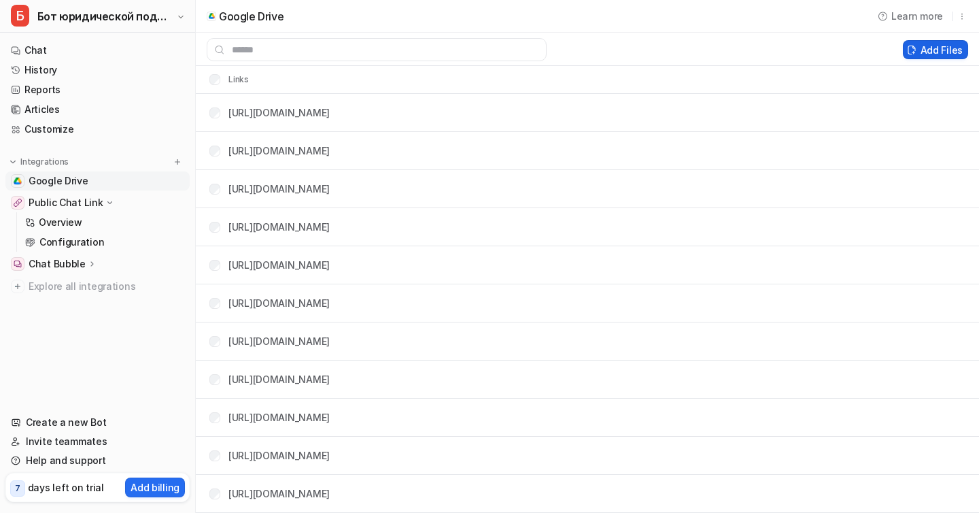
click at [948, 51] on button "Add Files" at bounding box center [935, 49] width 65 height 19
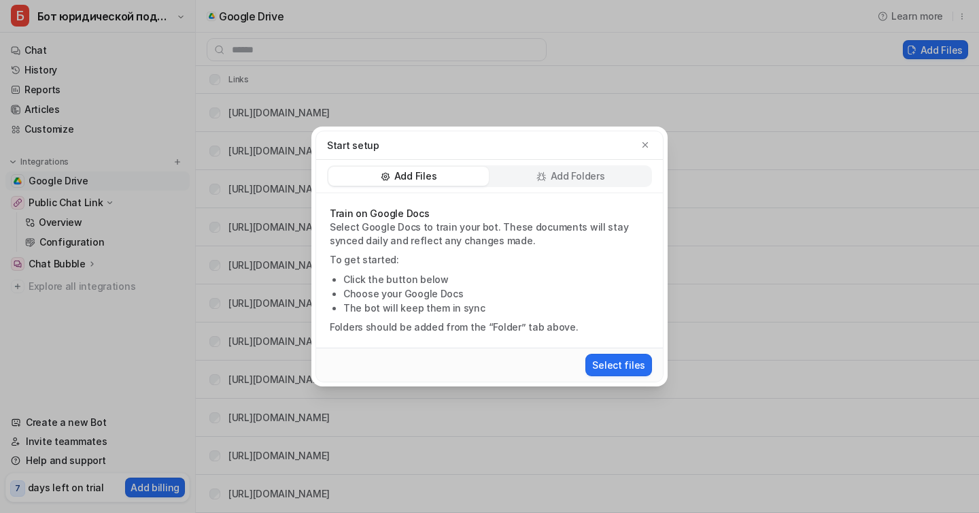
click at [560, 177] on p "Add Folders" at bounding box center [578, 176] width 54 height 14
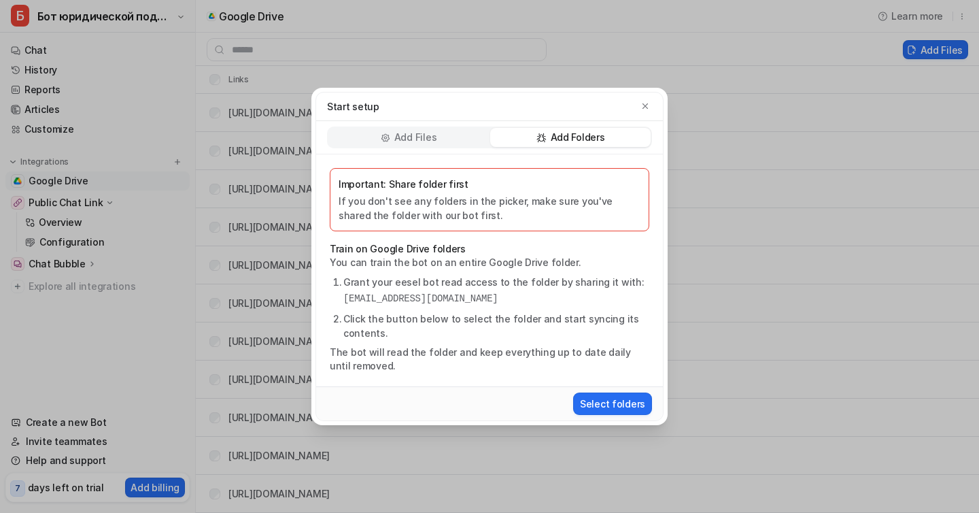
click at [420, 152] on div "Add Files Add Folders" at bounding box center [489, 137] width 347 height 33
click at [422, 139] on p "Add Files" at bounding box center [415, 138] width 42 height 14
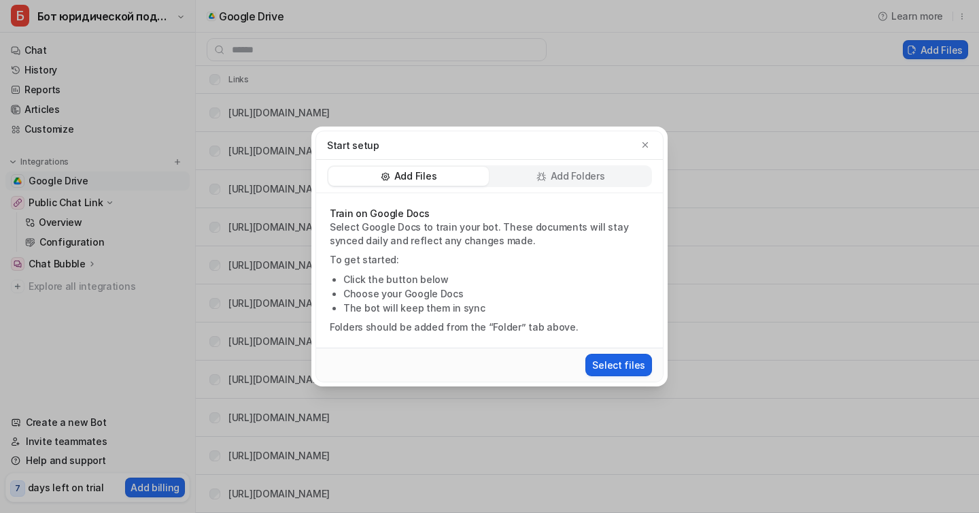
click at [613, 364] on button "Select files" at bounding box center [618, 365] width 67 height 22
click at [540, 178] on icon at bounding box center [541, 176] width 10 height 10
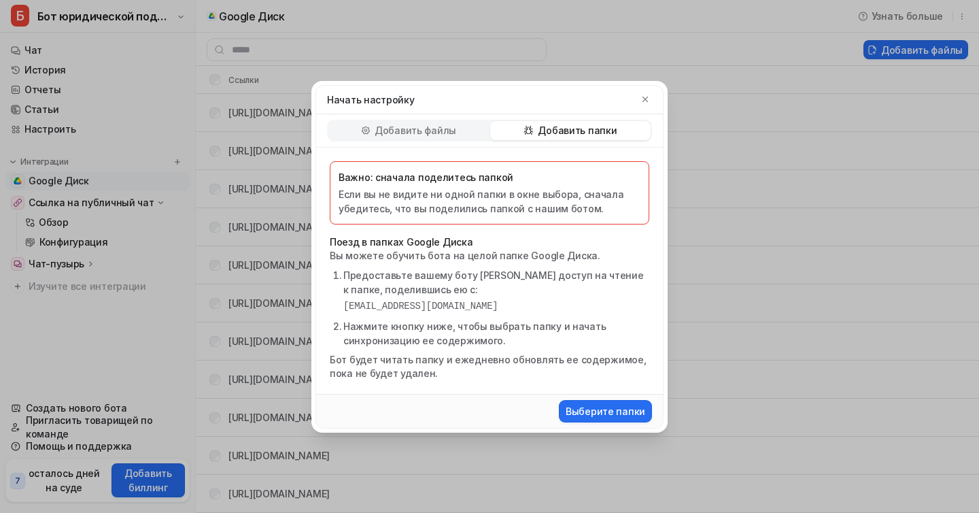
click at [421, 133] on font "Добавить файлы" at bounding box center [416, 130] width 82 height 12
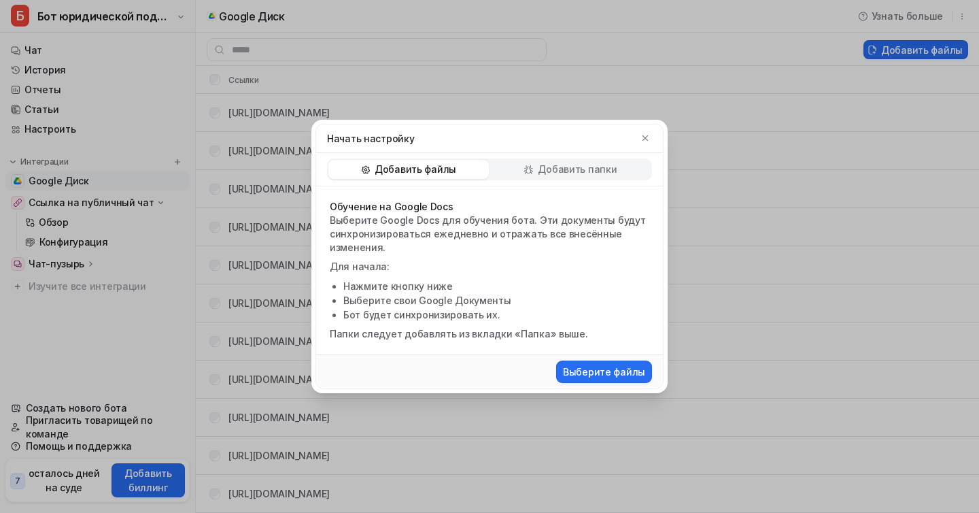
click at [555, 162] on p "Добавить папки" at bounding box center [577, 169] width 79 height 14
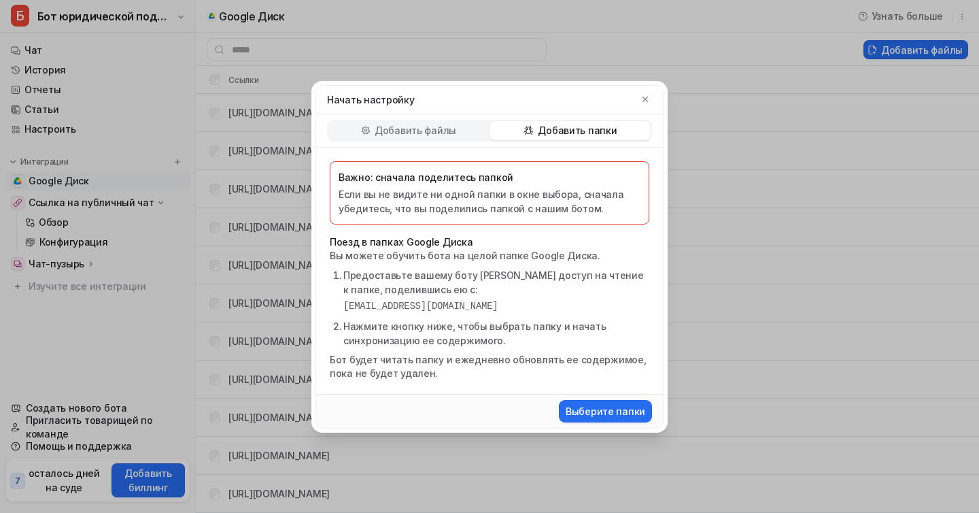
click at [414, 137] on div "Добавить файлы" at bounding box center [408, 130] width 160 height 19
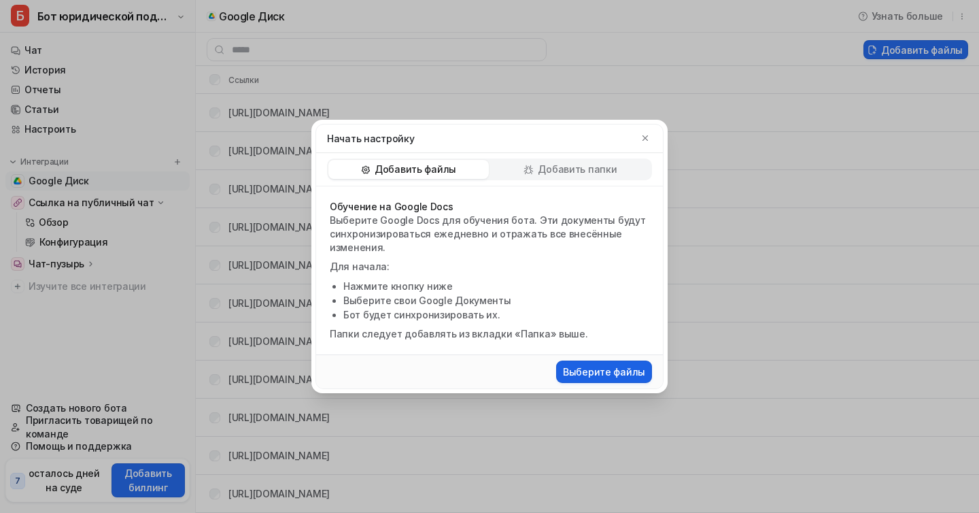
click at [613, 374] on font "Выберите файлы" at bounding box center [604, 372] width 82 height 12
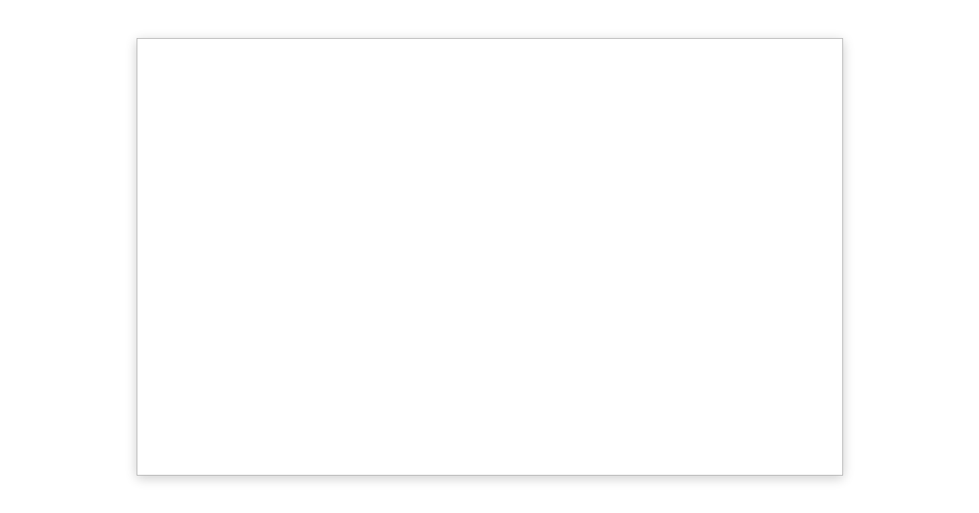
click at [844, 43] on div at bounding box center [489, 256] width 979 height 513
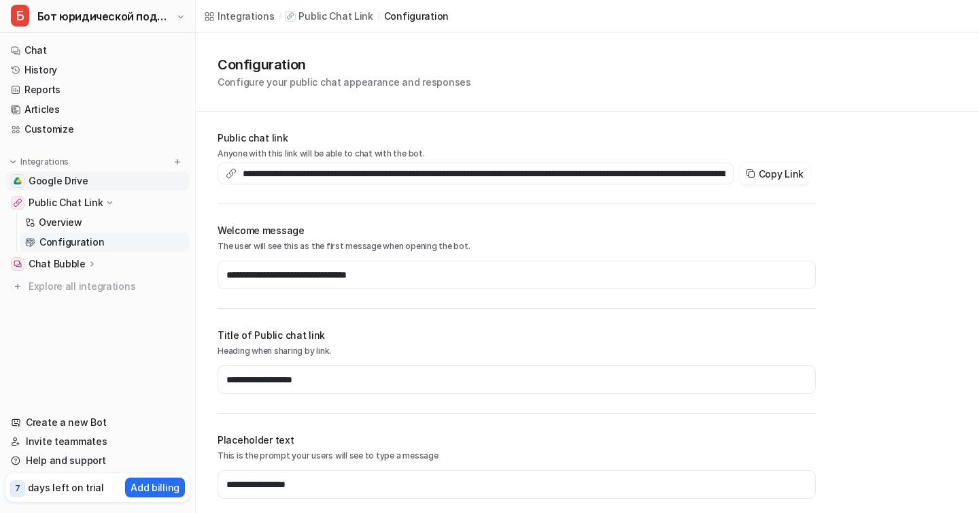
click at [61, 184] on span "Google Drive" at bounding box center [59, 181] width 60 height 14
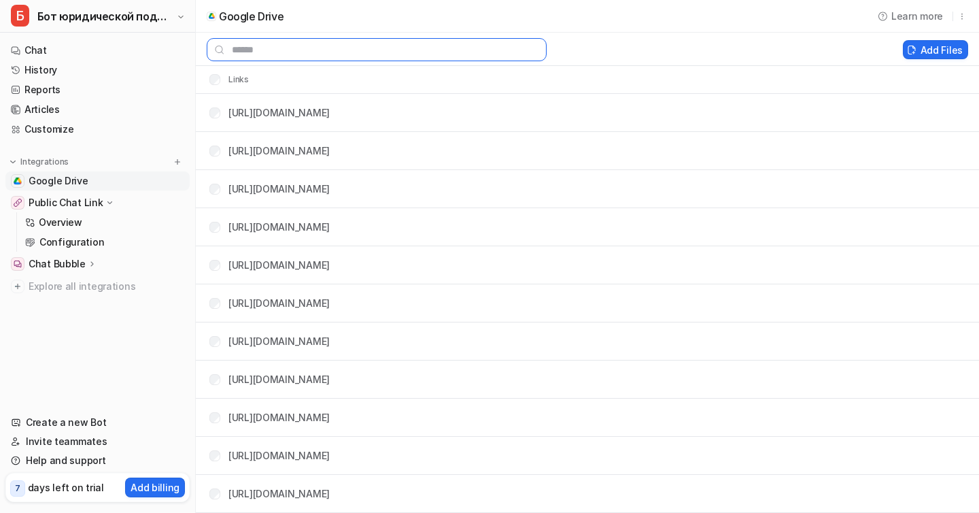
click at [356, 52] on input "text" at bounding box center [377, 49] width 340 height 23
paste input "**********"
type input "**********"
click at [944, 46] on button "Add Files" at bounding box center [935, 49] width 65 height 19
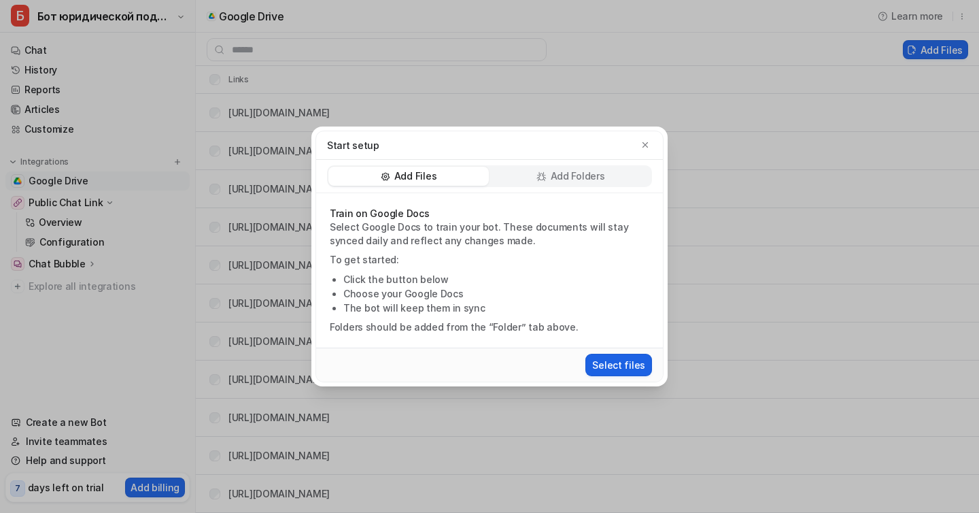
click at [615, 358] on button "Select files" at bounding box center [618, 365] width 67 height 22
click at [627, 364] on button "Select files" at bounding box center [618, 365] width 67 height 22
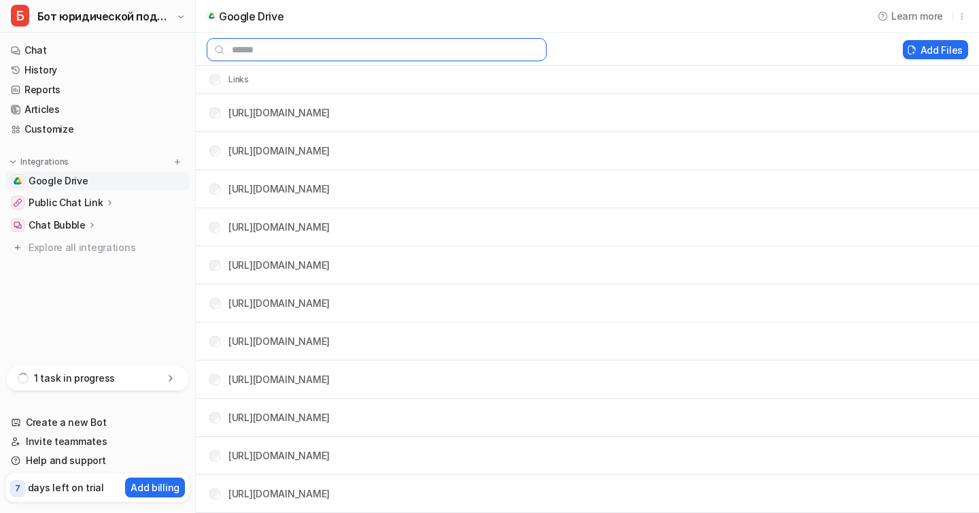
click at [354, 53] on input "text" at bounding box center [377, 49] width 340 height 23
paste input "**********"
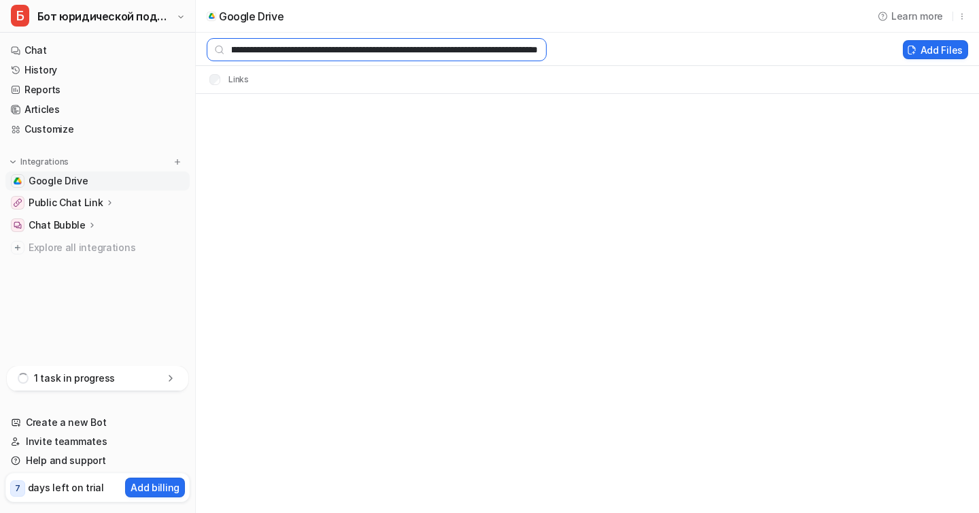
type input "**********"
click at [165, 383] on icon at bounding box center [171, 378] width 14 height 14
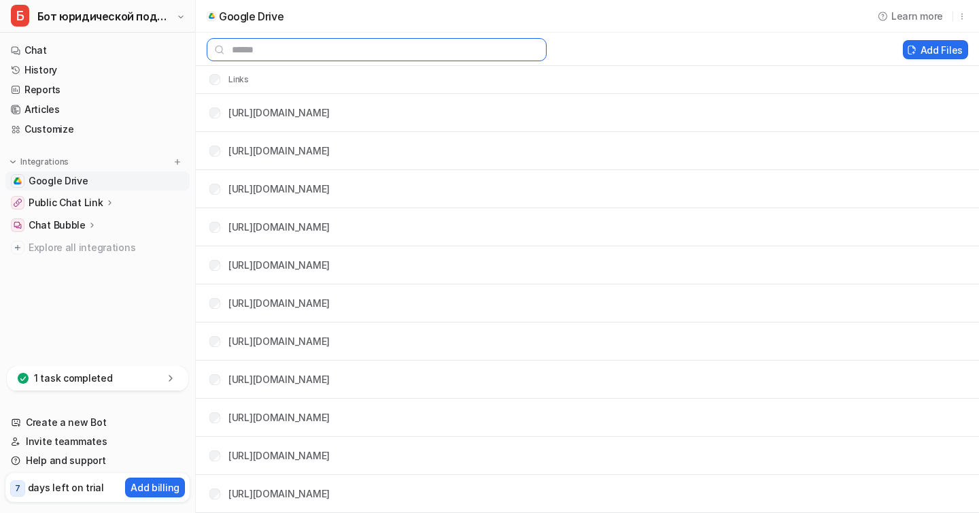
click at [317, 57] on input "text" at bounding box center [377, 49] width 340 height 23
paste input "**********"
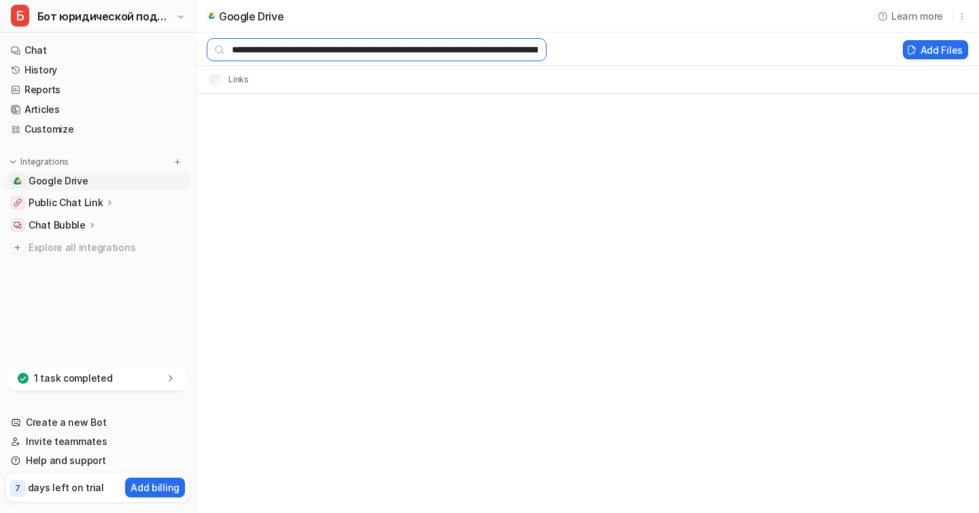
click at [311, 49] on input "**********" at bounding box center [377, 49] width 340 height 23
drag, startPoint x: 326, startPoint y: 48, endPoint x: 657, endPoint y: 56, distance: 331.9
click at [657, 56] on div "**********" at bounding box center [549, 49] width 707 height 23
type input "**********"
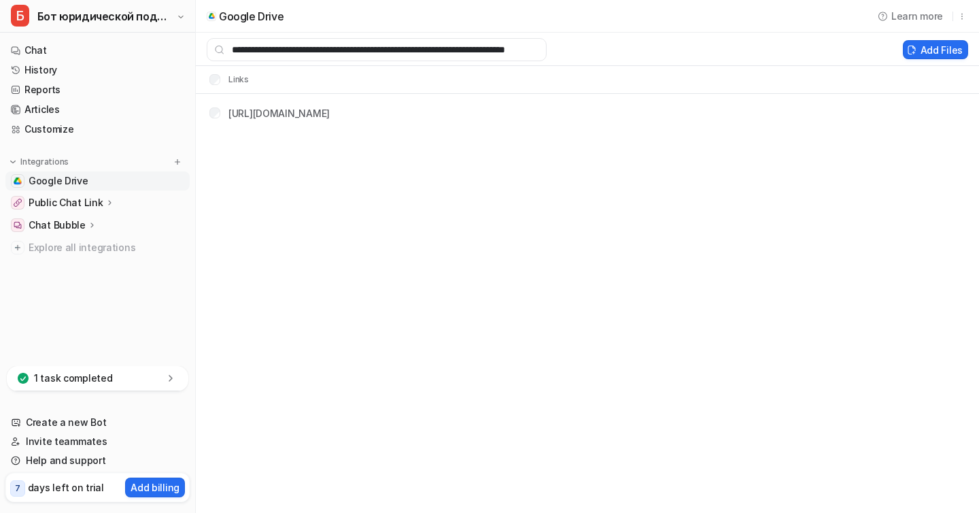
click at [78, 209] on div "Public Chat Link" at bounding box center [97, 202] width 184 height 19
click at [66, 226] on p "Overview" at bounding box center [61, 223] width 44 height 14
click at [72, 224] on p "Overview" at bounding box center [61, 223] width 44 height 14
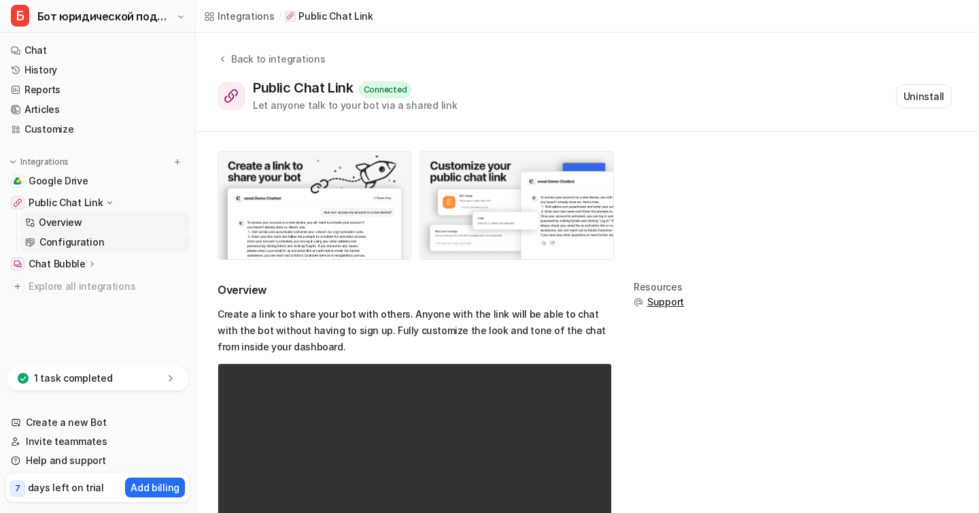
click at [82, 234] on link "Configuration" at bounding box center [105, 242] width 170 height 19
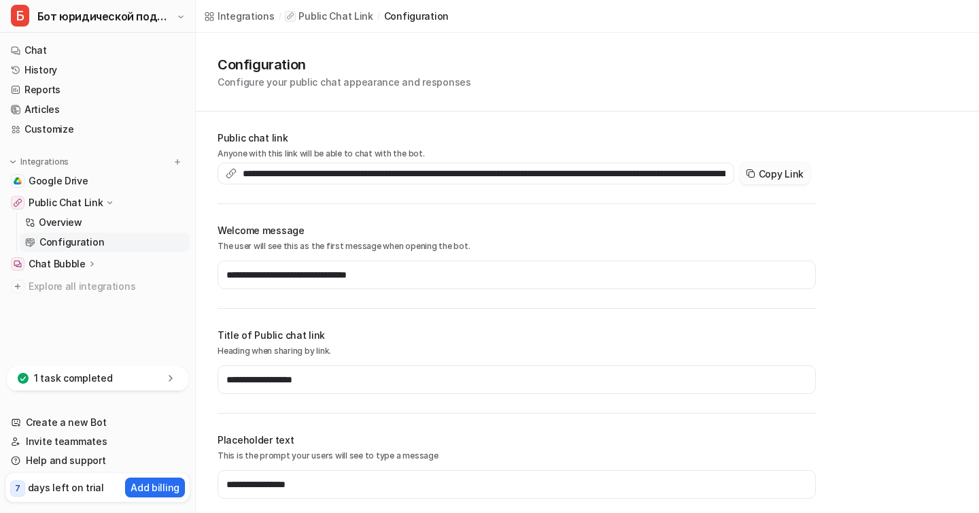
drag, startPoint x: 777, startPoint y: 174, endPoint x: 766, endPoint y: 169, distance: 12.8
click at [777, 174] on button "Copy Link" at bounding box center [775, 173] width 71 height 22
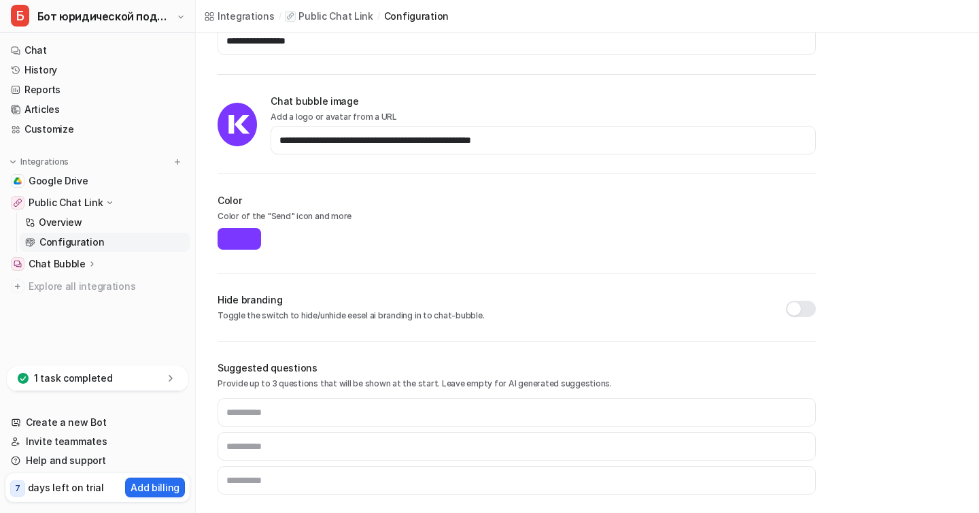
scroll to position [449, 0]
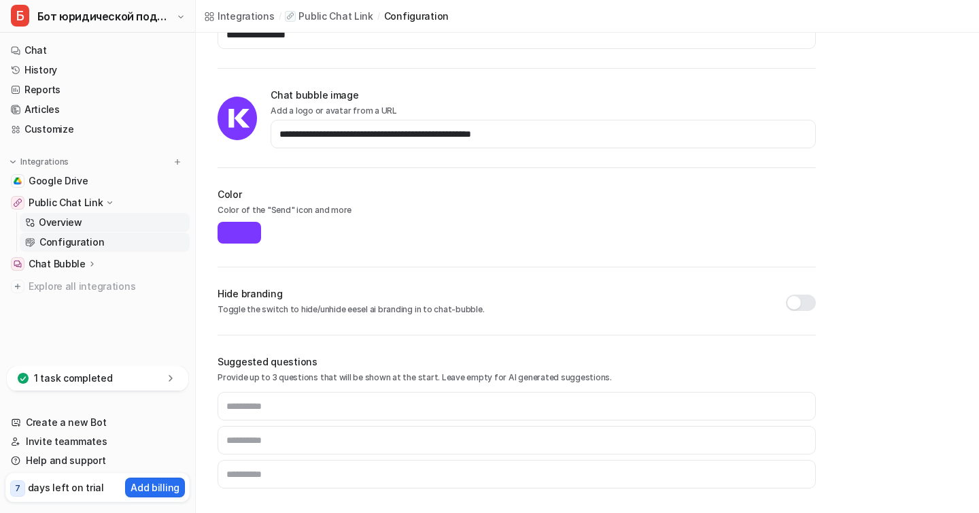
click at [67, 226] on p "Overview" at bounding box center [61, 223] width 44 height 14
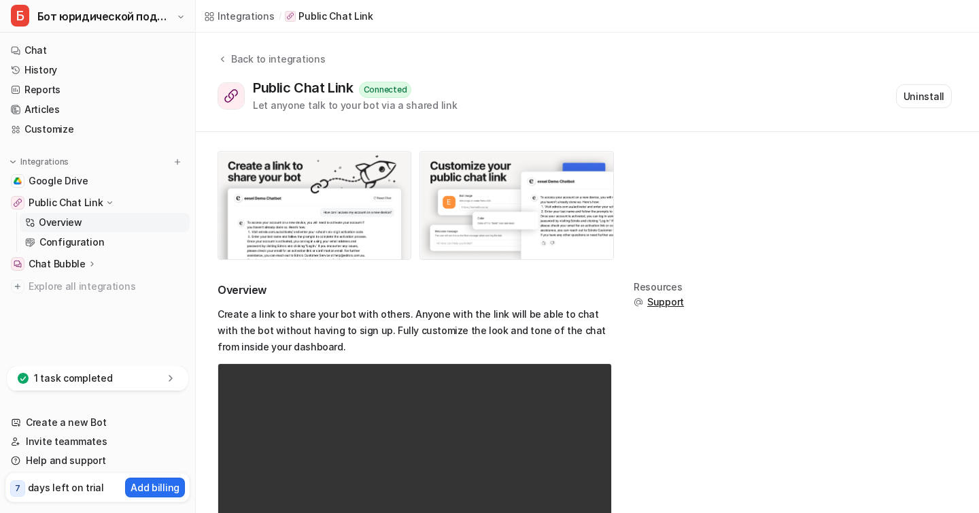
click at [42, 253] on ul "Google Drive Public Chat Link Overview Configuration Chat Bubble Overview Confi…" at bounding box center [97, 233] width 184 height 124
click at [44, 249] on link "Configuration" at bounding box center [105, 242] width 170 height 19
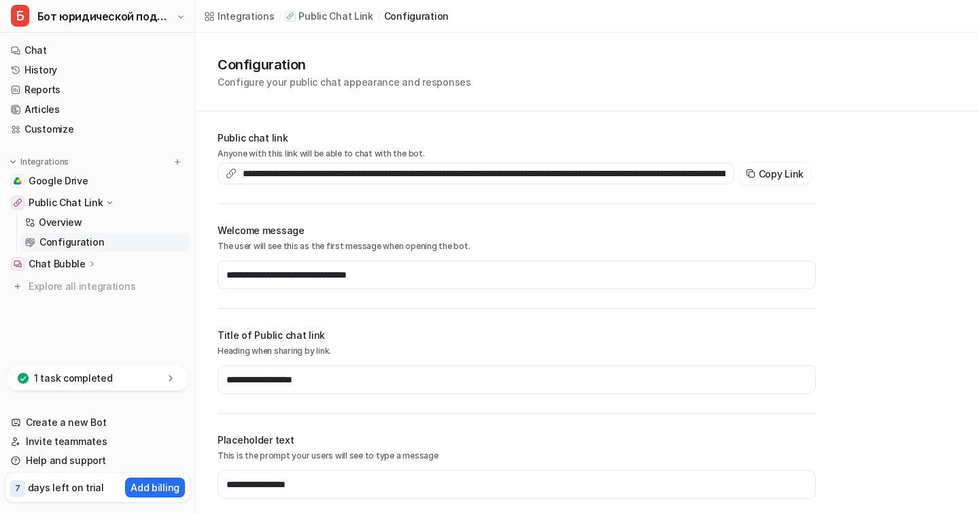
click at [46, 201] on p "Public Chat Link" at bounding box center [66, 203] width 75 height 14
click at [60, 264] on p "Chat Bubble" at bounding box center [57, 264] width 57 height 14
click at [76, 264] on p "Chat Bubble" at bounding box center [57, 264] width 57 height 14
click at [105, 379] on p "1 task completed" at bounding box center [73, 378] width 79 height 14
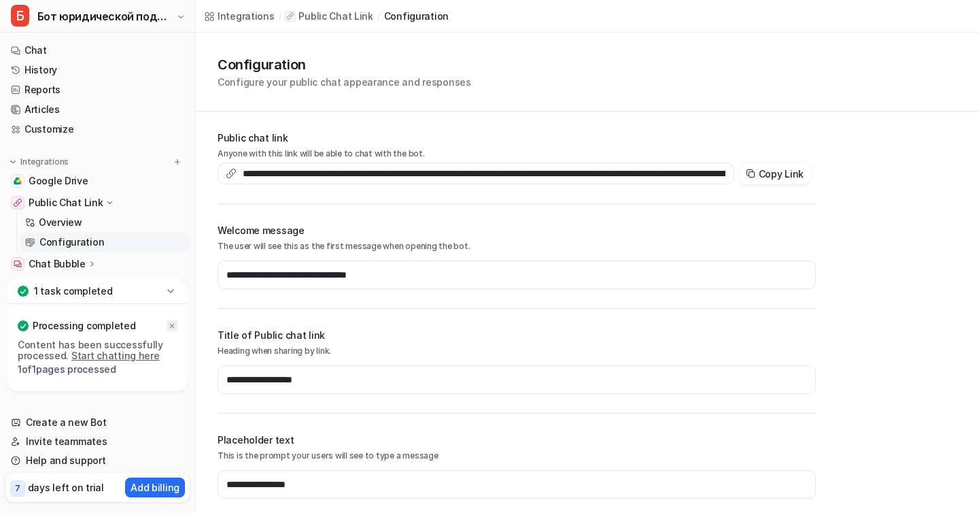
click at [171, 326] on icon at bounding box center [172, 326] width 5 height 5
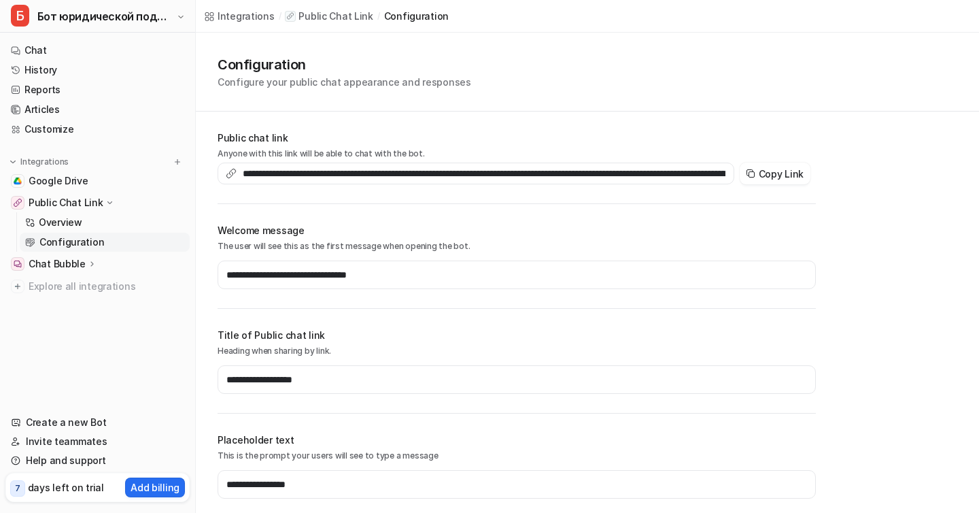
click at [64, 264] on p "Chat Bubble" at bounding box center [57, 264] width 57 height 14
click at [67, 182] on span "Google Drive" at bounding box center [59, 181] width 60 height 14
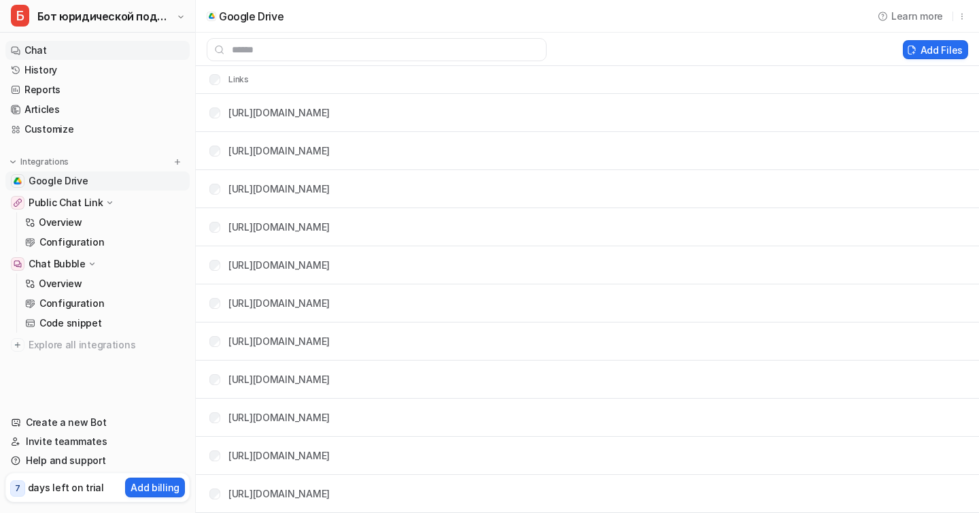
click at [61, 42] on link "Chat" at bounding box center [97, 50] width 184 height 19
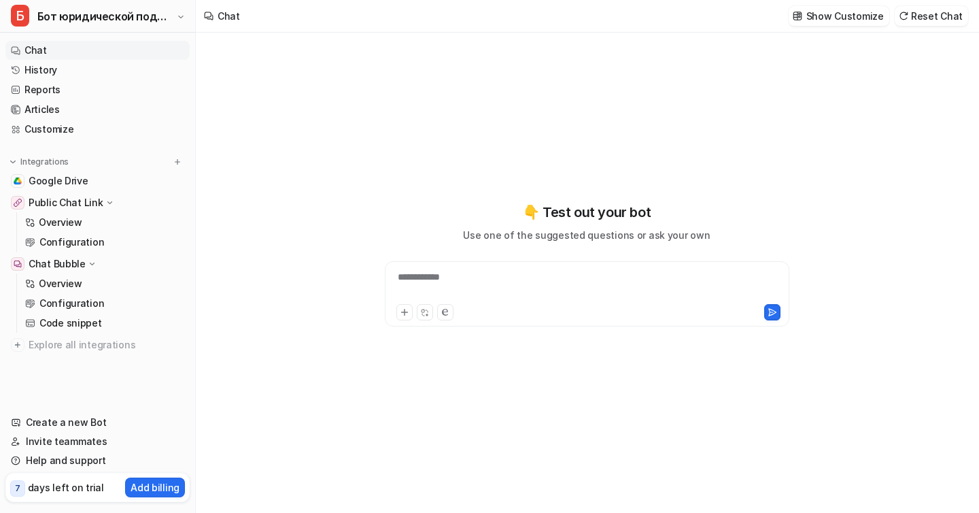
type textarea "**********"
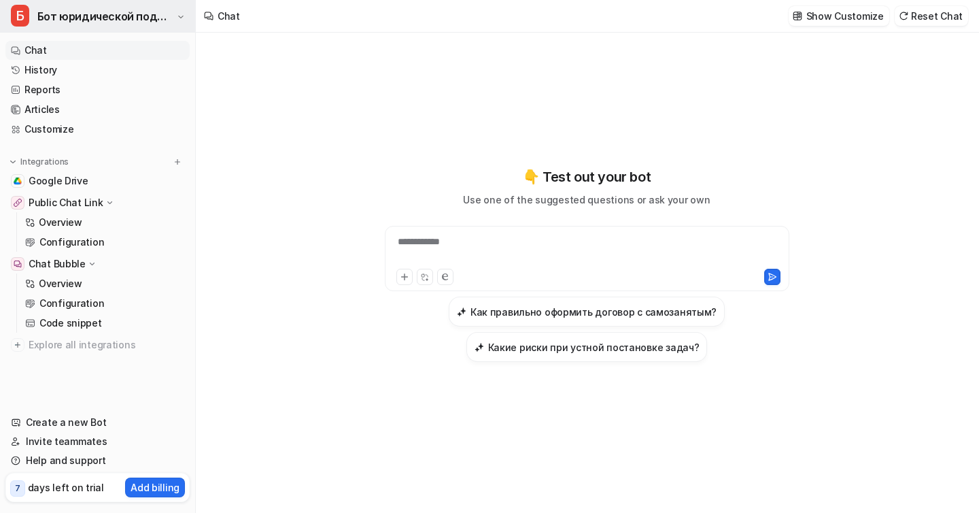
click at [82, 18] on span "Бот юридической поддержки" at bounding box center [105, 16] width 136 height 19
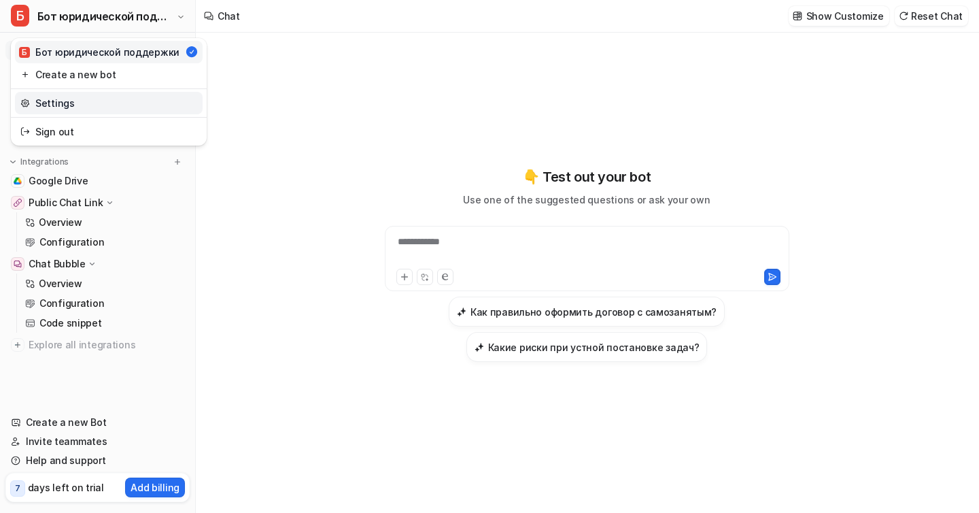
click at [77, 107] on link "Settings" at bounding box center [109, 103] width 188 height 22
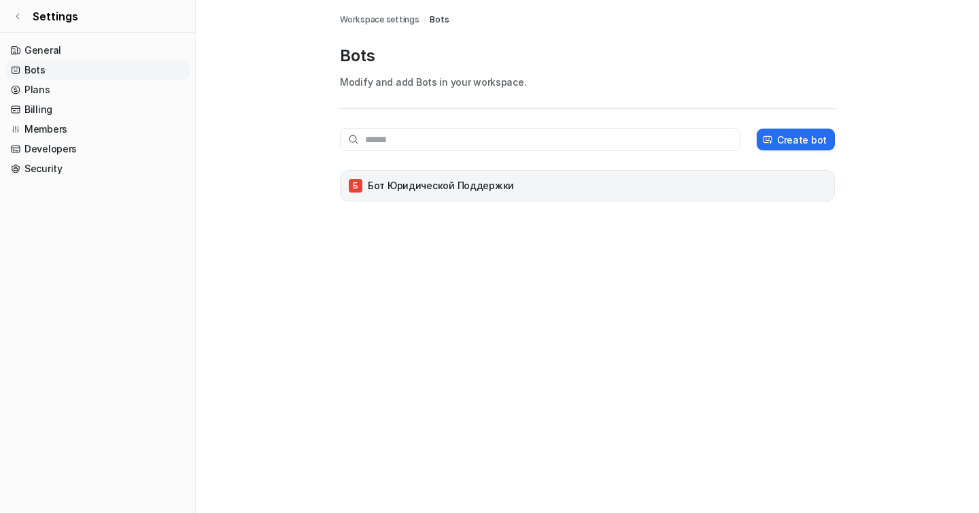
click at [428, 189] on p "Бот юридической поддержки" at bounding box center [441, 186] width 146 height 14
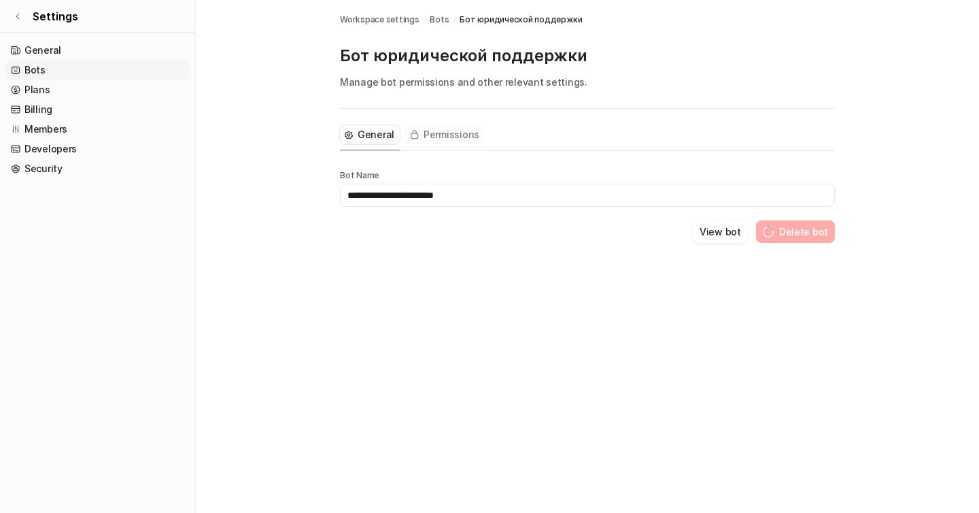
click at [439, 135] on span "Permissions" at bounding box center [452, 135] width 56 height 14
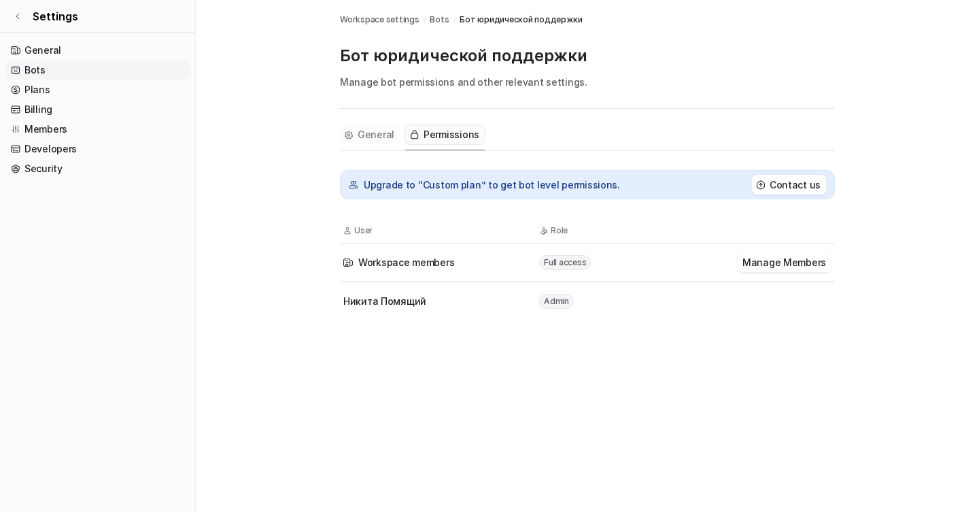
click at [352, 141] on button "General" at bounding box center [370, 134] width 60 height 19
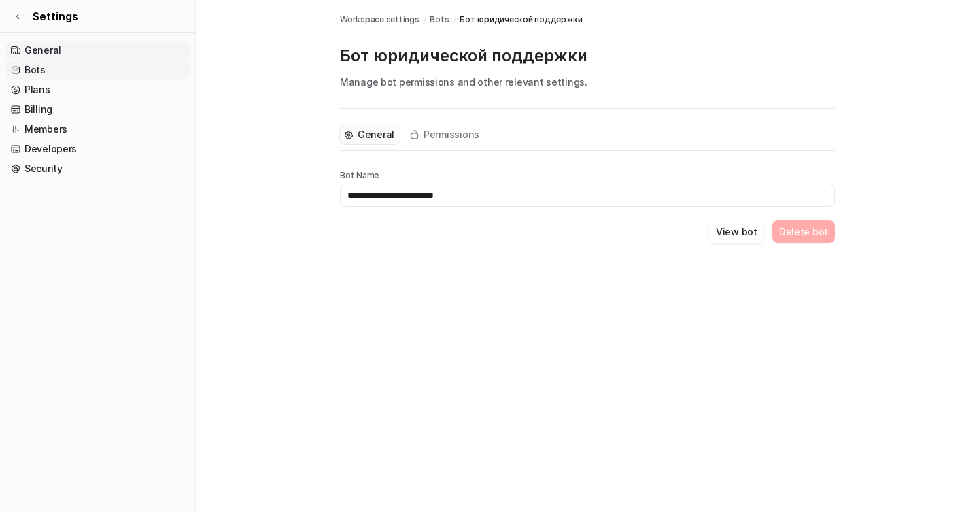
click at [48, 46] on link "General" at bounding box center [97, 50] width 184 height 19
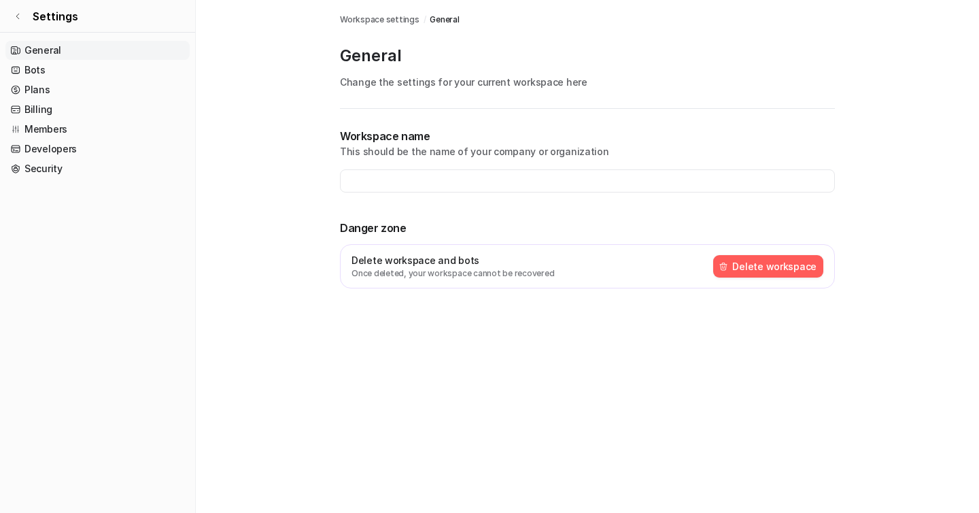
type input "**********"
click at [48, 131] on link "Members" at bounding box center [97, 129] width 184 height 19
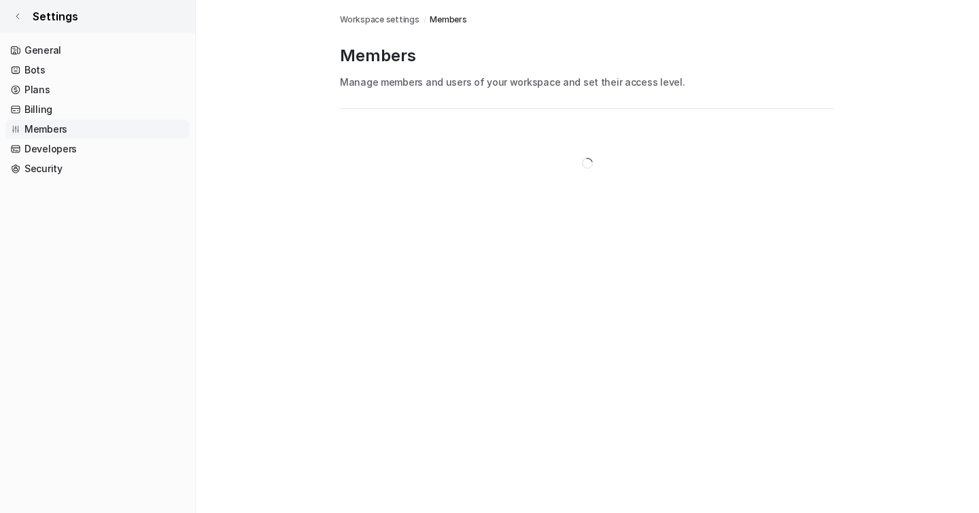
click at [12, 21] on link "Settings" at bounding box center [97, 16] width 195 height 33
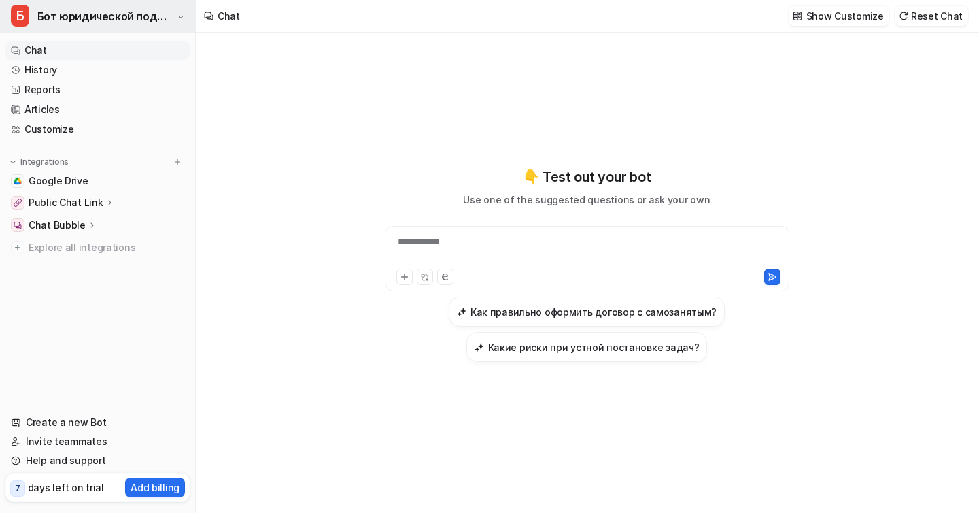
click at [71, 22] on span "Бот юридической поддержки" at bounding box center [105, 16] width 136 height 19
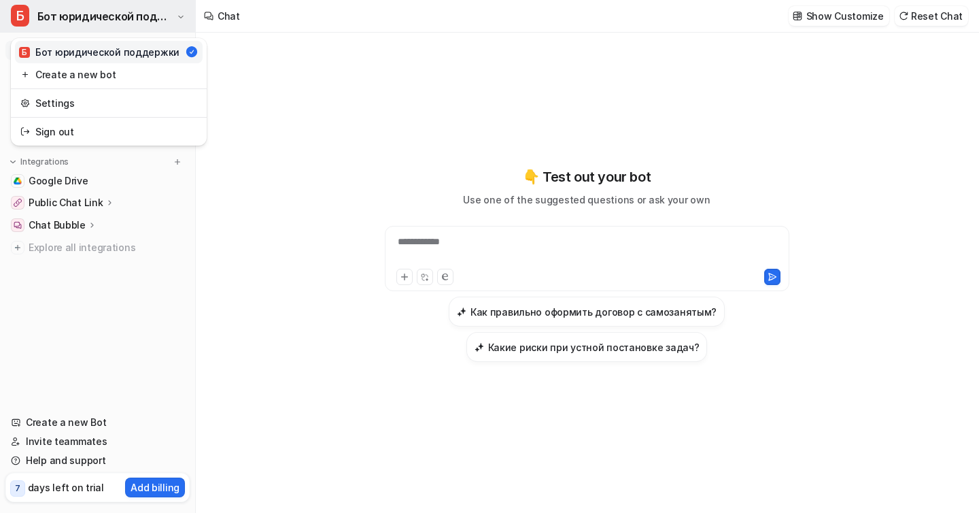
click at [136, 17] on span "Бот юридической поддержки" at bounding box center [105, 16] width 136 height 19
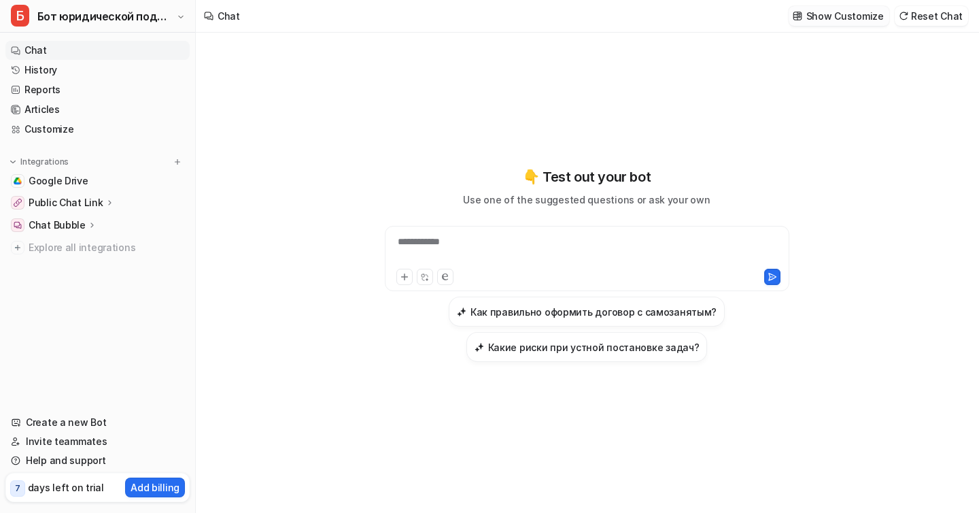
click at [840, 14] on p "Show Customize" at bounding box center [845, 16] width 78 height 14
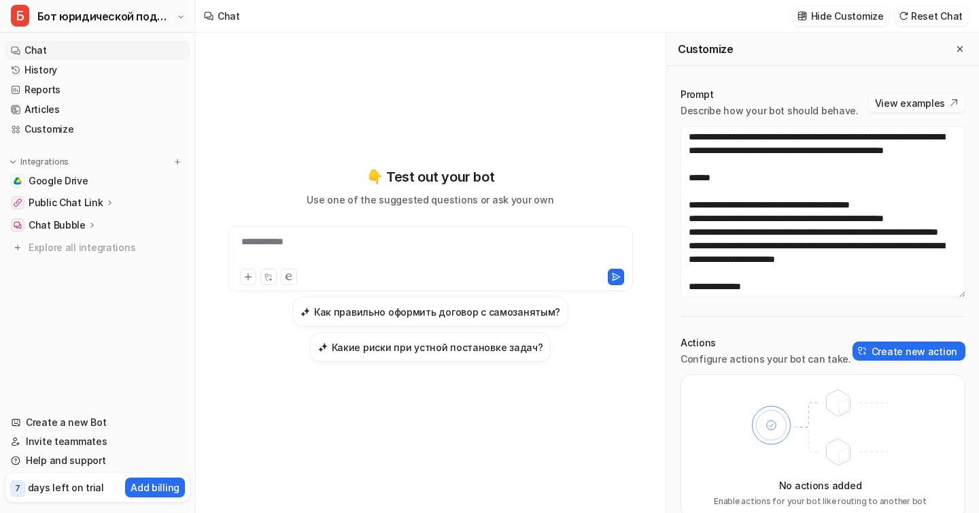
click at [904, 101] on button "View examples" at bounding box center [916, 102] width 97 height 19
click at [75, 207] on p "Public Chat Link" at bounding box center [66, 203] width 75 height 14
click at [65, 223] on p "Overview" at bounding box center [61, 223] width 44 height 14
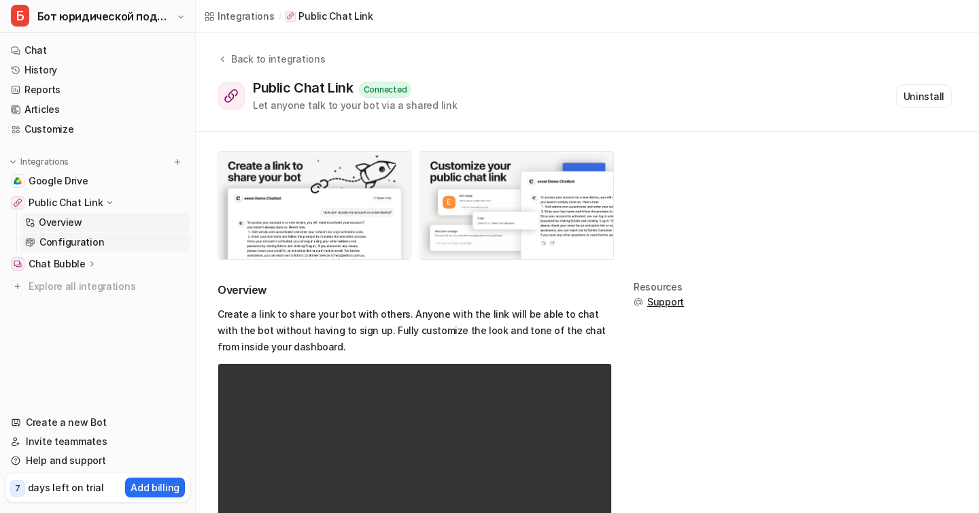
click at [80, 237] on p "Configuration" at bounding box center [71, 242] width 65 height 14
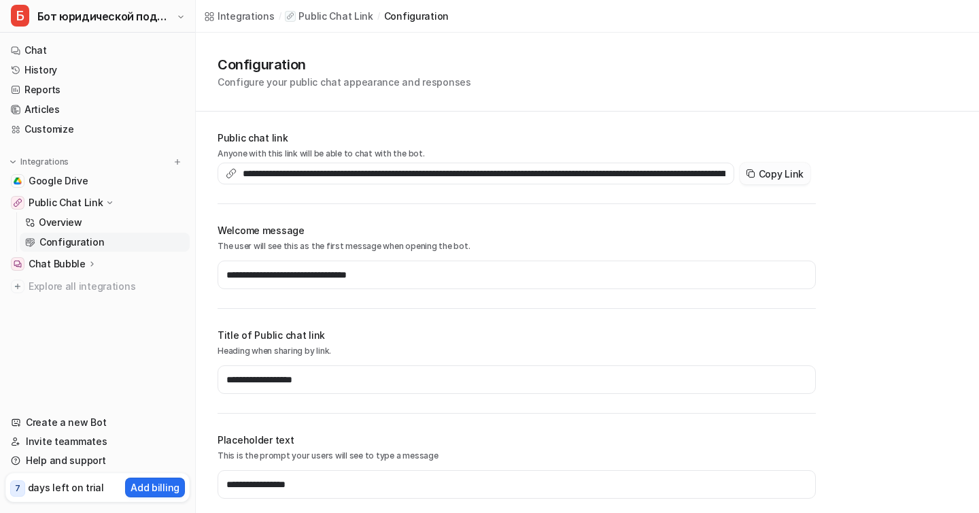
click at [762, 164] on button "Copy Link" at bounding box center [775, 173] width 71 height 22
